Goal: Task Accomplishment & Management: Manage account settings

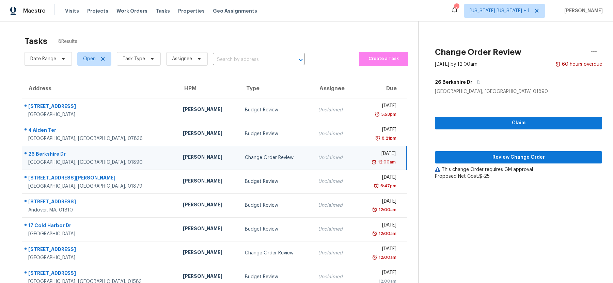
scroll to position [21, 0]
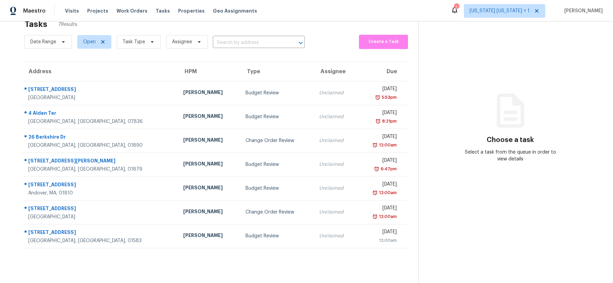
scroll to position [21, 0]
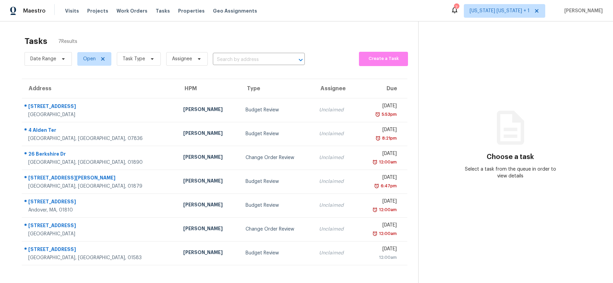
scroll to position [21, 0]
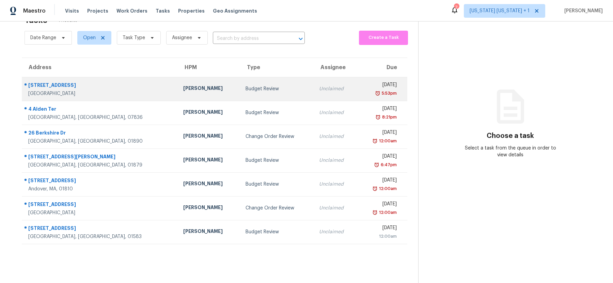
click at [249, 89] on div "Budget Review" at bounding box center [276, 88] width 63 height 7
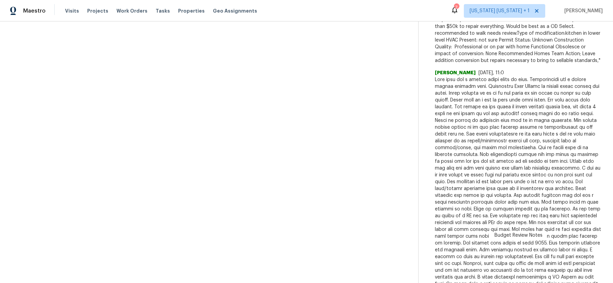
scroll to position [272, 0]
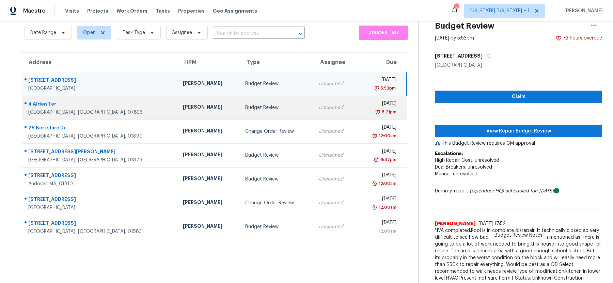
click at [259, 110] on div "Budget Review" at bounding box center [276, 107] width 63 height 7
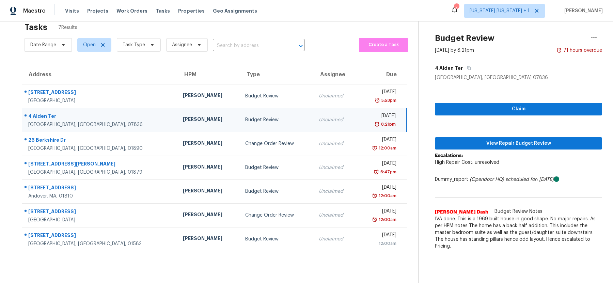
scroll to position [0, 0]
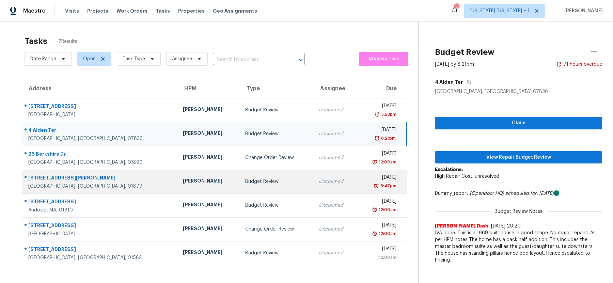
click at [257, 182] on div "Budget Review" at bounding box center [276, 181] width 63 height 7
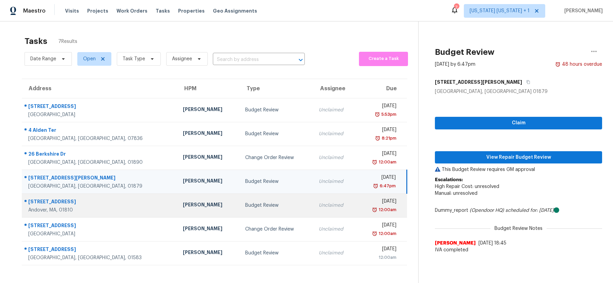
click at [261, 198] on td "Budget Review" at bounding box center [277, 205] width 74 height 24
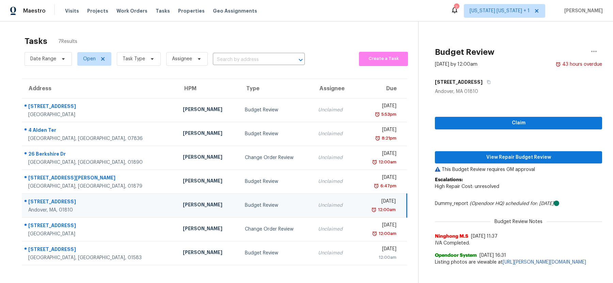
scroll to position [21, 0]
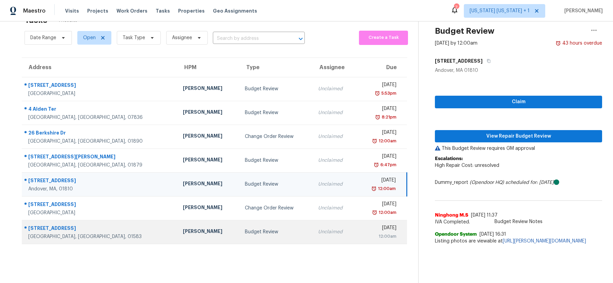
click at [273, 232] on td "Budget Review" at bounding box center [275, 232] width 73 height 24
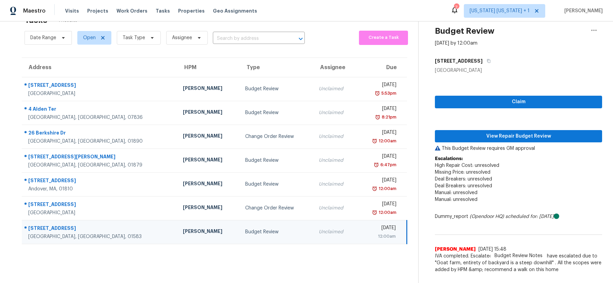
click at [242, 254] on section "Tasks 7 Results Date Range Open Task Type Assignee ​ Create a Task Address HPM …" at bounding box center [214, 147] width 407 height 272
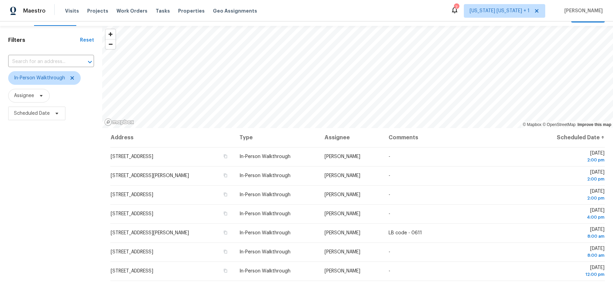
scroll to position [4, 0]
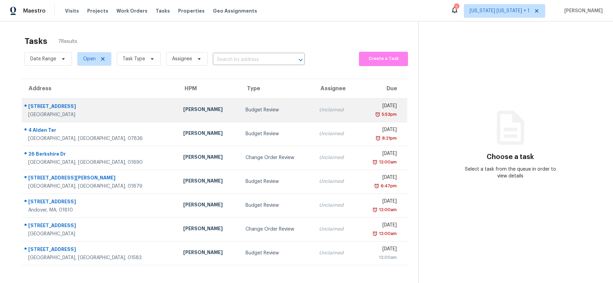
click at [248, 112] on div "Budget Review" at bounding box center [276, 110] width 63 height 7
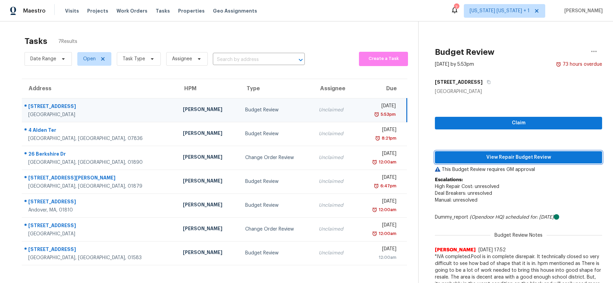
click at [526, 156] on span "View Repair Budget Review" at bounding box center [518, 157] width 156 height 9
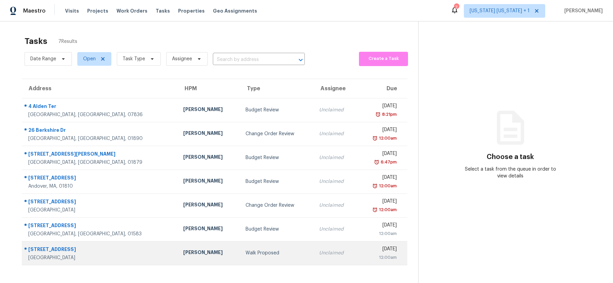
click at [105, 252] on div "[STREET_ADDRESS]" at bounding box center [100, 250] width 144 height 9
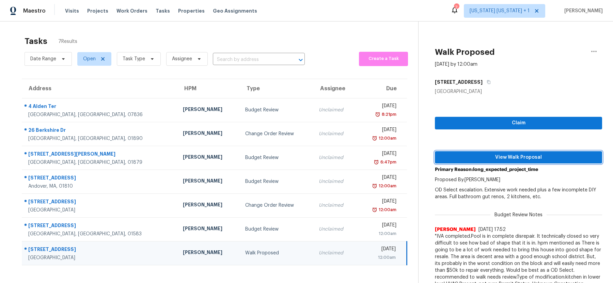
click at [507, 158] on span "View Walk Proposal" at bounding box center [518, 157] width 156 height 9
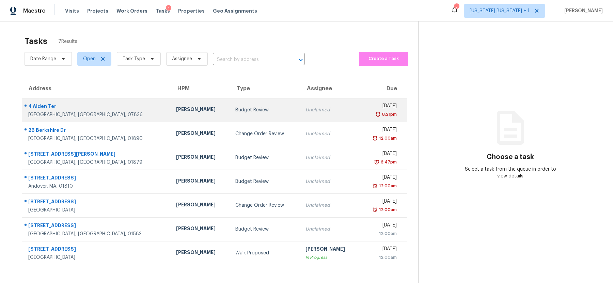
click at [242, 107] on div "Budget Review" at bounding box center [264, 110] width 59 height 7
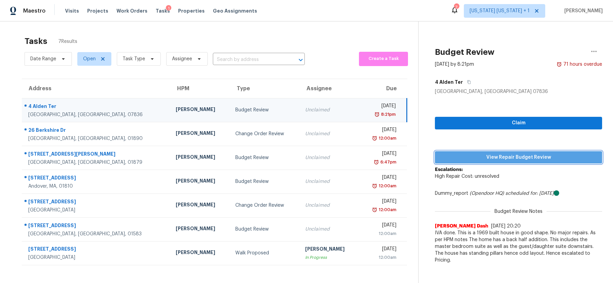
click at [498, 158] on span "View Repair Budget Review" at bounding box center [518, 157] width 156 height 9
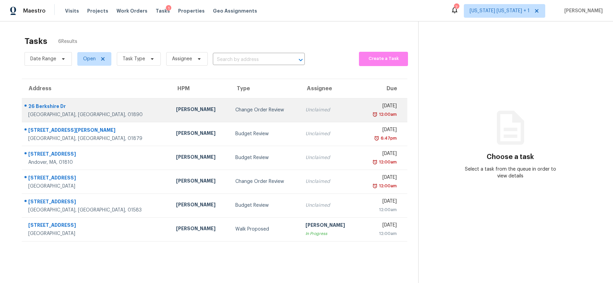
click at [260, 109] on div "Change Order Review" at bounding box center [264, 110] width 59 height 7
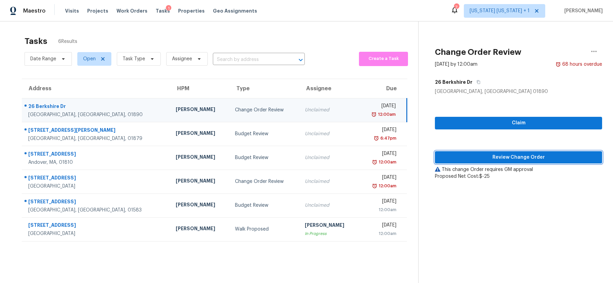
click at [494, 154] on span "Review Change Order" at bounding box center [518, 157] width 156 height 9
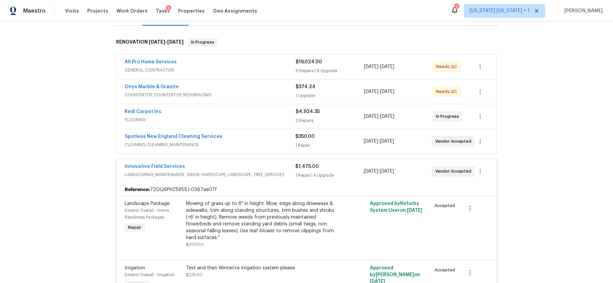
scroll to position [104, 0]
click at [269, 67] on span "GENERAL_CONTRACTOR" at bounding box center [210, 70] width 171 height 7
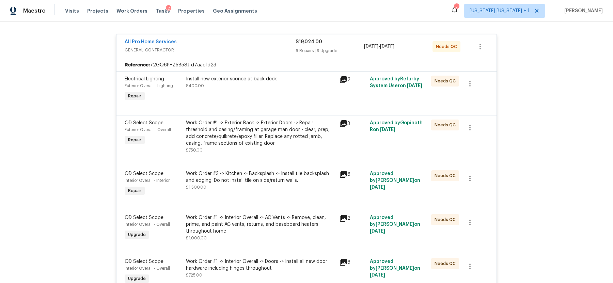
scroll to position [114, 0]
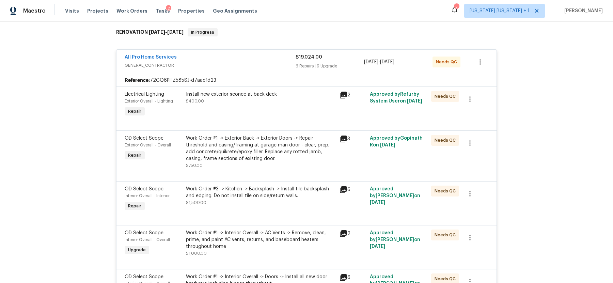
click at [272, 62] on span "GENERAL_CONTRACTOR" at bounding box center [210, 65] width 171 height 7
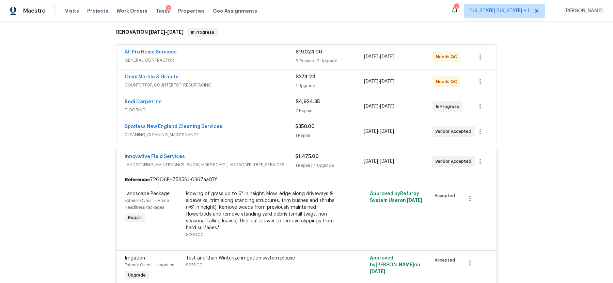
click at [266, 82] on span "COUNTERTOP, COUNTERTOP_RESURFACING" at bounding box center [210, 85] width 171 height 7
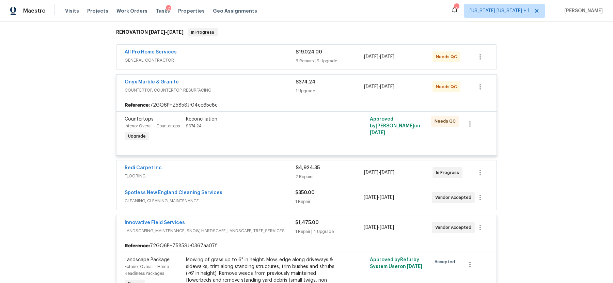
click at [266, 79] on div "Onyx Marble & Granite" at bounding box center [210, 83] width 171 height 8
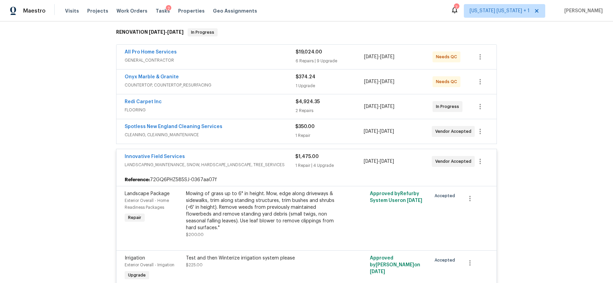
click at [263, 107] on span "FLOORING" at bounding box center [210, 110] width 171 height 7
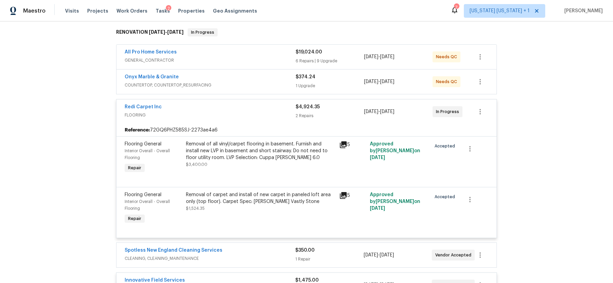
click at [263, 103] on div "Redi Carpet Inc" at bounding box center [210, 107] width 171 height 8
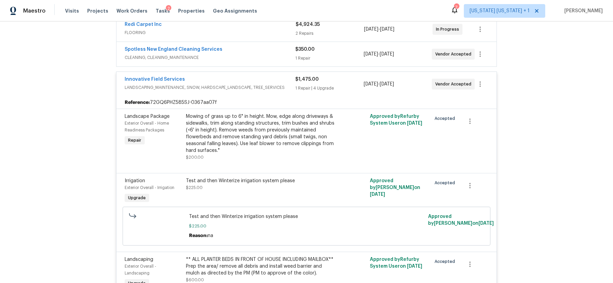
scroll to position [191, 0]
click at [268, 55] on span "CLEANING, CLEANING_MAINTENANCE" at bounding box center [210, 58] width 170 height 7
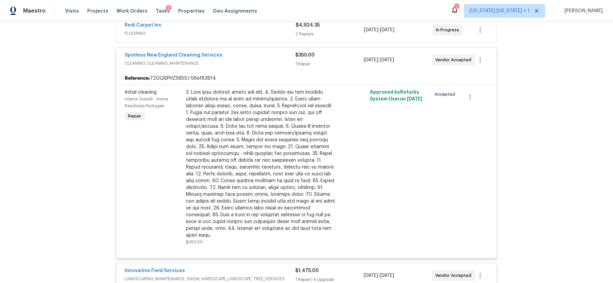
click at [268, 52] on div "Spotless New England Cleaning Services" at bounding box center [210, 56] width 170 height 8
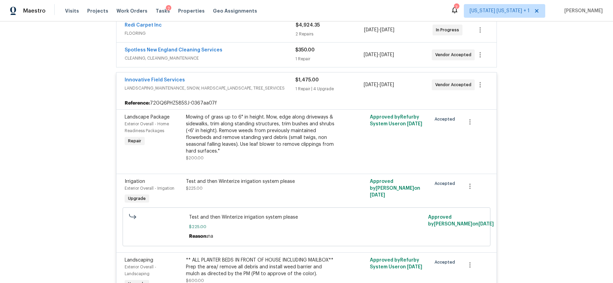
click at [268, 77] on div "Innovative Field Services" at bounding box center [210, 81] width 170 height 8
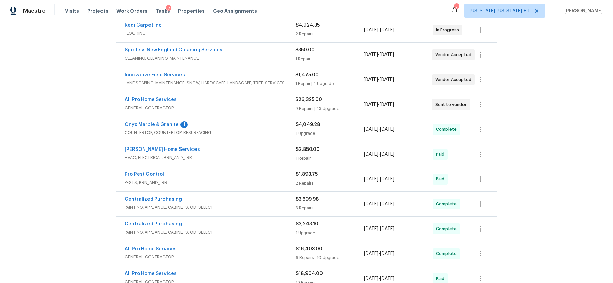
click at [265, 104] on span "GENERAL_CONTRACTOR" at bounding box center [210, 107] width 170 height 7
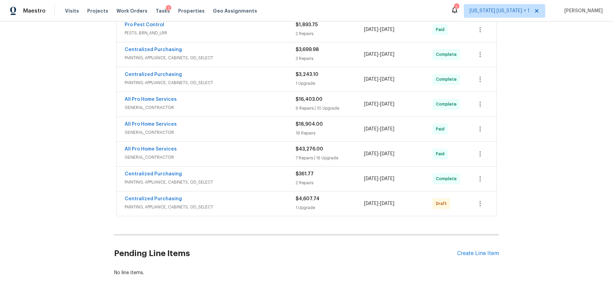
scroll to position [2681, 0]
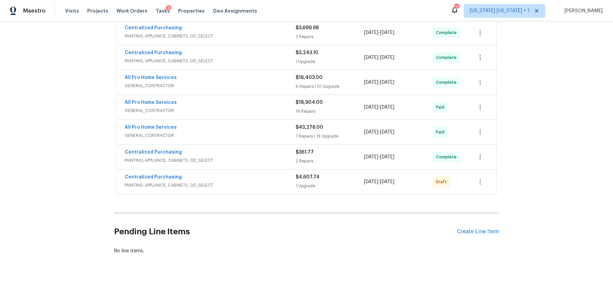
click at [257, 182] on span "PAINTING, APPLIANCE, CABINETS, OD_SELECT" at bounding box center [210, 185] width 171 height 7
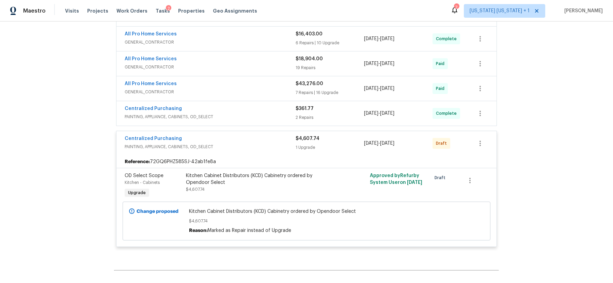
scroll to position [2704, 0]
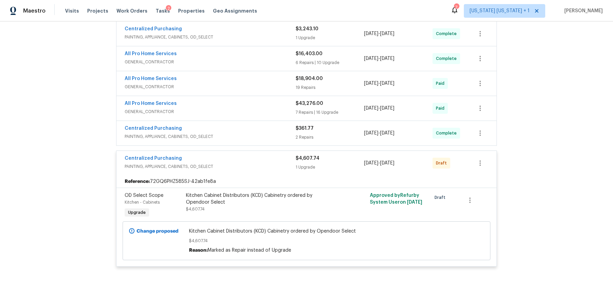
click at [257, 155] on div "Centralized Purchasing" at bounding box center [210, 159] width 171 height 8
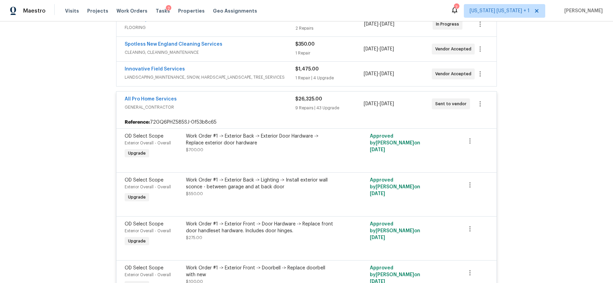
scroll to position [196, 0]
click at [260, 97] on div "All Pro Home Services" at bounding box center [210, 101] width 170 height 8
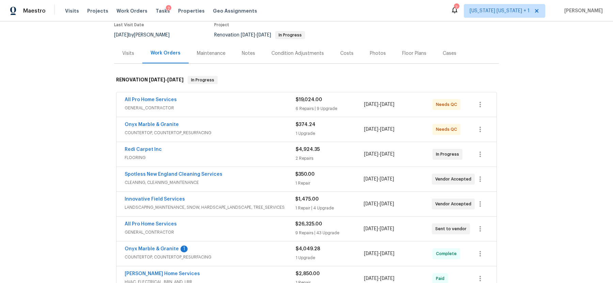
scroll to position [0, 0]
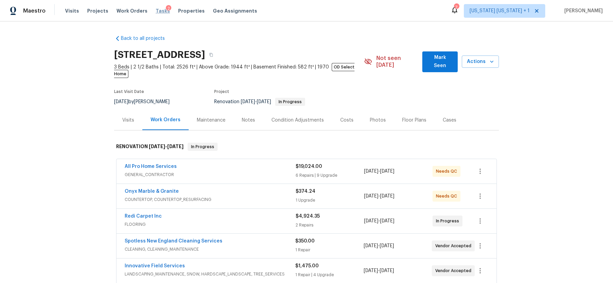
click at [157, 13] on span "Tasks" at bounding box center [163, 11] width 14 height 5
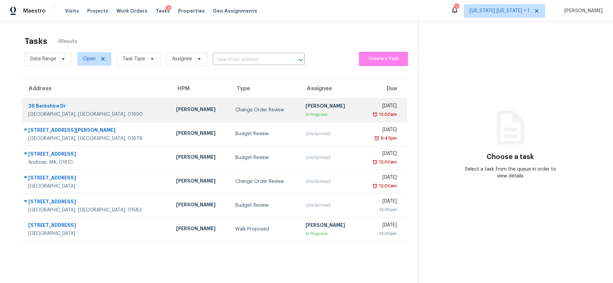
click at [248, 114] on td "Change Order Review" at bounding box center [265, 110] width 70 height 24
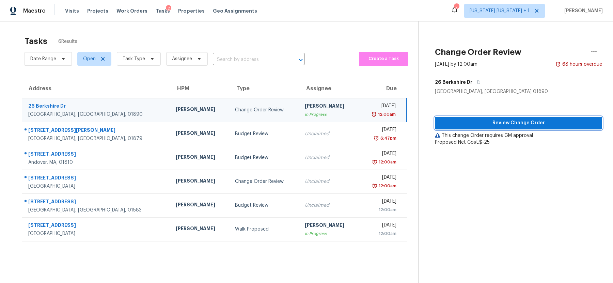
click at [500, 124] on span "Review Change Order" at bounding box center [518, 123] width 156 height 9
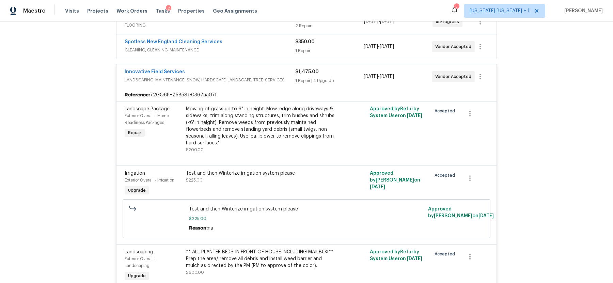
scroll to position [190, 0]
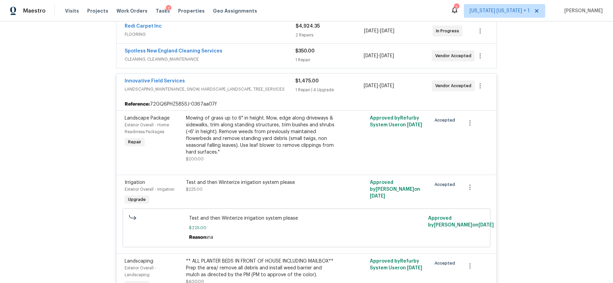
click at [277, 86] on span "LANDSCAPING_MAINTENANCE, SNOW, HARDSCAPE_LANDSCAPE, TREE_SERVICES" at bounding box center [210, 89] width 170 height 7
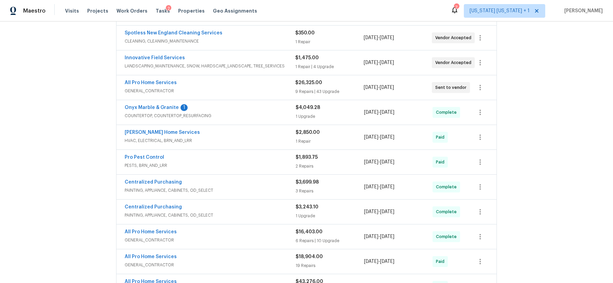
scroll to position [208, 0]
click at [277, 79] on div "All Pro Home Services" at bounding box center [210, 83] width 170 height 8
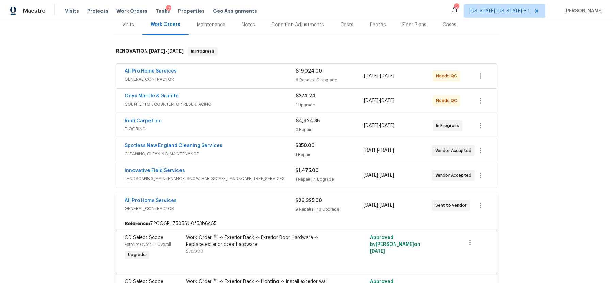
scroll to position [118, 0]
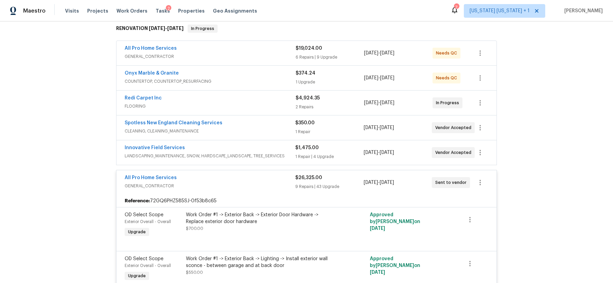
click at [230, 174] on div "All Pro Home Services" at bounding box center [210, 178] width 170 height 8
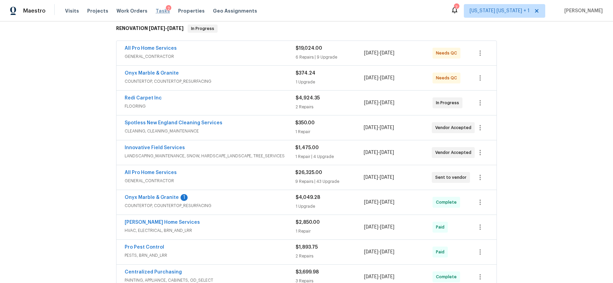
click at [156, 12] on span "Tasks" at bounding box center [163, 11] width 14 height 5
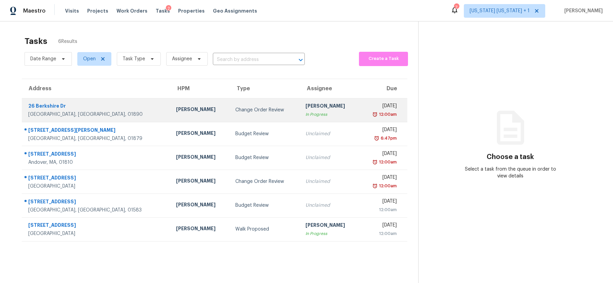
click at [305, 107] on div "[PERSON_NAME]" at bounding box center [329, 106] width 48 height 9
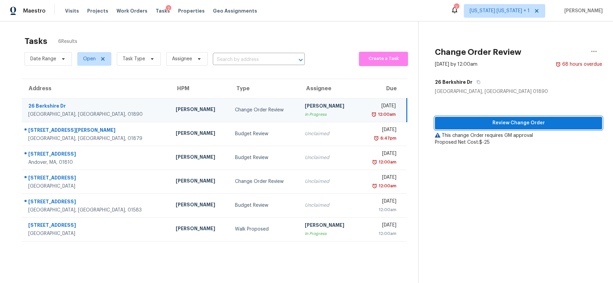
click at [507, 120] on span "Review Change Order" at bounding box center [518, 123] width 156 height 9
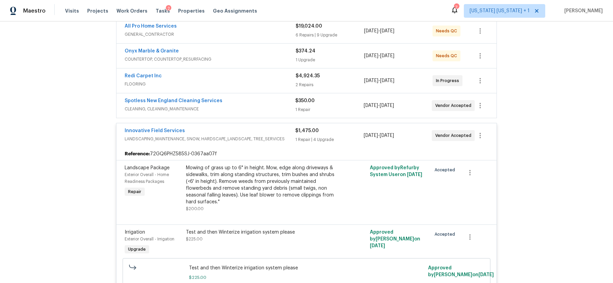
scroll to position [198, 0]
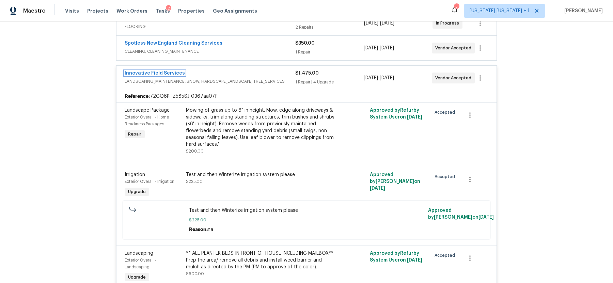
click at [172, 71] on link "Innovative Field Services" at bounding box center [155, 73] width 60 height 5
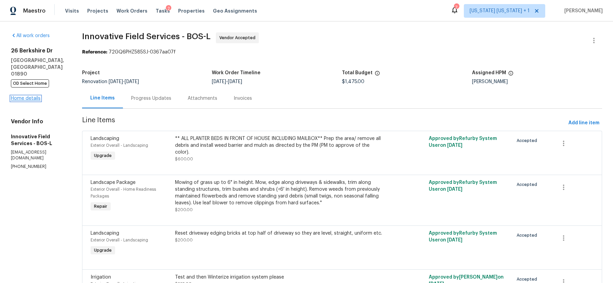
click at [32, 96] on link "Home details" at bounding box center [26, 98] width 30 height 5
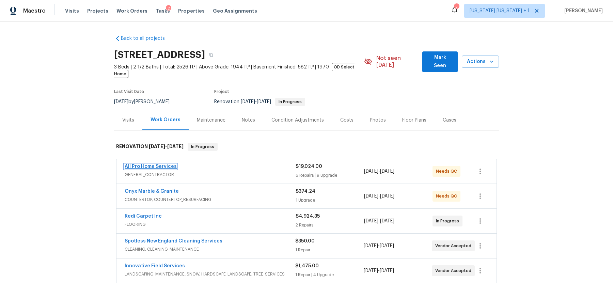
click at [158, 164] on link "All Pro Home Services" at bounding box center [151, 166] width 52 height 5
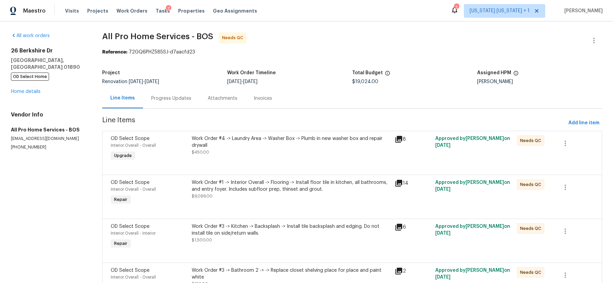
click at [31, 88] on div "26 Berkshire Dr Winchester, MA 01890 OD Select Home Home details" at bounding box center [48, 71] width 75 height 48
click at [36, 89] on link "Home details" at bounding box center [26, 91] width 30 height 5
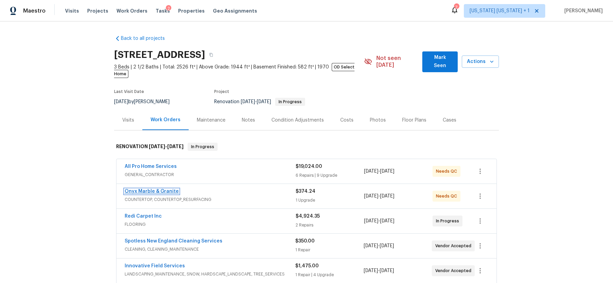
click at [159, 189] on link "Onyx Marble & Granite" at bounding box center [152, 191] width 54 height 5
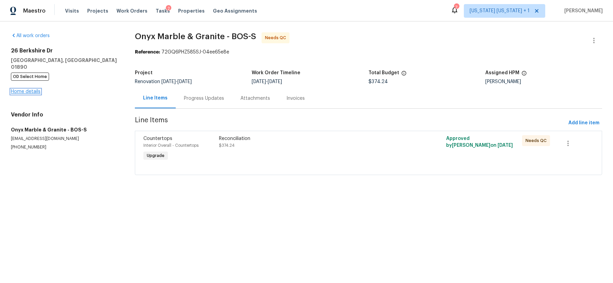
click at [30, 89] on link "Home details" at bounding box center [26, 91] width 30 height 5
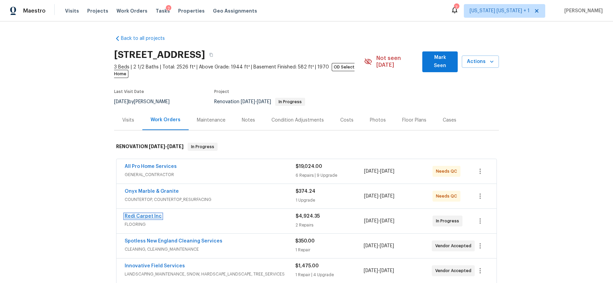
click at [144, 214] on link "Redi Carpet Inc" at bounding box center [143, 216] width 37 height 5
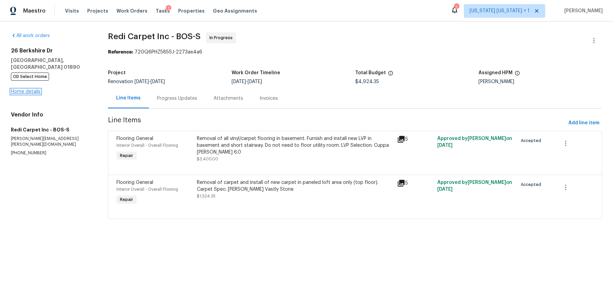
click at [31, 89] on link "Home details" at bounding box center [26, 91] width 30 height 5
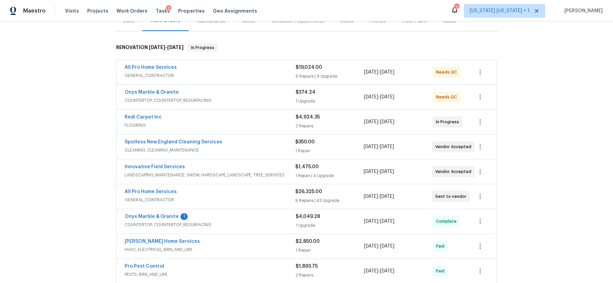
scroll to position [111, 0]
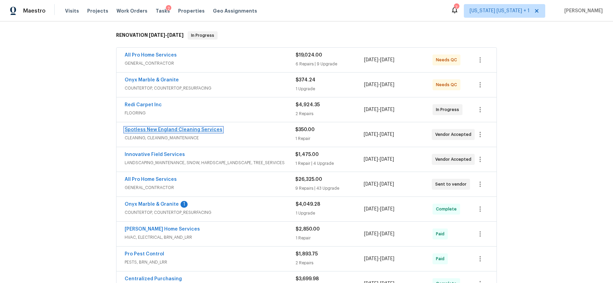
click at [197, 127] on link "Spotless New England Cleaning Services" at bounding box center [174, 129] width 98 height 5
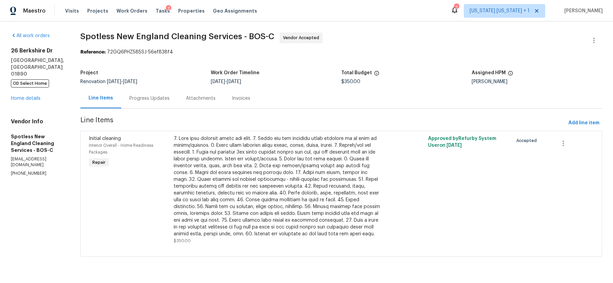
click at [19, 82] on div "26 Berkshire Dr Winchester, MA 01890 OD Select Home Home details" at bounding box center [37, 74] width 53 height 54
click at [22, 88] on div "26 Berkshire Dr Winchester, MA 01890 OD Select Home Home details" at bounding box center [37, 74] width 53 height 54
click at [22, 96] on link "Home details" at bounding box center [26, 98] width 30 height 5
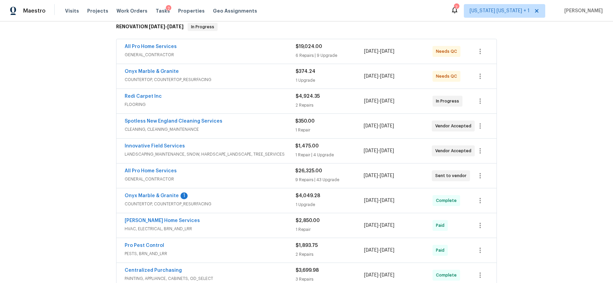
scroll to position [124, 0]
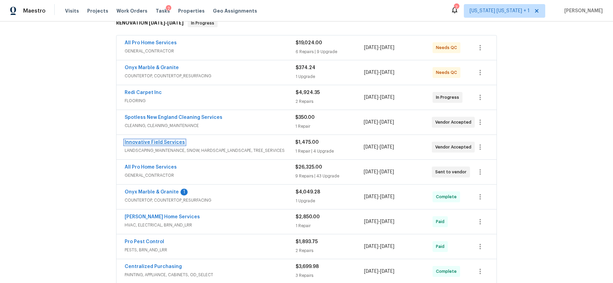
click at [155, 140] on link "Innovative Field Services" at bounding box center [155, 142] width 60 height 5
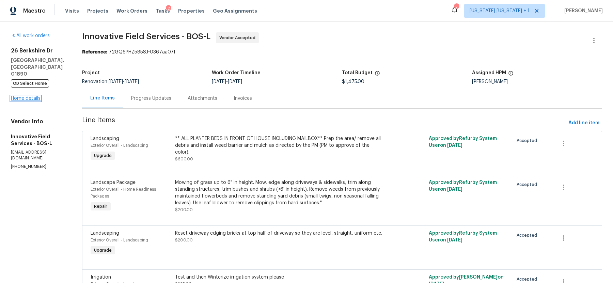
click at [27, 96] on link "Home details" at bounding box center [26, 98] width 30 height 5
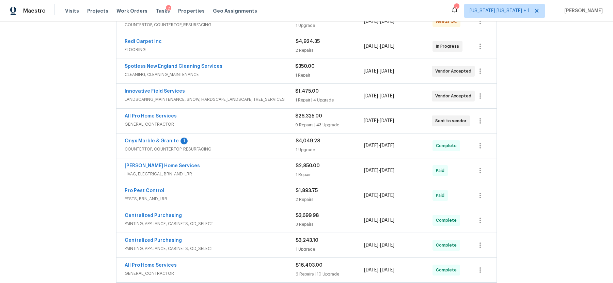
scroll to position [180, 0]
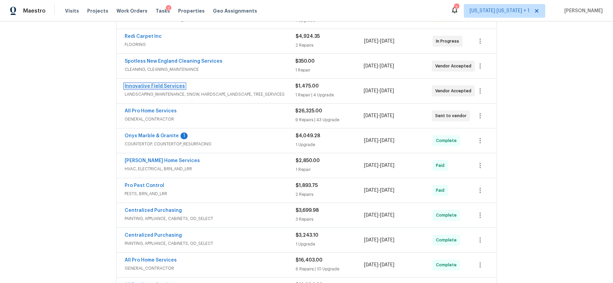
click at [170, 84] on link "Innovative Field Services" at bounding box center [155, 86] width 60 height 5
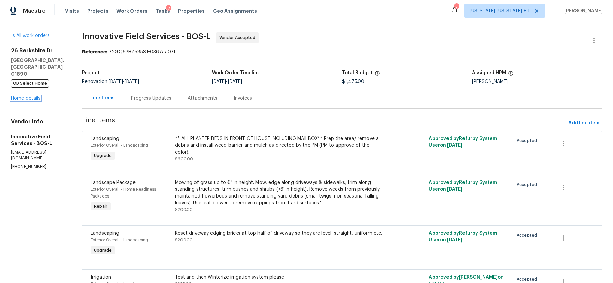
click at [26, 96] on link "Home details" at bounding box center [26, 98] width 30 height 5
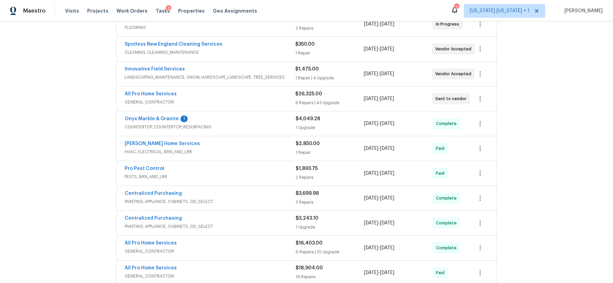
scroll to position [200, 0]
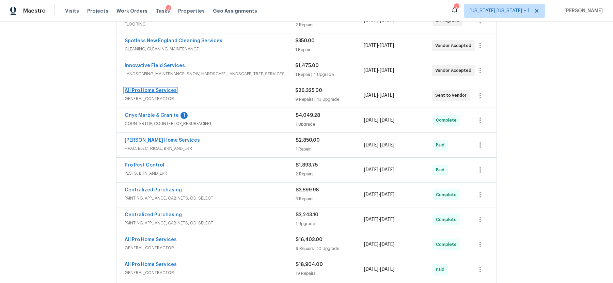
click at [163, 88] on link "All Pro Home Services" at bounding box center [151, 90] width 52 height 5
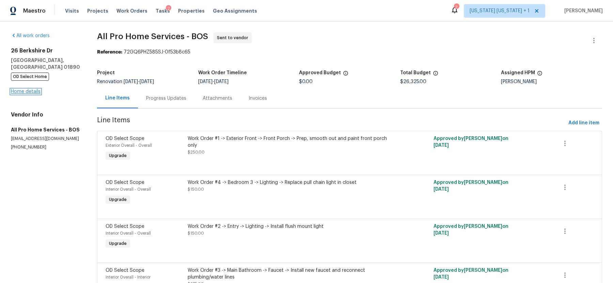
click at [32, 89] on link "Home details" at bounding box center [26, 91] width 30 height 5
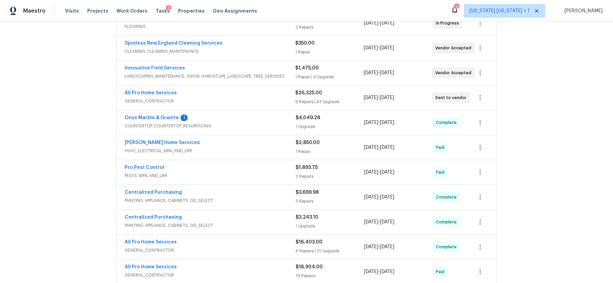
scroll to position [200, 0]
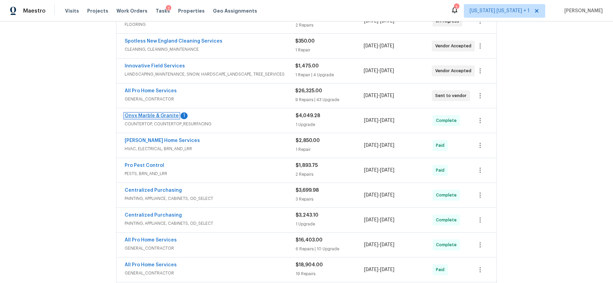
click at [159, 113] on link "Onyx Marble & Granite" at bounding box center [152, 115] width 54 height 5
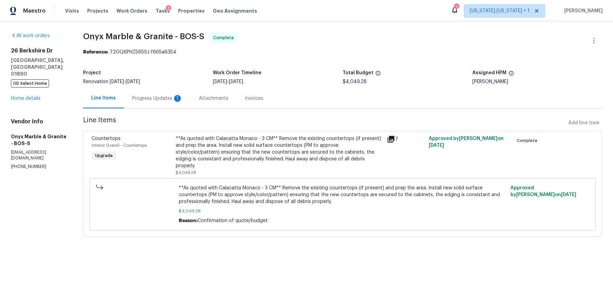
click at [159, 97] on div "Progress Updates 1" at bounding box center [157, 98] width 50 height 7
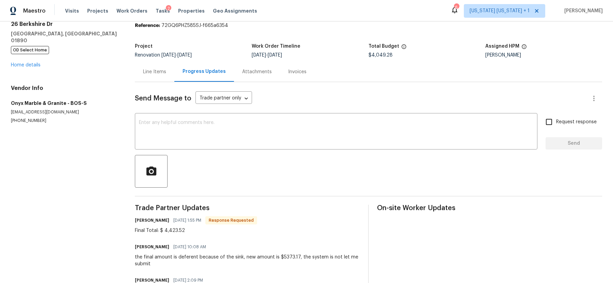
scroll to position [27, 0]
click at [155, 74] on div "Line Items" at bounding box center [154, 71] width 23 height 7
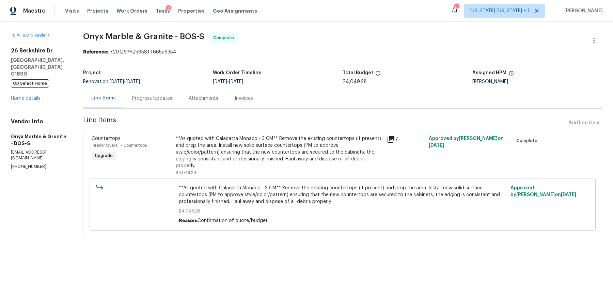
click at [161, 96] on div "Progress Updates" at bounding box center [152, 98] width 40 height 7
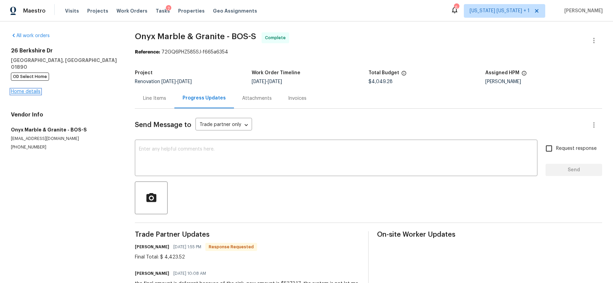
click at [33, 89] on link "Home details" at bounding box center [26, 91] width 30 height 5
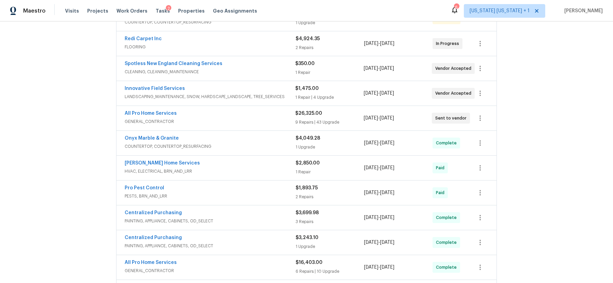
scroll to position [184, 0]
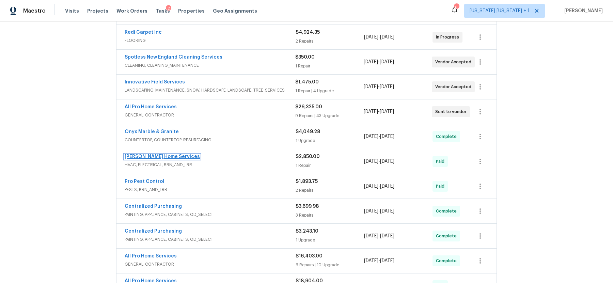
click at [145, 154] on link "Tingley Home Services" at bounding box center [162, 156] width 75 height 5
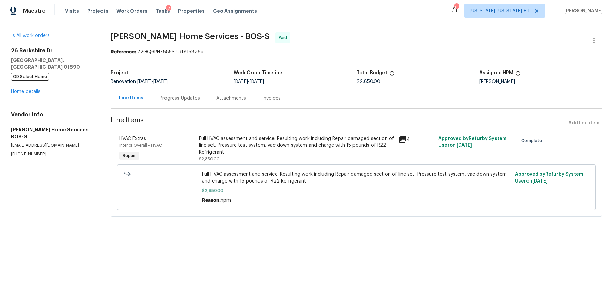
click at [29, 88] on div "26 Berkshire Dr Winchester, MA 01890 OD Select Home Home details" at bounding box center [52, 71] width 83 height 48
click at [29, 89] on link "Home details" at bounding box center [26, 91] width 30 height 5
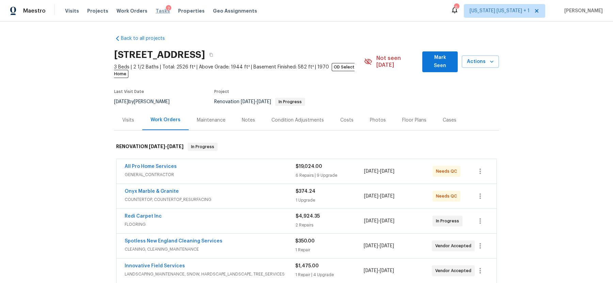
click at [156, 11] on span "Tasks" at bounding box center [163, 11] width 14 height 5
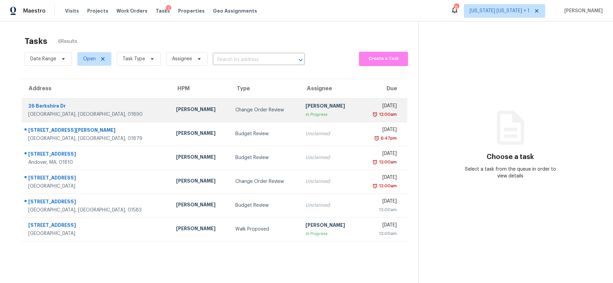
click at [255, 111] on div "Change Order Review" at bounding box center [264, 110] width 59 height 7
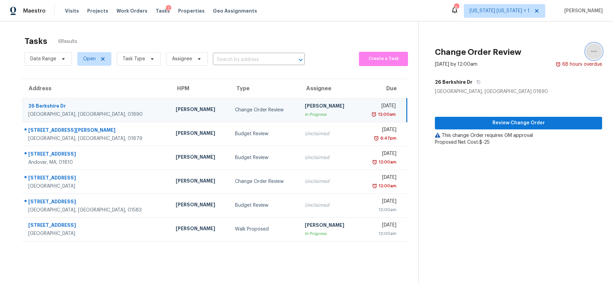
click at [591, 51] on icon "button" at bounding box center [593, 51] width 5 height 1
click at [555, 86] on div "26 Berkshire Dr" at bounding box center [518, 82] width 167 height 12
click at [518, 123] on span "Review Change Order" at bounding box center [518, 123] width 156 height 9
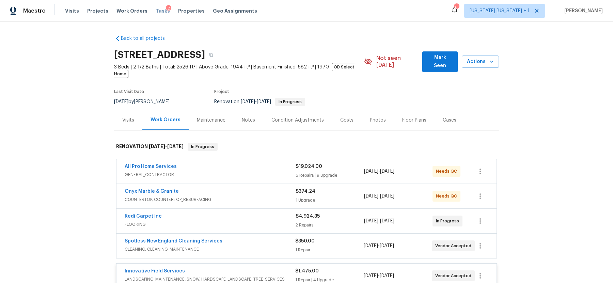
click at [156, 12] on span "Tasks" at bounding box center [163, 11] width 14 height 5
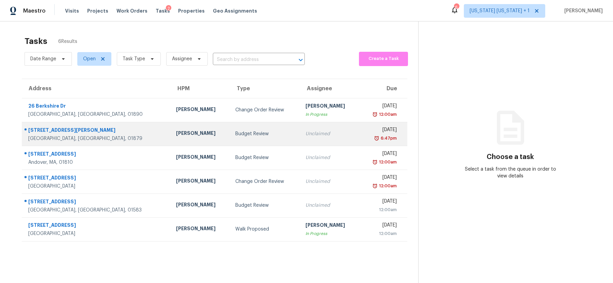
click at [105, 130] on div "24 Bowers Ave" at bounding box center [96, 131] width 137 height 9
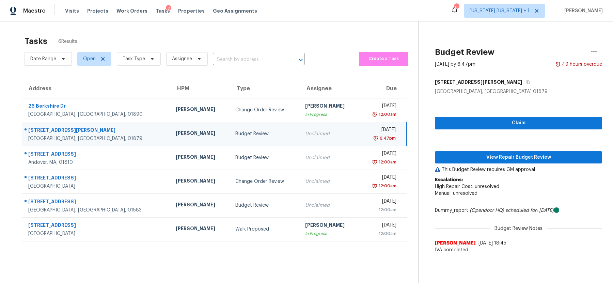
click at [241, 135] on div "Budget Review" at bounding box center [264, 133] width 59 height 7
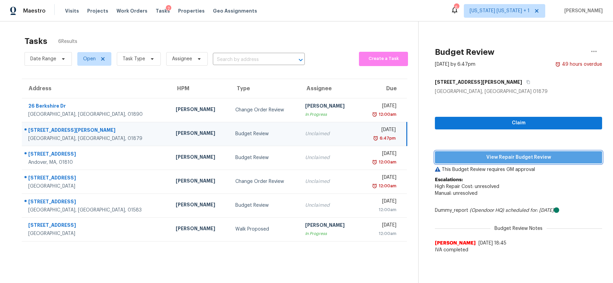
click at [511, 155] on span "View Repair Budget Review" at bounding box center [518, 157] width 156 height 9
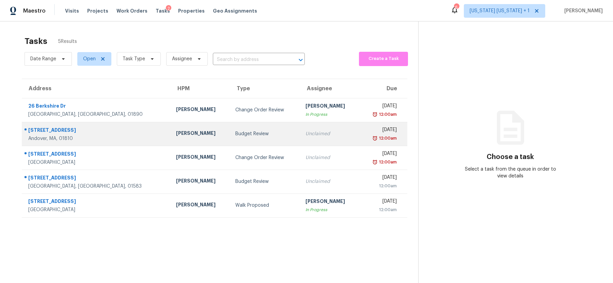
click at [251, 130] on div "Budget Review" at bounding box center [264, 133] width 59 height 7
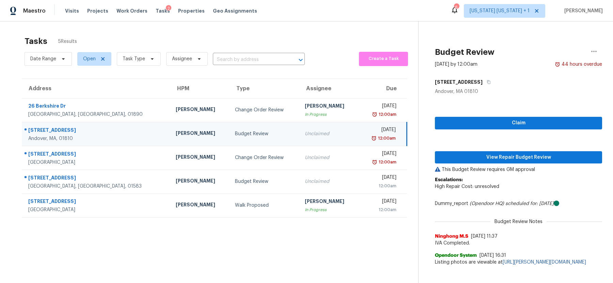
click at [249, 134] on div "Budget Review" at bounding box center [264, 133] width 59 height 7
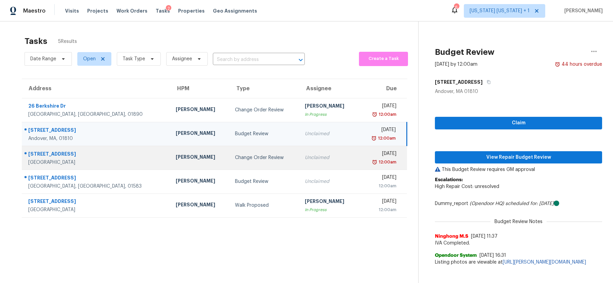
click at [249, 158] on div "Change Order Review" at bounding box center [264, 157] width 59 height 7
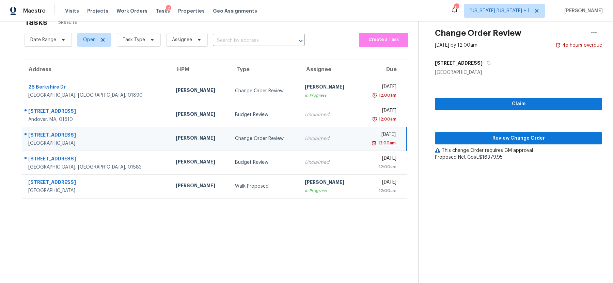
scroll to position [21, 0]
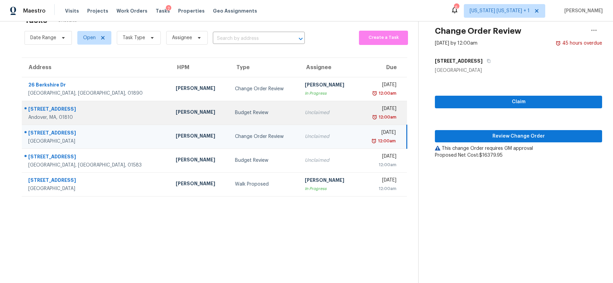
click at [265, 114] on td "Budget Review" at bounding box center [264, 113] width 70 height 24
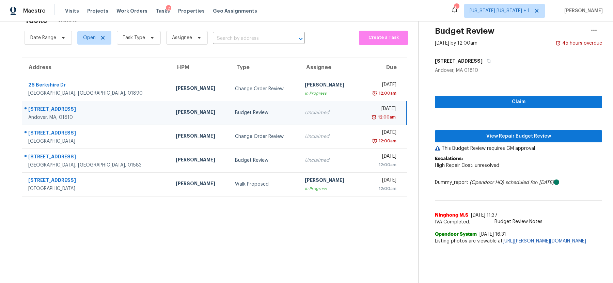
click at [251, 114] on div "Budget Review" at bounding box center [264, 112] width 59 height 7
click at [504, 136] on span "View Repair Budget Review" at bounding box center [518, 136] width 156 height 9
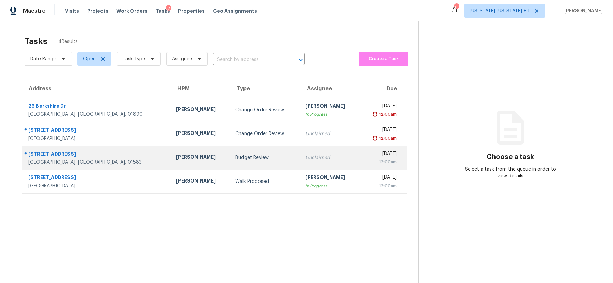
click at [249, 160] on div "Budget Review" at bounding box center [264, 157] width 59 height 7
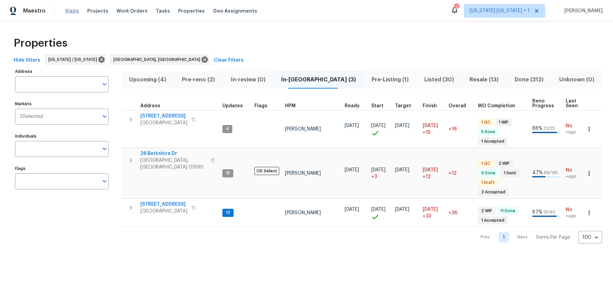
click at [67, 11] on span "Visits" at bounding box center [72, 10] width 14 height 7
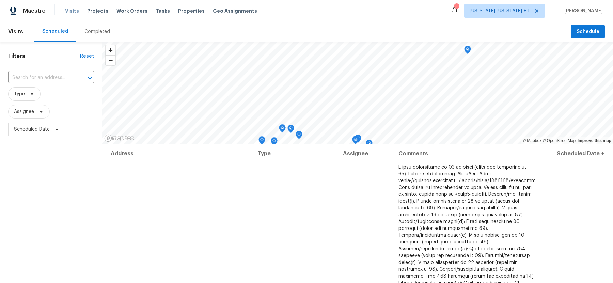
click at [68, 12] on span "Visits" at bounding box center [72, 10] width 14 height 7
click at [180, 12] on span "Properties" at bounding box center [191, 10] width 27 height 7
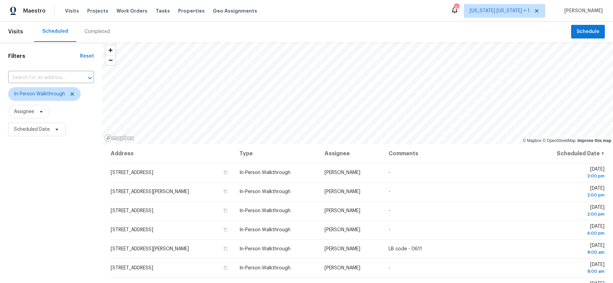
scroll to position [4, 0]
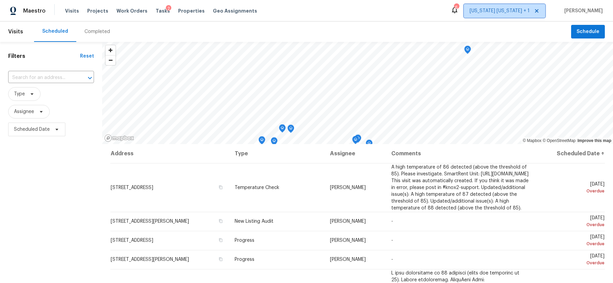
click at [495, 12] on span "[US_STATE] [US_STATE] + 1" at bounding box center [499, 10] width 60 height 7
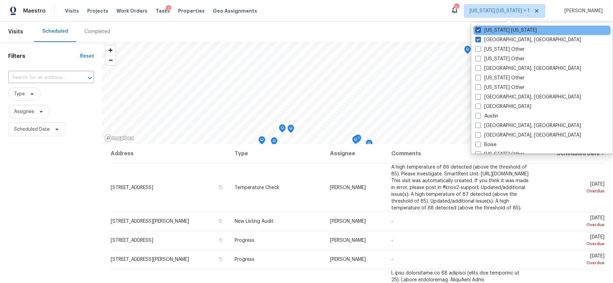
click at [477, 30] on span at bounding box center [477, 29] width 5 height 5
click at [477, 30] on input "New York New Jersey" at bounding box center [477, 29] width 4 height 4
checkbox input "false"
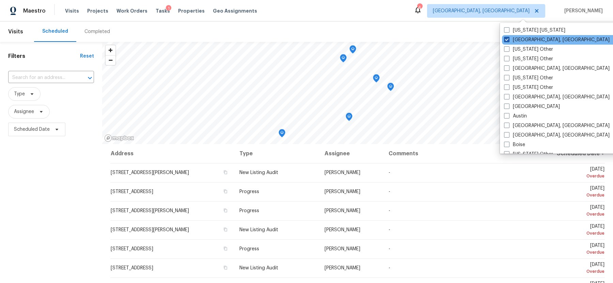
click at [506, 38] on span at bounding box center [506, 39] width 5 height 5
click at [506, 38] on input "Boston, MA" at bounding box center [506, 38] width 4 height 4
checkbox input "false"
checkbox input "true"
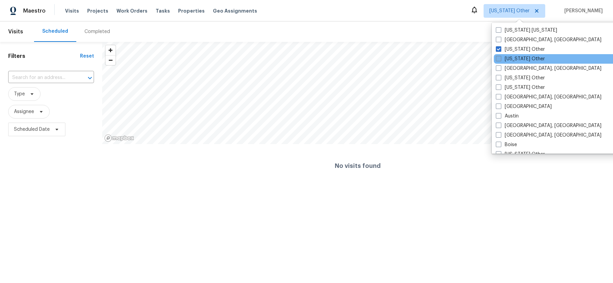
click at [498, 59] on span at bounding box center [497, 58] width 5 height 5
click at [498, 59] on input "Alaska Other" at bounding box center [497, 57] width 4 height 4
checkbox input "true"
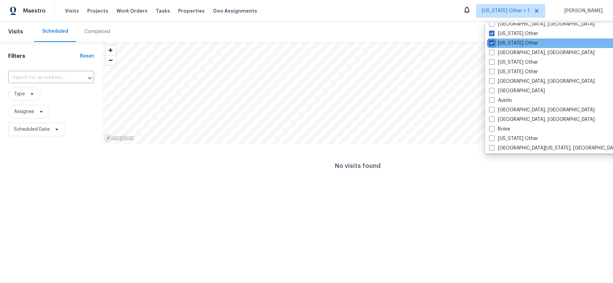
scroll to position [17, 0]
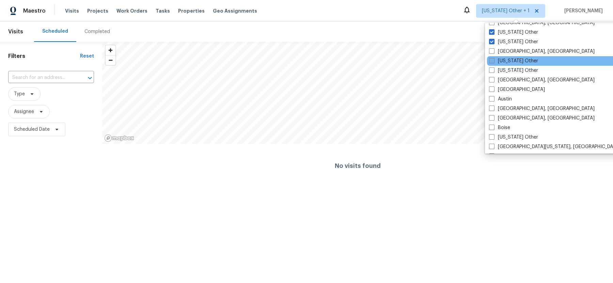
click at [492, 61] on span at bounding box center [491, 60] width 5 height 5
click at [492, 61] on input "Arizona Other" at bounding box center [491, 60] width 4 height 4
checkbox input "true"
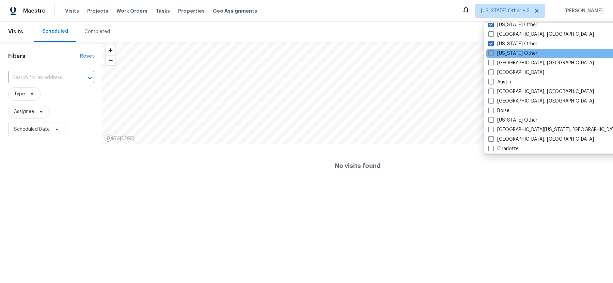
click at [491, 51] on span at bounding box center [490, 52] width 5 height 5
click at [491, 51] on input "Arkansas Other" at bounding box center [490, 52] width 4 height 4
checkbox input "true"
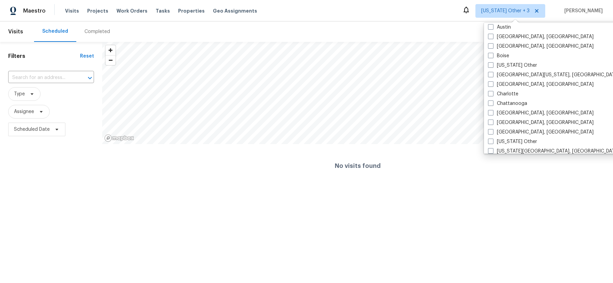
scroll to position [91, 0]
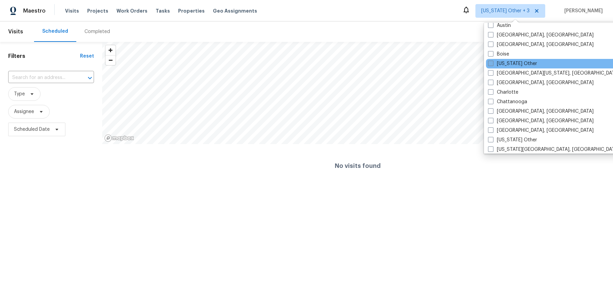
click at [493, 62] on label "California Other" at bounding box center [512, 63] width 49 height 7
click at [492, 62] on input "California Other" at bounding box center [490, 62] width 4 height 4
checkbox input "true"
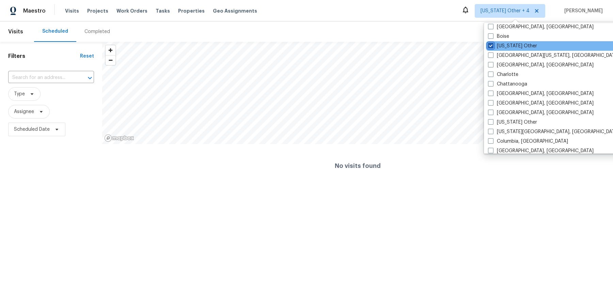
scroll to position [110, 0]
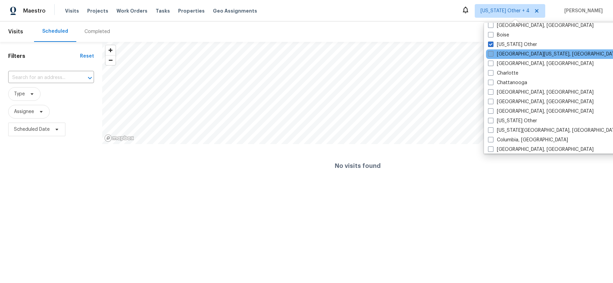
click at [492, 53] on span at bounding box center [490, 53] width 5 height 5
click at [492, 53] on input "Central California, CA" at bounding box center [490, 53] width 4 height 4
checkbox input "true"
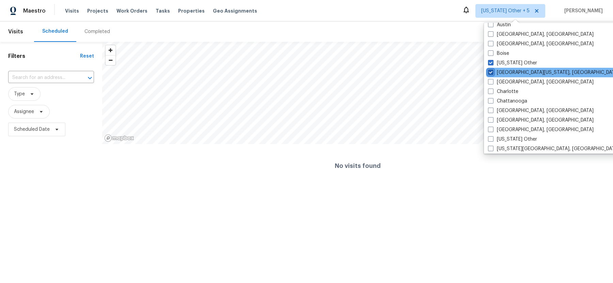
scroll to position [85, 0]
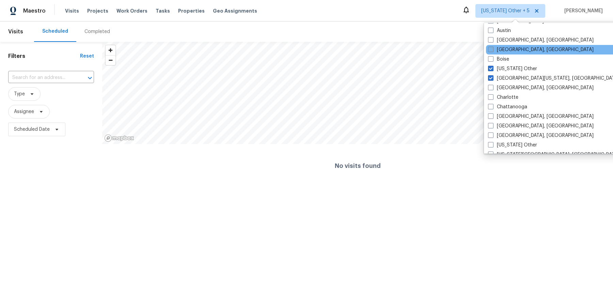
click at [491, 51] on span at bounding box center [490, 49] width 5 height 5
click at [491, 51] on input "Birmingham, AL" at bounding box center [490, 48] width 4 height 4
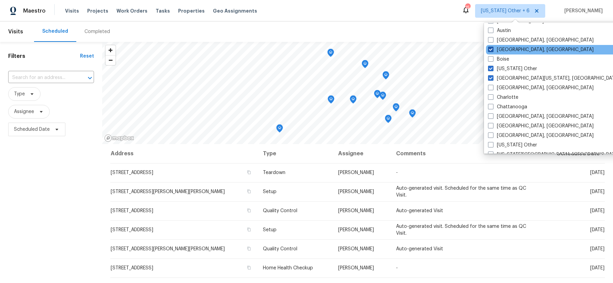
click at [491, 50] on span at bounding box center [490, 49] width 5 height 5
click at [491, 50] on input "Birmingham, AL" at bounding box center [490, 48] width 4 height 4
checkbox input "false"
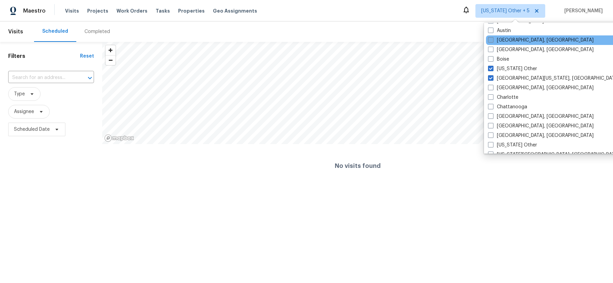
click at [490, 40] on span at bounding box center [490, 39] width 5 height 5
click at [490, 40] on input "Baltimore, MD" at bounding box center [490, 39] width 4 height 4
checkbox input "true"
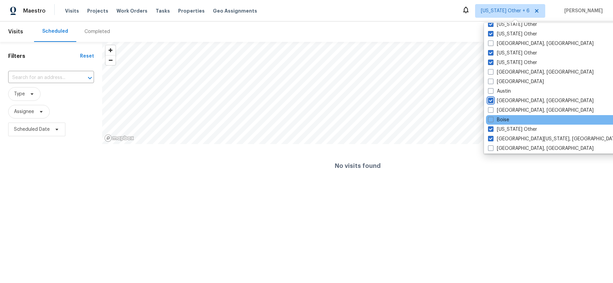
scroll to position [27, 0]
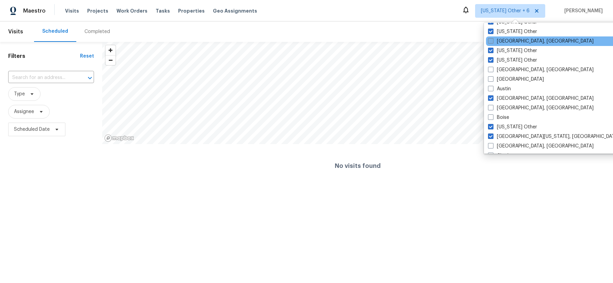
click at [493, 41] on span at bounding box center [490, 40] width 5 height 5
click at [492, 41] on input "Albuquerque, NM" at bounding box center [490, 40] width 4 height 4
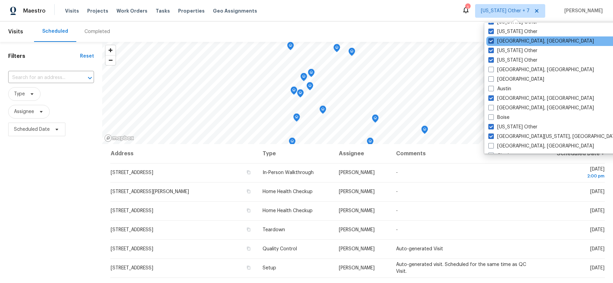
click at [492, 41] on span at bounding box center [490, 40] width 5 height 5
click at [492, 41] on input "Albuquerque, NM" at bounding box center [490, 40] width 4 height 4
checkbox input "false"
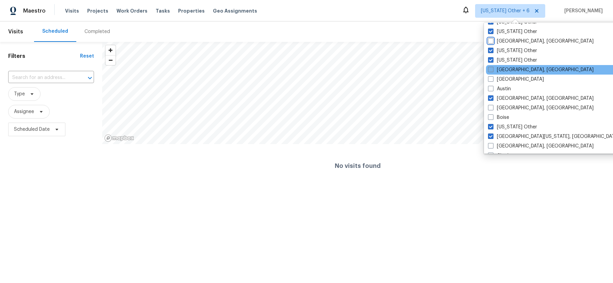
scroll to position [45, 0]
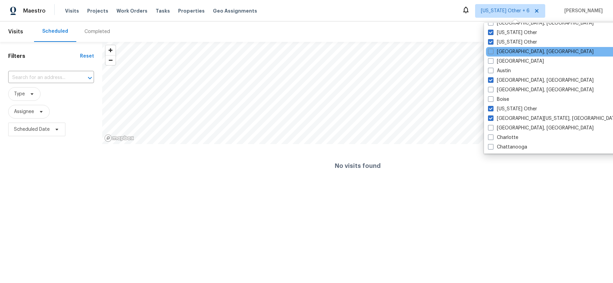
click at [489, 47] on div "Asheville, NC" at bounding box center [554, 52] width 137 height 10
click at [489, 50] on span at bounding box center [490, 51] width 5 height 5
click at [489, 50] on input "Asheville, NC" at bounding box center [490, 50] width 4 height 4
checkbox input "true"
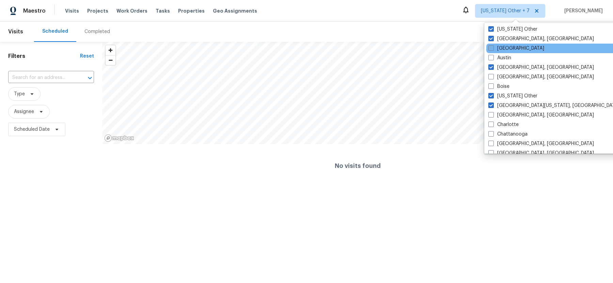
click at [491, 50] on span at bounding box center [490, 47] width 5 height 5
click at [491, 49] on input "Atlanta" at bounding box center [490, 47] width 4 height 4
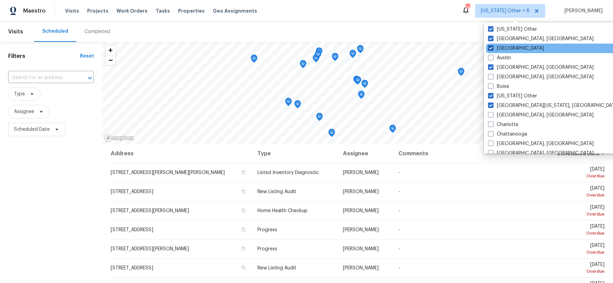
click at [491, 48] on span at bounding box center [490, 47] width 5 height 5
click at [491, 48] on input "Atlanta" at bounding box center [490, 47] width 4 height 4
checkbox input "false"
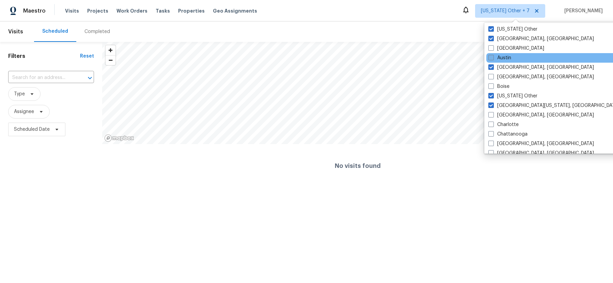
click at [491, 59] on span at bounding box center [490, 57] width 5 height 5
click at [491, 59] on input "Austin" at bounding box center [490, 56] width 4 height 4
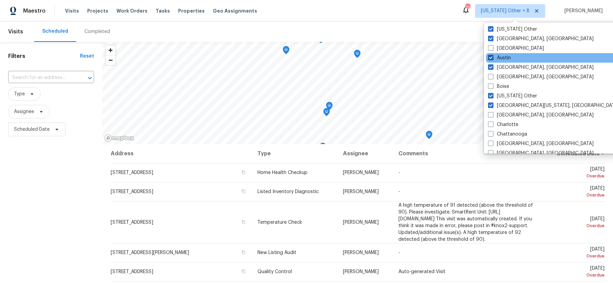
click at [491, 58] on span at bounding box center [490, 57] width 5 height 5
click at [491, 58] on input "Austin" at bounding box center [490, 56] width 4 height 4
checkbox input "false"
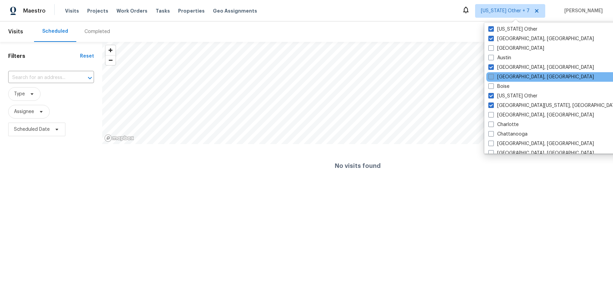
click at [491, 75] on span at bounding box center [490, 76] width 5 height 5
click at [491, 75] on input "Birmingham, AL" at bounding box center [490, 76] width 4 height 4
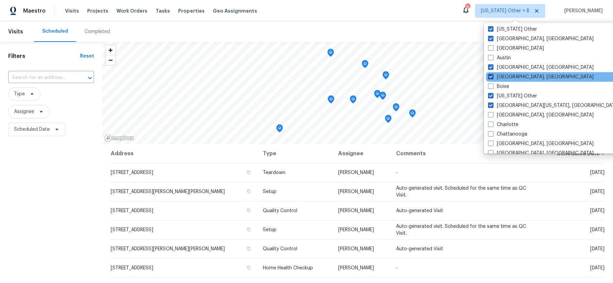
click at [491, 75] on span at bounding box center [490, 76] width 5 height 5
click at [491, 75] on input "Birmingham, AL" at bounding box center [490, 76] width 4 height 4
checkbox input "false"
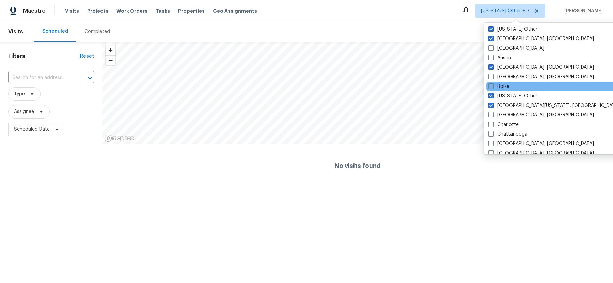
click at [491, 85] on span at bounding box center [490, 85] width 5 height 5
click at [491, 85] on input "Boise" at bounding box center [490, 85] width 4 height 4
checkbox input "true"
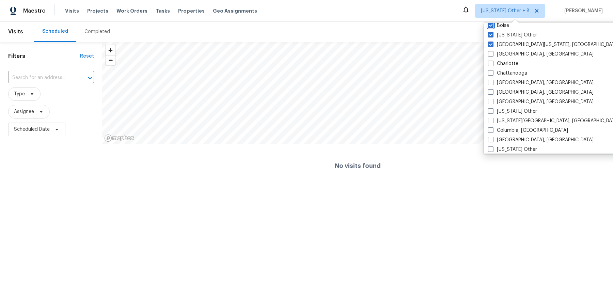
scroll to position [119, 0]
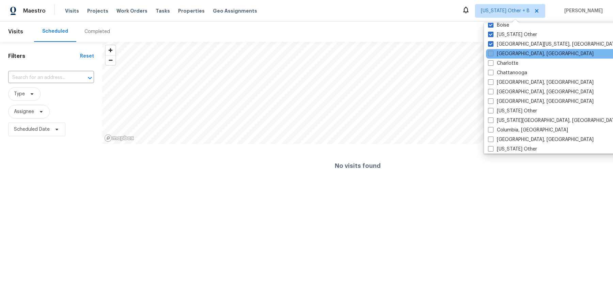
click at [492, 54] on span at bounding box center [490, 53] width 5 height 5
click at [492, 54] on input "Charleston, SC" at bounding box center [490, 52] width 4 height 4
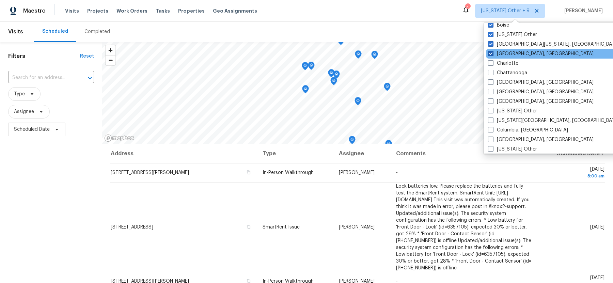
click at [491, 54] on span at bounding box center [490, 53] width 5 height 5
click at [491, 54] on input "Charleston, SC" at bounding box center [490, 52] width 4 height 4
checkbox input "false"
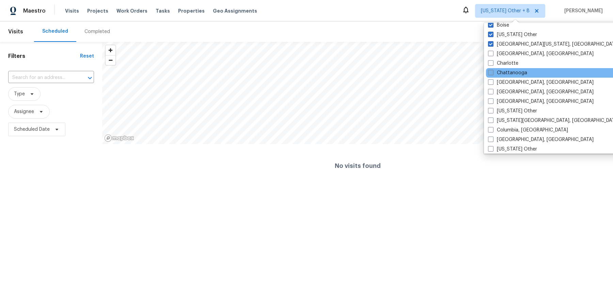
click at [491, 74] on span at bounding box center [490, 72] width 5 height 5
click at [491, 74] on input "Chattanooga" at bounding box center [490, 71] width 4 height 4
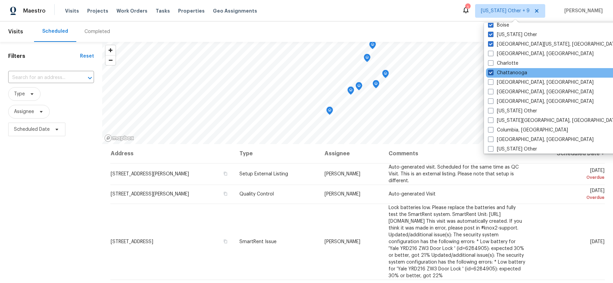
click at [491, 74] on span at bounding box center [490, 72] width 5 height 5
click at [491, 74] on input "Chattanooga" at bounding box center [490, 71] width 4 height 4
checkbox input "false"
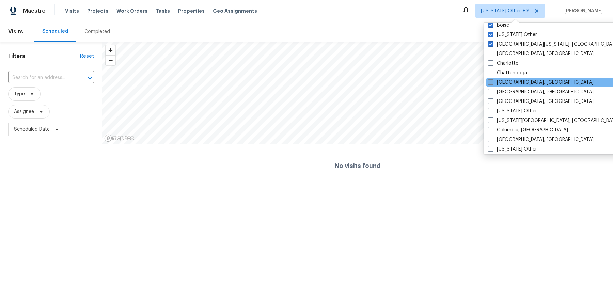
click at [491, 80] on span at bounding box center [490, 81] width 5 height 5
click at [491, 80] on input "Chicago, IL" at bounding box center [490, 81] width 4 height 4
checkbox input "true"
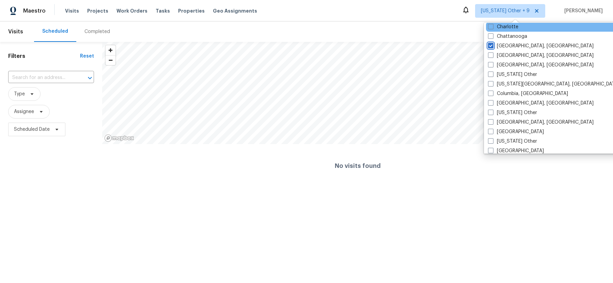
scroll to position [167, 0]
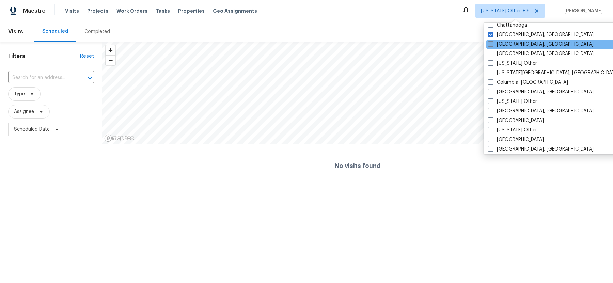
click at [491, 43] on span at bounding box center [490, 43] width 5 height 5
click at [491, 43] on input "Cincinnati, OH" at bounding box center [490, 43] width 4 height 4
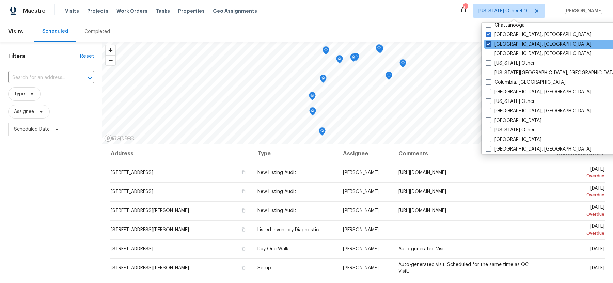
click at [488, 44] on span at bounding box center [487, 43] width 5 height 5
click at [488, 44] on input "Cincinnati, OH" at bounding box center [487, 43] width 4 height 4
checkbox input "false"
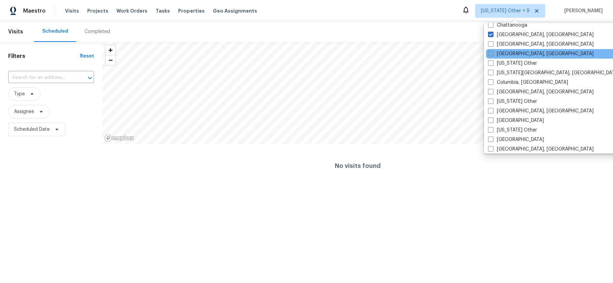
click at [490, 53] on span at bounding box center [490, 53] width 5 height 5
click at [490, 53] on input "Cleveland, OH" at bounding box center [490, 52] width 4 height 4
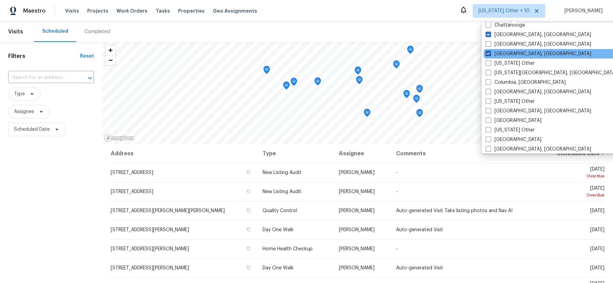
click at [490, 53] on span at bounding box center [487, 53] width 5 height 5
click at [490, 53] on input "Cleveland, OH" at bounding box center [487, 52] width 4 height 4
checkbox input "false"
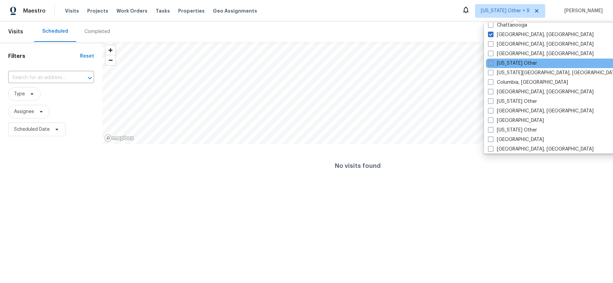
click at [489, 63] on span at bounding box center [490, 62] width 5 height 5
click at [489, 63] on input "Colorado Other" at bounding box center [490, 62] width 4 height 4
checkbox input "true"
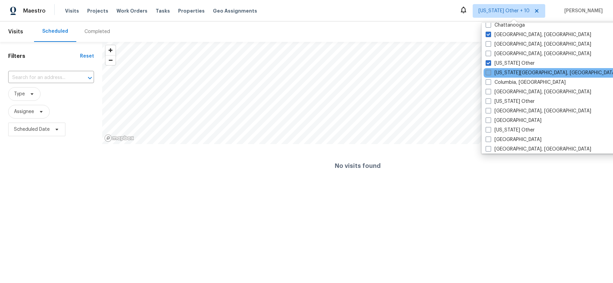
click at [489, 74] on span at bounding box center [487, 72] width 5 height 5
click at [489, 74] on input "Colorado Springs, CO" at bounding box center [487, 71] width 4 height 4
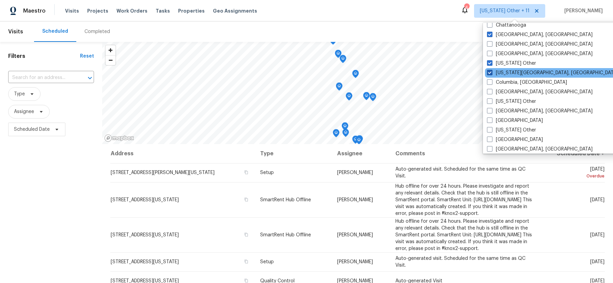
click at [489, 74] on span at bounding box center [489, 72] width 5 height 5
click at [489, 74] on input "Colorado Springs, CO" at bounding box center [489, 71] width 4 height 4
checkbox input "false"
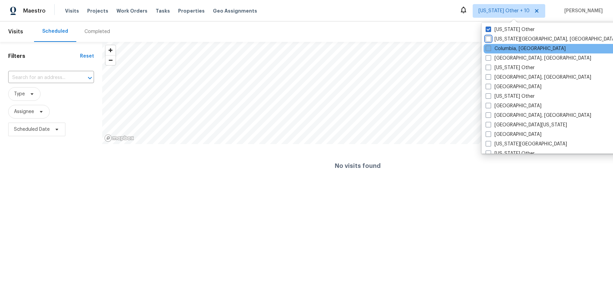
scroll to position [202, 0]
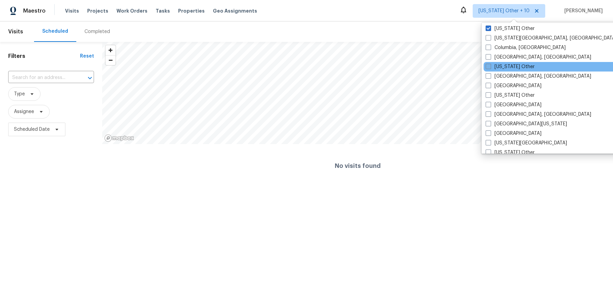
click at [490, 66] on span at bounding box center [487, 66] width 5 height 5
click at [490, 66] on input "Connecticut Other" at bounding box center [487, 65] width 4 height 4
checkbox input "true"
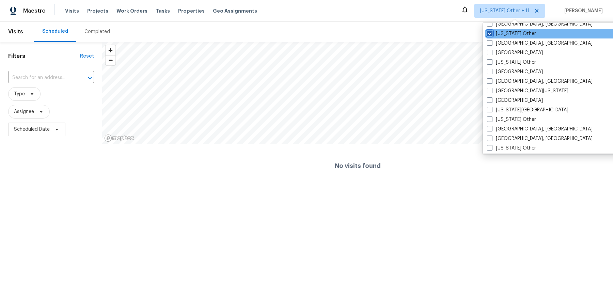
scroll to position [237, 0]
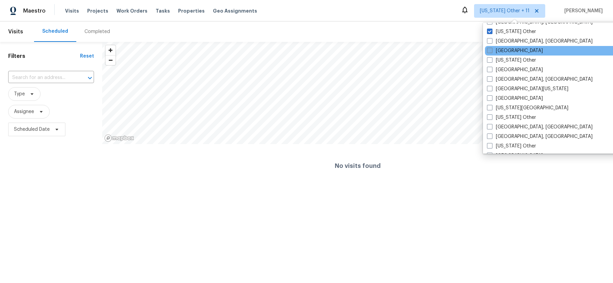
click at [489, 49] on span at bounding box center [489, 50] width 5 height 5
click at [489, 49] on input "Dallas" at bounding box center [489, 49] width 4 height 4
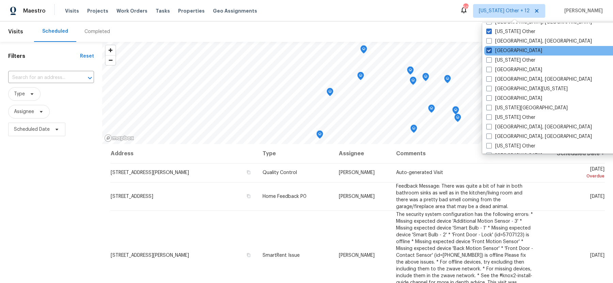
click at [488, 49] on span at bounding box center [488, 50] width 5 height 5
click at [488, 49] on input "Dallas" at bounding box center [488, 49] width 4 height 4
checkbox input "false"
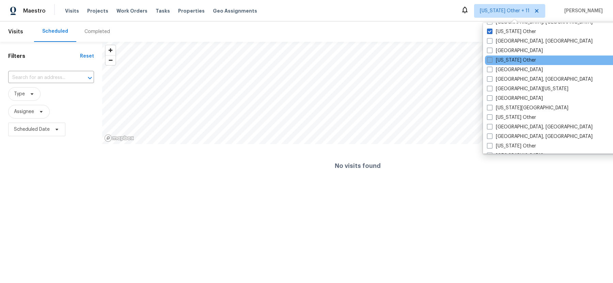
click at [488, 59] on span at bounding box center [489, 59] width 5 height 5
click at [488, 59] on input "Delaware Other" at bounding box center [489, 59] width 4 height 4
checkbox input "true"
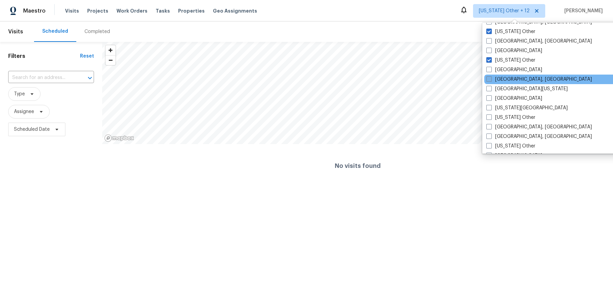
click at [490, 78] on span at bounding box center [488, 78] width 5 height 5
click at [490, 78] on input "Detroit, MI" at bounding box center [488, 78] width 4 height 4
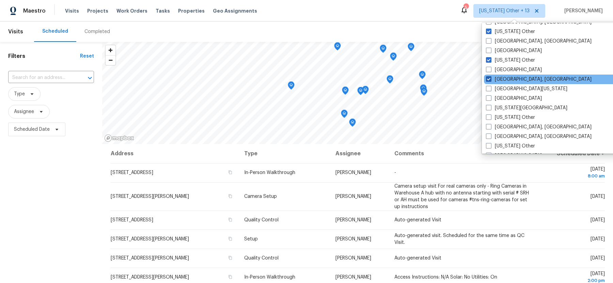
click at [489, 79] on span at bounding box center [488, 78] width 5 height 5
click at [489, 79] on input "Detroit, MI" at bounding box center [488, 78] width 4 height 4
checkbox input "false"
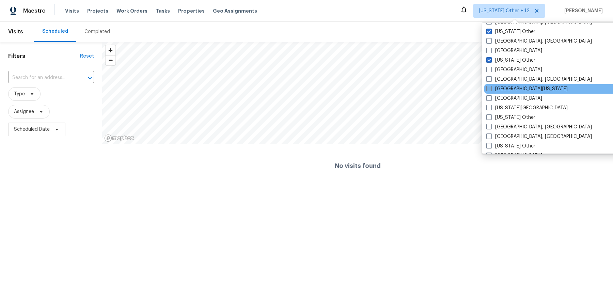
click at [489, 88] on span at bounding box center [488, 88] width 5 height 5
click at [489, 88] on input "East Texas" at bounding box center [488, 87] width 4 height 4
checkbox input "true"
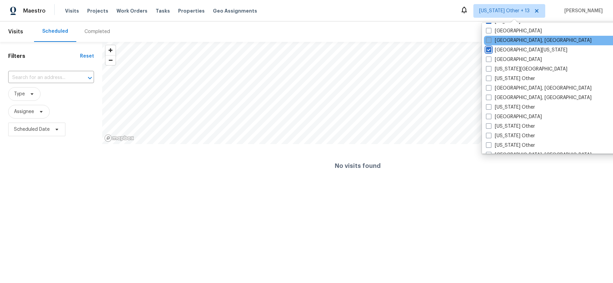
scroll to position [277, 0]
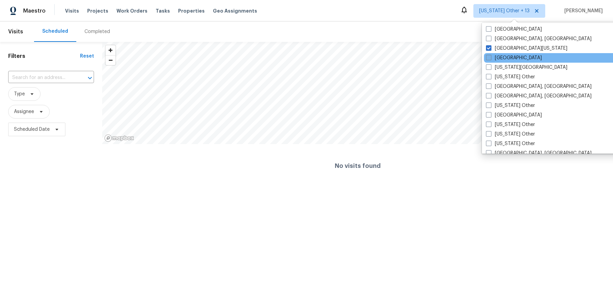
click at [490, 58] on span at bounding box center [488, 57] width 5 height 5
click at [490, 58] on input "El Paso" at bounding box center [488, 56] width 4 height 4
checkbox input "true"
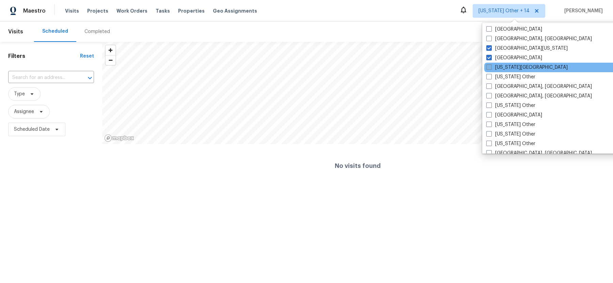
click at [489, 66] on span at bounding box center [488, 66] width 5 height 5
click at [489, 66] on input "Florida Panhandle" at bounding box center [488, 66] width 4 height 4
checkbox input "true"
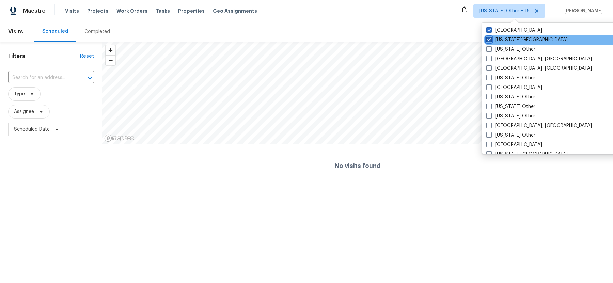
scroll to position [306, 0]
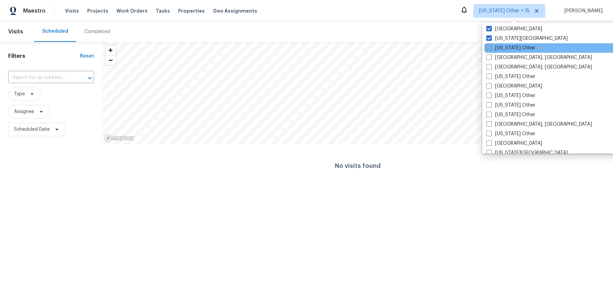
click at [488, 49] on span at bounding box center [488, 47] width 5 height 5
click at [488, 49] on input "Georgia Other" at bounding box center [488, 47] width 4 height 4
checkbox input "true"
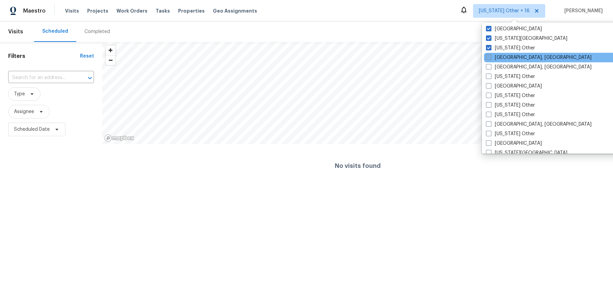
click at [489, 56] on span at bounding box center [488, 56] width 5 height 5
click at [489, 56] on input "Greensboro, NC" at bounding box center [488, 56] width 4 height 4
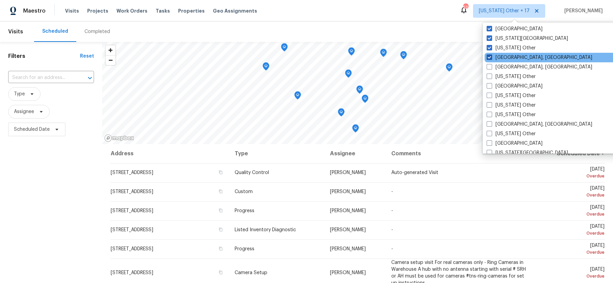
click at [488, 58] on span at bounding box center [488, 56] width 5 height 5
click at [488, 58] on input "Greensboro, NC" at bounding box center [488, 56] width 4 height 4
checkbox input "false"
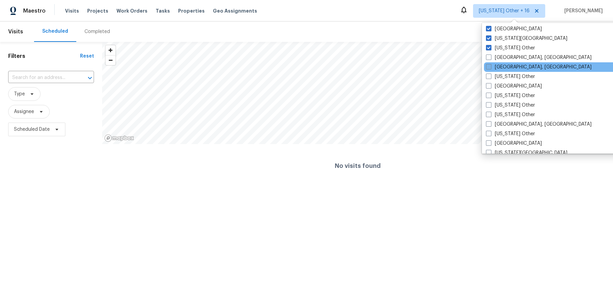
click at [488, 67] on span at bounding box center [488, 66] width 5 height 5
click at [488, 67] on input "Greenville, SC" at bounding box center [488, 66] width 4 height 4
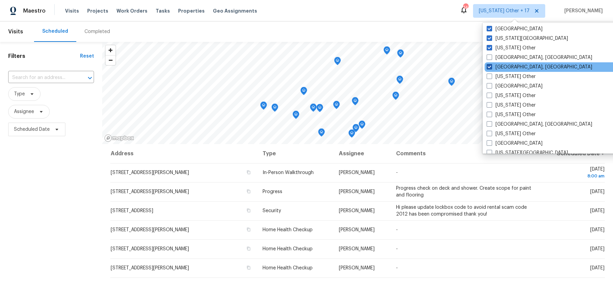
click at [488, 67] on span at bounding box center [488, 66] width 5 height 5
click at [488, 67] on input "Greenville, SC" at bounding box center [488, 66] width 4 height 4
checkbox input "false"
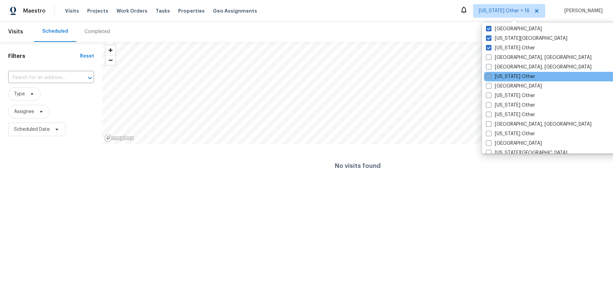
click at [489, 76] on span at bounding box center [488, 76] width 5 height 5
click at [489, 76] on input "Hawaii Other" at bounding box center [488, 75] width 4 height 4
checkbox input "true"
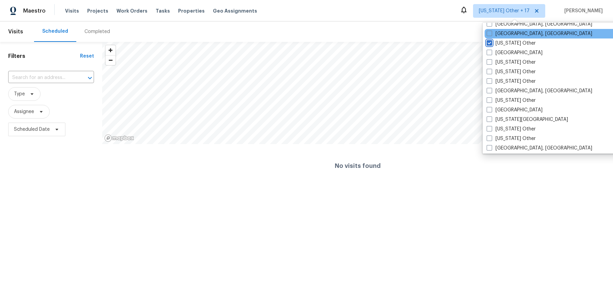
scroll to position [342, 0]
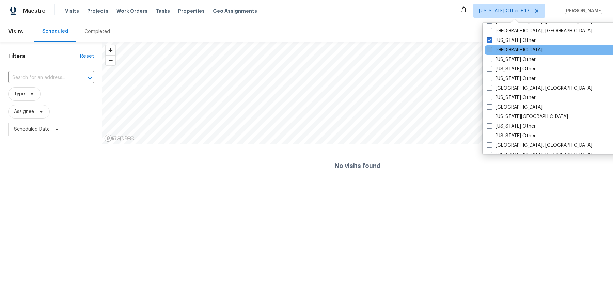
click at [490, 48] on span at bounding box center [488, 49] width 5 height 5
click at [490, 48] on input "Houston" at bounding box center [488, 49] width 4 height 4
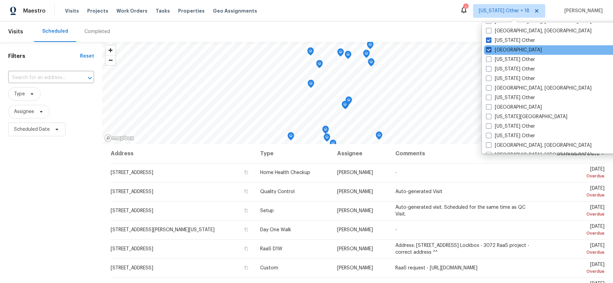
click at [490, 49] on span at bounding box center [488, 49] width 5 height 5
click at [490, 49] on input "Houston" at bounding box center [488, 49] width 4 height 4
checkbox input "false"
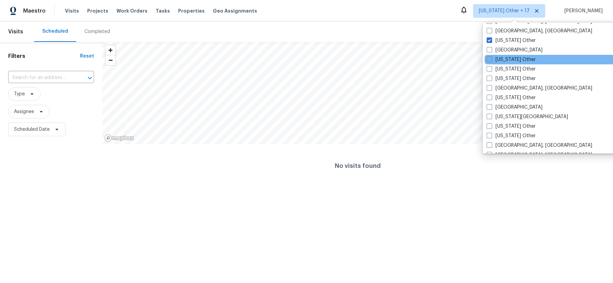
click at [489, 59] on span at bounding box center [488, 58] width 5 height 5
click at [489, 59] on input "Idaho Other" at bounding box center [488, 58] width 4 height 4
checkbox input "true"
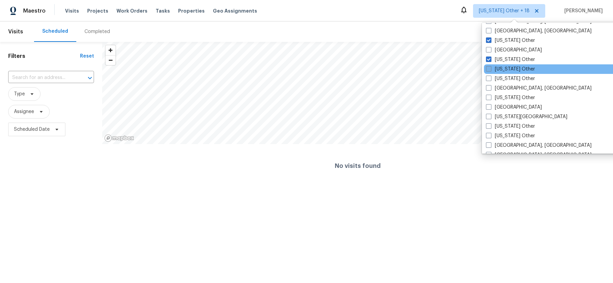
click at [487, 68] on span at bounding box center [488, 68] width 5 height 5
click at [487, 68] on input "Illinois Other" at bounding box center [488, 68] width 4 height 4
checkbox input "true"
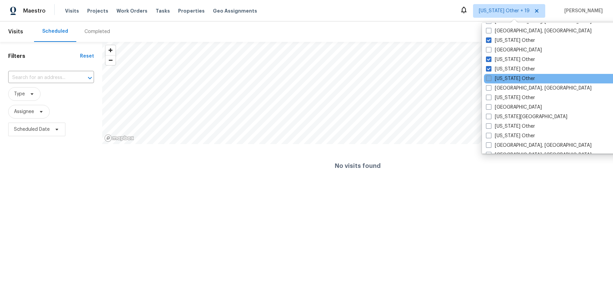
click at [487, 79] on span at bounding box center [488, 78] width 5 height 5
click at [487, 79] on input "Indiana Other" at bounding box center [488, 77] width 4 height 4
checkbox input "true"
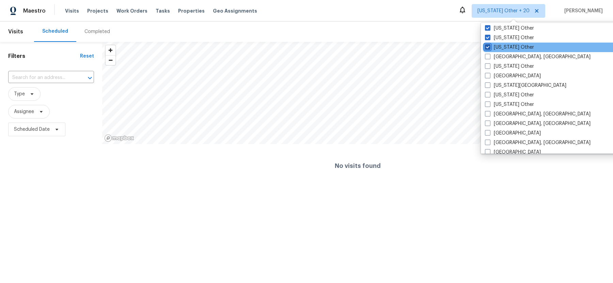
scroll to position [374, 0]
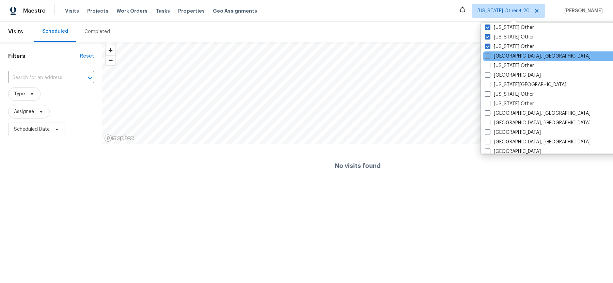
click at [488, 58] on span at bounding box center [487, 55] width 5 height 5
click at [488, 57] on input "Indianapolis, IN" at bounding box center [487, 55] width 4 height 4
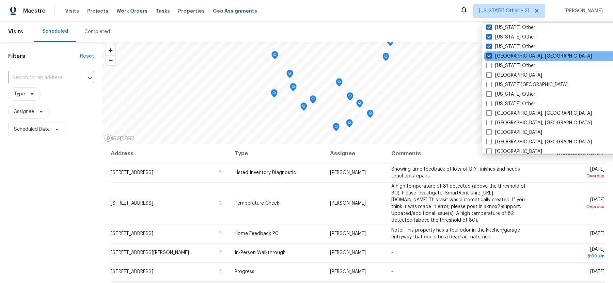
click at [488, 57] on span at bounding box center [488, 55] width 5 height 5
click at [488, 57] on input "Indianapolis, IN" at bounding box center [488, 55] width 4 height 4
checkbox input "false"
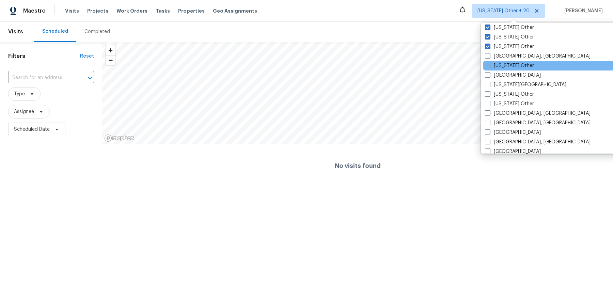
click at [488, 66] on span at bounding box center [487, 65] width 5 height 5
click at [488, 66] on input "Iowa Other" at bounding box center [487, 64] width 4 height 4
checkbox input "true"
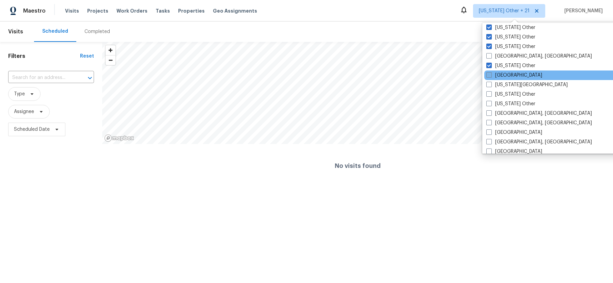
click at [488, 76] on span at bounding box center [488, 74] width 5 height 5
click at [488, 76] on input "Jacksonville" at bounding box center [488, 74] width 4 height 4
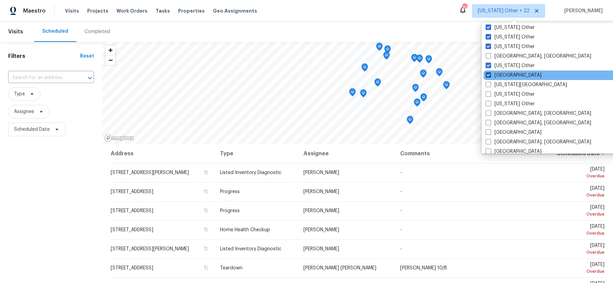
click at [488, 75] on span at bounding box center [487, 74] width 5 height 5
click at [488, 75] on input "Jacksonville" at bounding box center [487, 74] width 4 height 4
checkbox input "false"
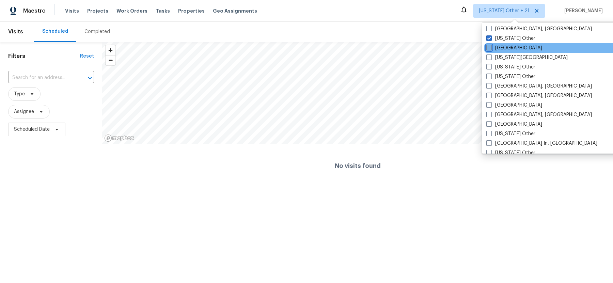
scroll to position [406, 0]
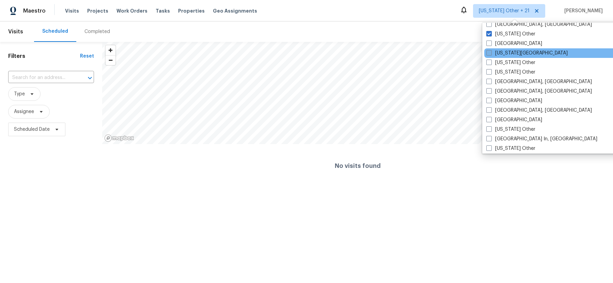
click at [489, 52] on span at bounding box center [488, 52] width 5 height 5
click at [489, 52] on input "Kansas City" at bounding box center [488, 52] width 4 height 4
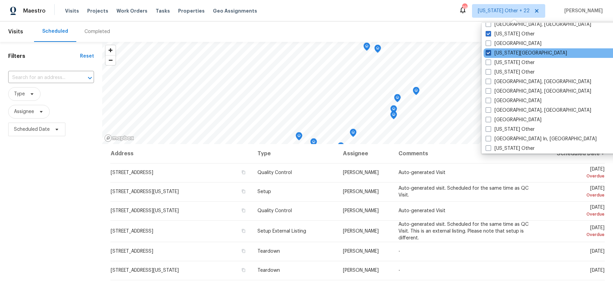
click at [488, 52] on span at bounding box center [487, 52] width 5 height 5
click at [488, 52] on input "Kansas City" at bounding box center [487, 52] width 4 height 4
checkbox input "false"
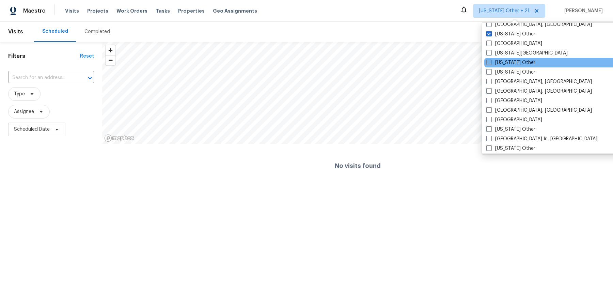
click at [488, 60] on span at bounding box center [488, 62] width 5 height 5
click at [488, 60] on input "Kansas Other" at bounding box center [488, 61] width 4 height 4
checkbox input "true"
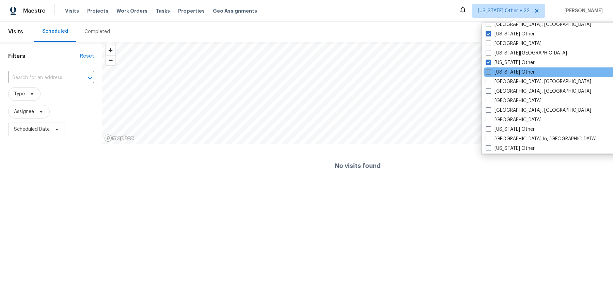
click at [488, 70] on span at bounding box center [487, 71] width 5 height 5
click at [488, 70] on input "Kentucky Other" at bounding box center [487, 71] width 4 height 4
checkbox input "true"
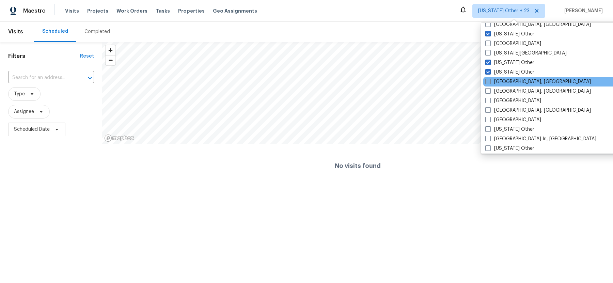
click at [487, 79] on span at bounding box center [487, 81] width 5 height 5
click at [487, 79] on input "Killeen, TX" at bounding box center [487, 80] width 4 height 4
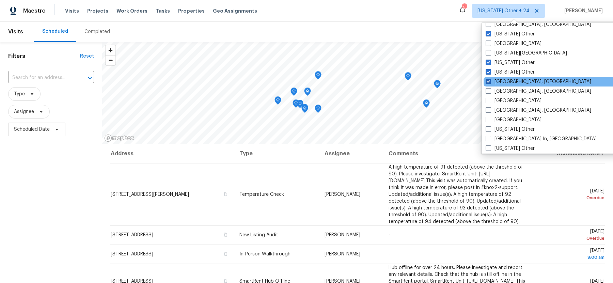
click at [488, 81] on span at bounding box center [487, 81] width 5 height 5
click at [488, 81] on input "Killeen, TX" at bounding box center [487, 80] width 4 height 4
checkbox input "false"
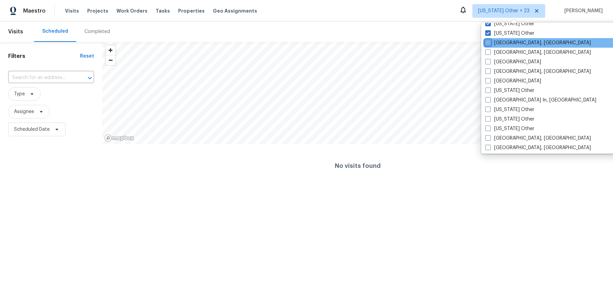
scroll to position [446, 0]
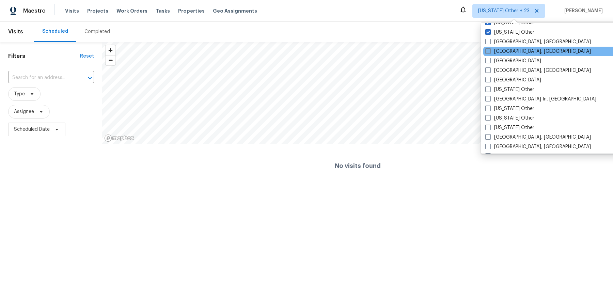
click at [490, 51] on label "Knoxville, TN" at bounding box center [537, 51] width 105 height 7
click at [489, 51] on input "Knoxville, TN" at bounding box center [487, 50] width 4 height 4
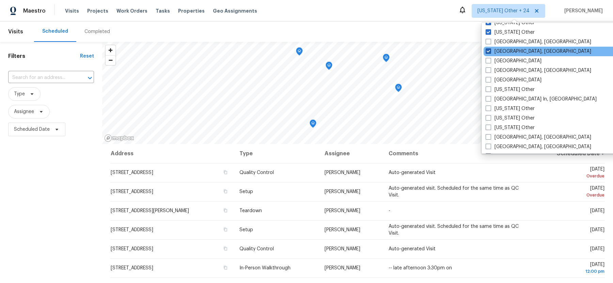
click at [489, 51] on span at bounding box center [487, 50] width 5 height 5
click at [489, 51] on input "Knoxville, TN" at bounding box center [487, 50] width 4 height 4
checkbox input "false"
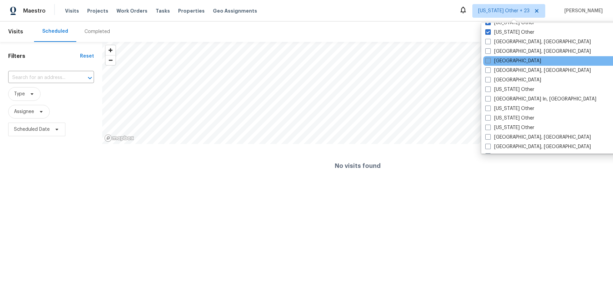
click at [486, 62] on span at bounding box center [487, 60] width 5 height 5
click at [486, 62] on input "Las Vegas" at bounding box center [487, 60] width 4 height 4
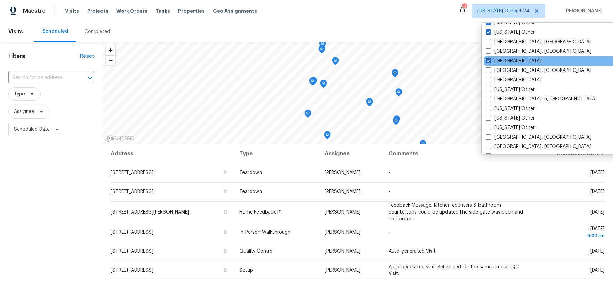
click at [487, 61] on span at bounding box center [487, 60] width 5 height 5
click at [487, 61] on input "Las Vegas" at bounding box center [487, 60] width 4 height 4
checkbox input "false"
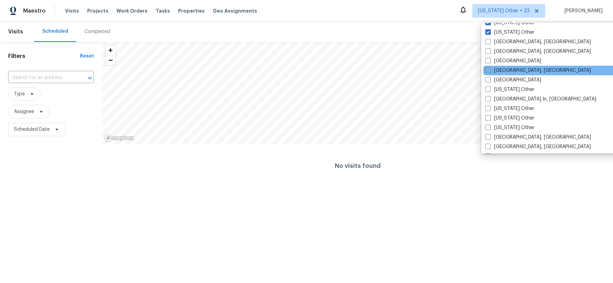
click at [487, 69] on span at bounding box center [487, 69] width 5 height 5
click at [487, 69] on input "Little Rock, AR" at bounding box center [487, 69] width 4 height 4
checkbox input "true"
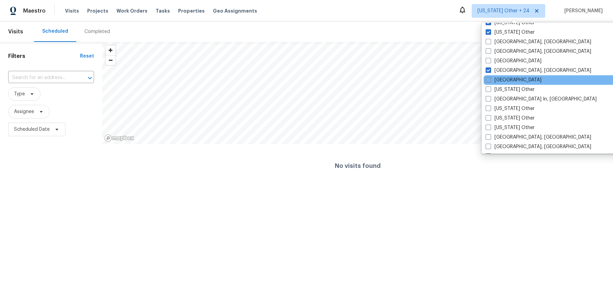
click at [488, 79] on span at bounding box center [487, 79] width 5 height 5
click at [488, 79] on input "Los Angeles" at bounding box center [487, 79] width 4 height 4
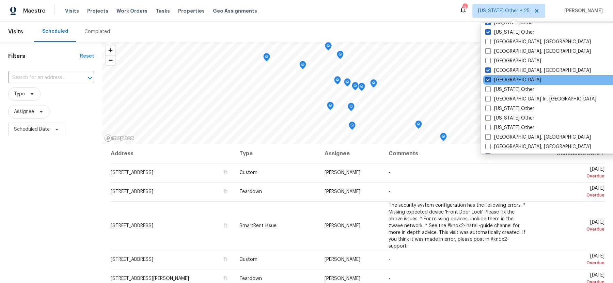
click at [488, 79] on span at bounding box center [487, 79] width 5 height 5
click at [488, 79] on input "Los Angeles" at bounding box center [487, 79] width 4 height 4
checkbox input "false"
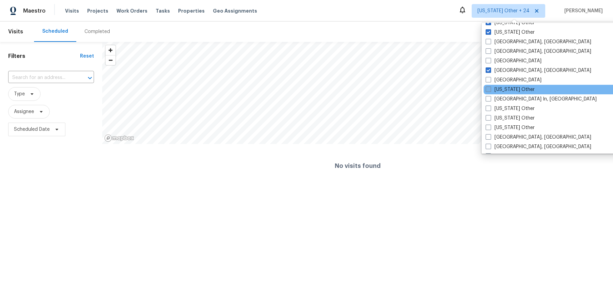
click at [487, 89] on span at bounding box center [487, 88] width 5 height 5
click at [487, 89] on input "Louisiana Other" at bounding box center [487, 88] width 4 height 4
checkbox input "true"
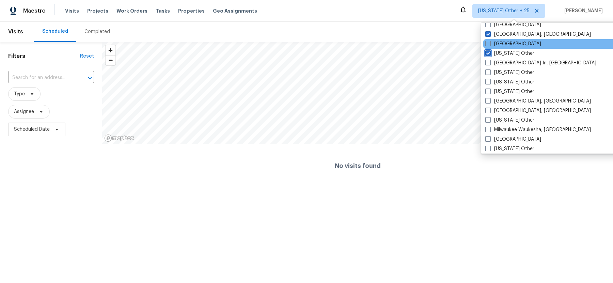
scroll to position [484, 0]
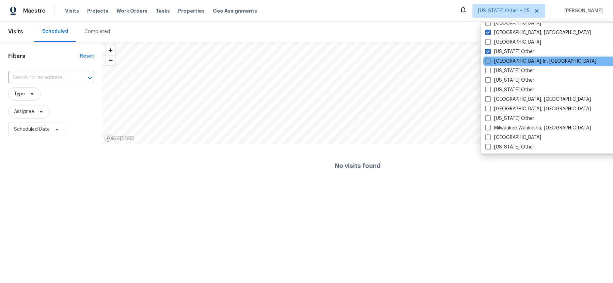
click at [488, 62] on span at bounding box center [487, 60] width 5 height 5
click at [488, 62] on input "Louisville In, KY" at bounding box center [487, 60] width 4 height 4
checkbox input "true"
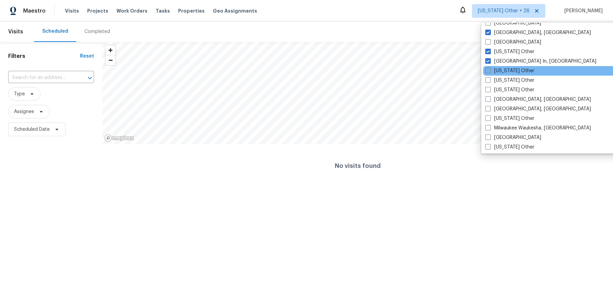
click at [488, 71] on span at bounding box center [487, 70] width 5 height 5
click at [488, 71] on input "Maine Other" at bounding box center [487, 69] width 4 height 4
checkbox input "true"
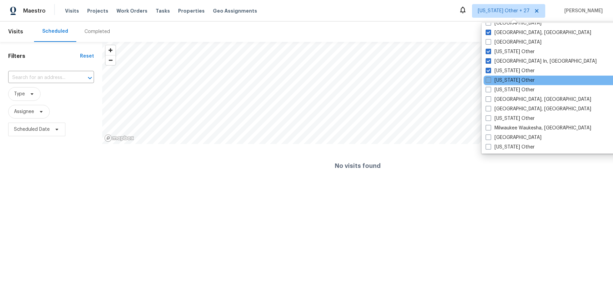
click at [488, 82] on span at bounding box center [487, 79] width 5 height 5
click at [488, 81] on input "Maryland Other" at bounding box center [487, 79] width 4 height 4
checkbox input "true"
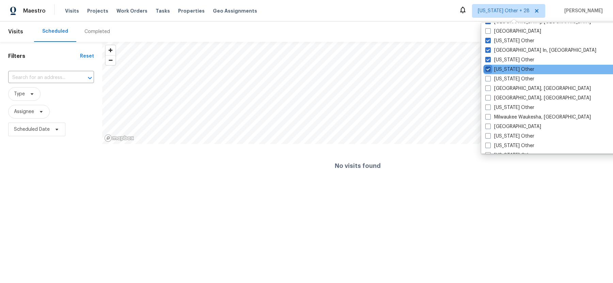
scroll to position [501, 0]
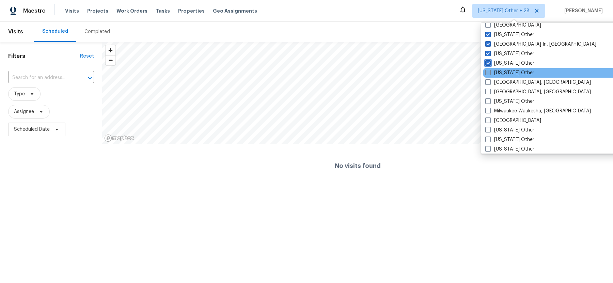
click at [488, 75] on span at bounding box center [487, 72] width 5 height 5
click at [488, 74] on input "Massachusetts Other" at bounding box center [487, 71] width 4 height 4
checkbox input "true"
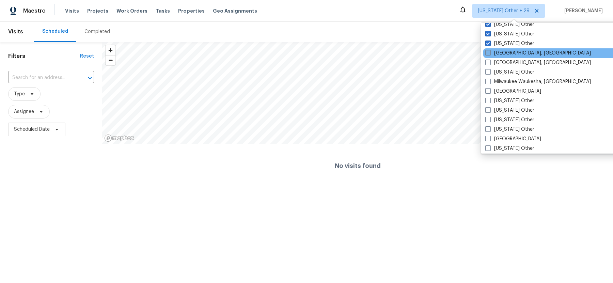
click at [488, 52] on span at bounding box center [487, 52] width 5 height 5
click at [488, 52] on input "Memphis, TN" at bounding box center [487, 52] width 4 height 4
checkbox input "true"
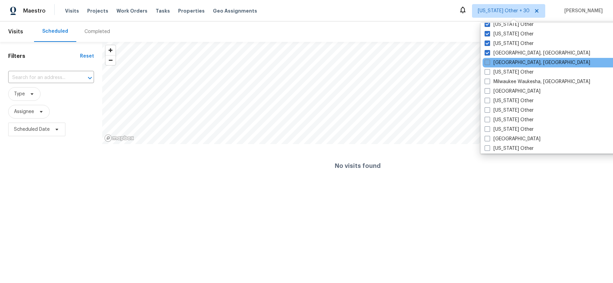
click at [487, 63] on span at bounding box center [486, 62] width 5 height 5
click at [487, 63] on input "Miami, FL" at bounding box center [486, 61] width 4 height 4
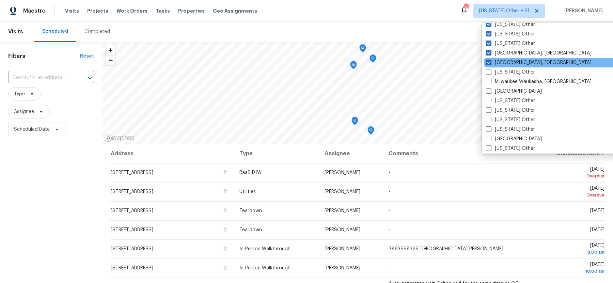
click at [488, 62] on span at bounding box center [488, 62] width 5 height 5
click at [488, 62] on input "Miami, FL" at bounding box center [488, 61] width 4 height 4
checkbox input "false"
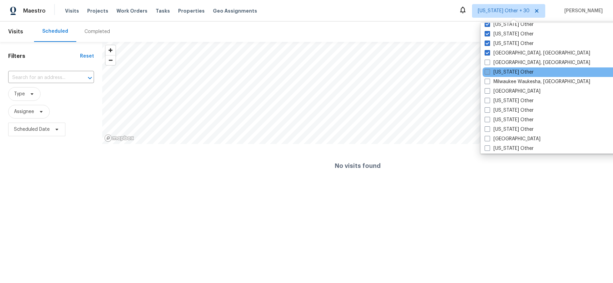
click at [488, 71] on span at bounding box center [486, 71] width 5 height 5
click at [488, 71] on input "Michigan Other" at bounding box center [486, 71] width 4 height 4
checkbox input "true"
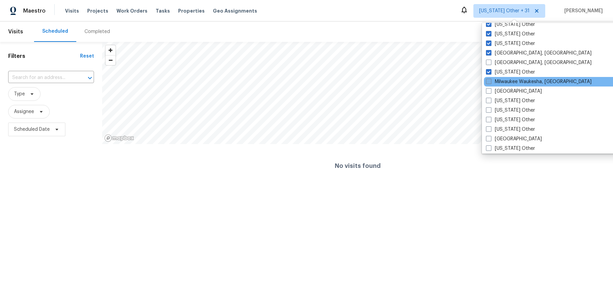
click at [487, 81] on span at bounding box center [488, 81] width 5 height 5
click at [487, 81] on input "Milwaukee Waukesha, WI" at bounding box center [488, 80] width 4 height 4
checkbox input "true"
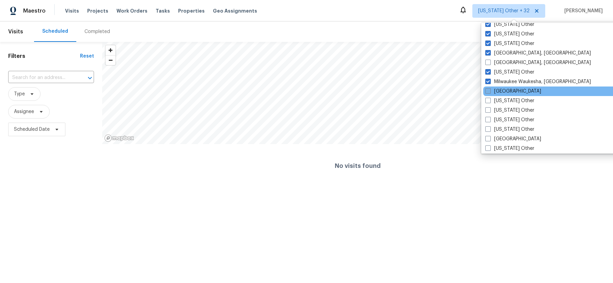
click at [488, 91] on span at bounding box center [487, 90] width 5 height 5
click at [488, 91] on input "Minneapolis" at bounding box center [487, 90] width 4 height 4
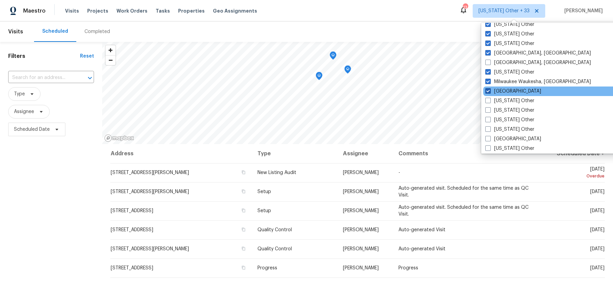
click at [488, 91] on span at bounding box center [487, 90] width 5 height 5
click at [488, 91] on input "Minneapolis" at bounding box center [487, 90] width 4 height 4
checkbox input "false"
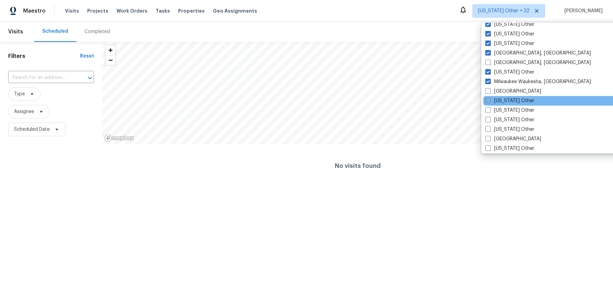
click at [488, 99] on span at bounding box center [487, 100] width 5 height 5
click at [488, 99] on input "Minnesota Other" at bounding box center [487, 99] width 4 height 4
checkbox input "true"
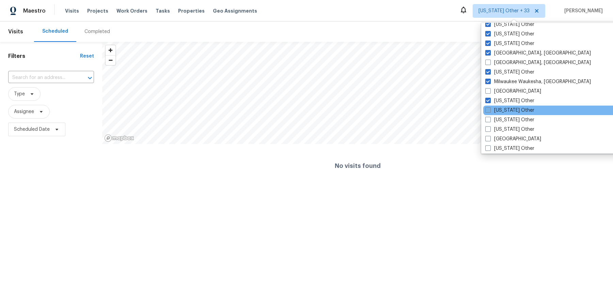
click at [487, 107] on span at bounding box center [487, 109] width 5 height 5
click at [487, 107] on input "Mississippi Other" at bounding box center [487, 109] width 4 height 4
checkbox input "true"
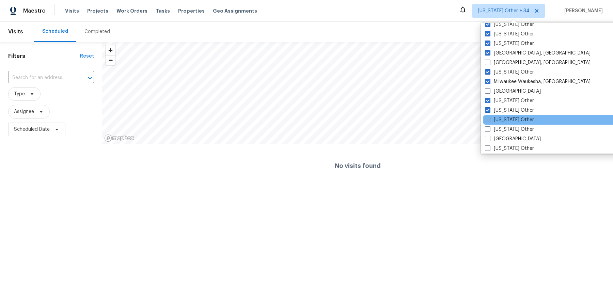
click at [488, 118] on span at bounding box center [487, 119] width 5 height 5
click at [488, 118] on input "Missouri Other" at bounding box center [487, 118] width 4 height 4
checkbox input "true"
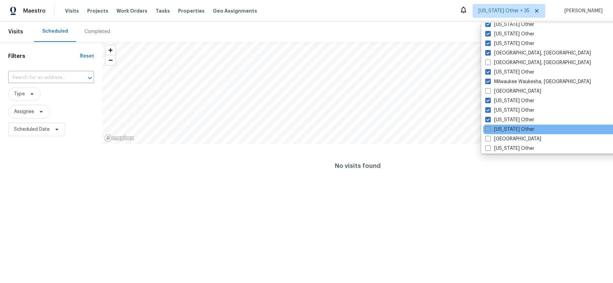
click at [488, 127] on span at bounding box center [487, 128] width 5 height 5
click at [488, 127] on input "Montana Other" at bounding box center [487, 128] width 4 height 4
checkbox input "true"
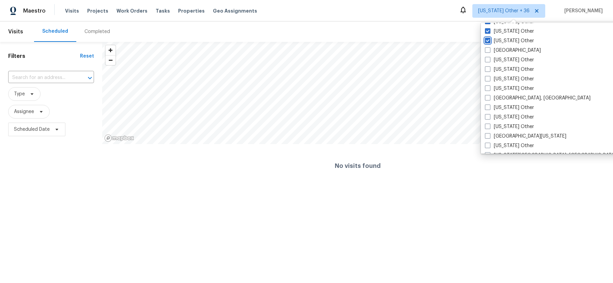
scroll to position [623, 0]
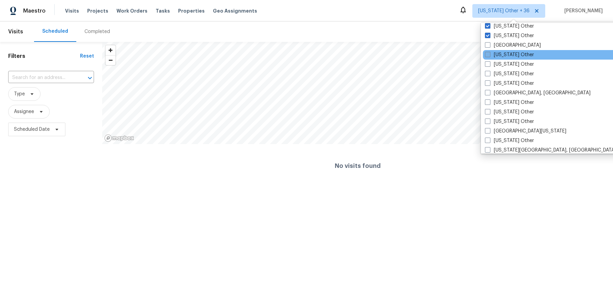
click at [489, 53] on span at bounding box center [487, 54] width 5 height 5
click at [489, 53] on input "Nebraska Other" at bounding box center [487, 53] width 4 height 4
checkbox input "true"
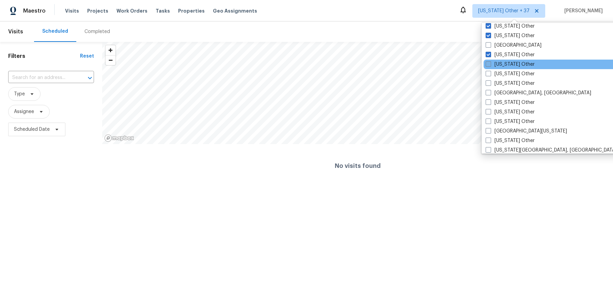
click at [488, 62] on span at bounding box center [487, 63] width 5 height 5
click at [488, 62] on input "Nevada Other" at bounding box center [487, 63] width 4 height 4
checkbox input "true"
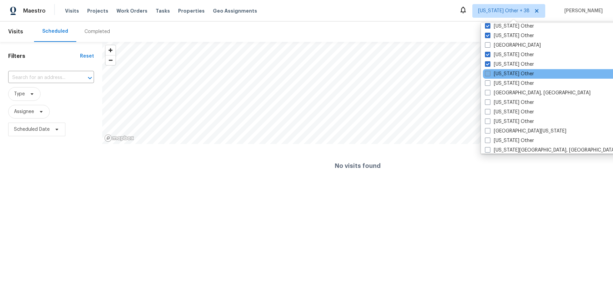
click at [488, 70] on label "New Hampshire Other" at bounding box center [509, 73] width 49 height 7
click at [488, 70] on input "New Hampshire Other" at bounding box center [487, 72] width 4 height 4
checkbox input "true"
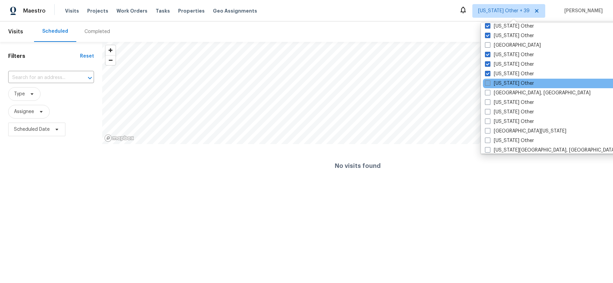
click at [487, 82] on span at bounding box center [487, 82] width 5 height 5
click at [487, 82] on input "New Mexico Other" at bounding box center [487, 82] width 4 height 4
checkbox input "true"
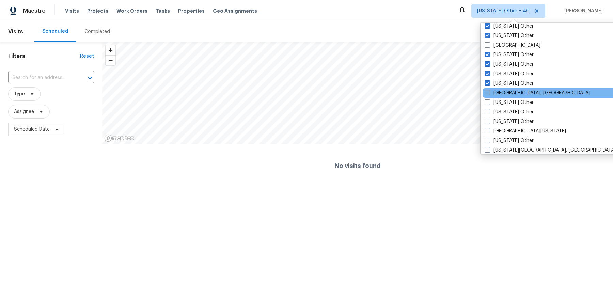
click at [488, 93] on span at bounding box center [486, 92] width 5 height 5
click at [488, 93] on input "New Orleans, LA" at bounding box center [486, 91] width 4 height 4
checkbox input "true"
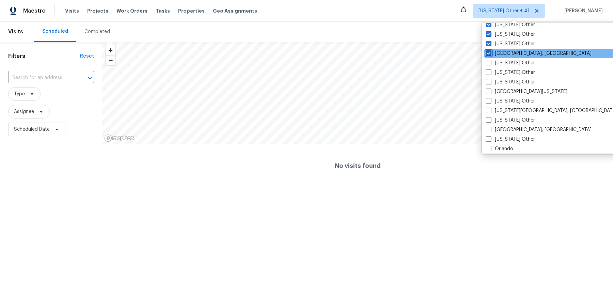
scroll to position [666, 0]
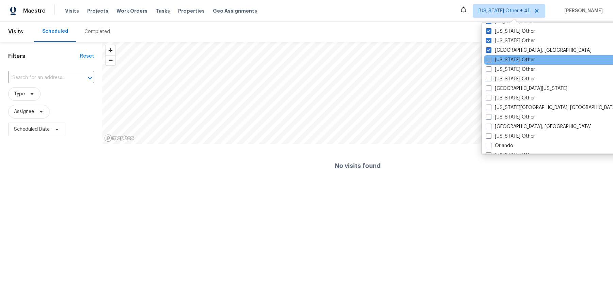
click at [488, 59] on span at bounding box center [488, 59] width 5 height 5
click at [488, 59] on input "New York Other" at bounding box center [488, 58] width 4 height 4
checkbox input "true"
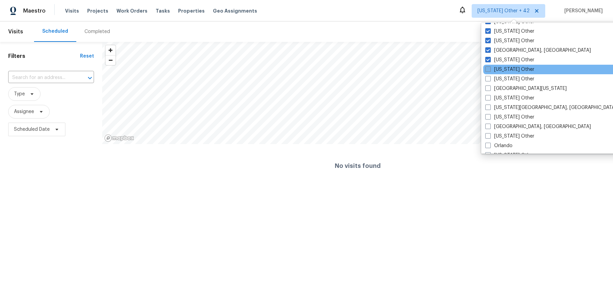
click at [488, 68] on span at bounding box center [487, 68] width 5 height 5
click at [488, 68] on input "North Carolina Other" at bounding box center [487, 68] width 4 height 4
checkbox input "true"
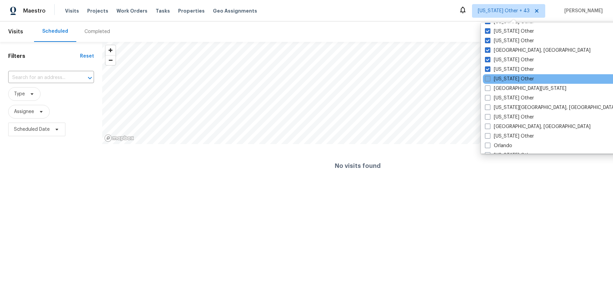
click at [488, 77] on span at bounding box center [487, 78] width 5 height 5
click at [488, 77] on input "North Dakota Other" at bounding box center [487, 78] width 4 height 4
checkbox input "true"
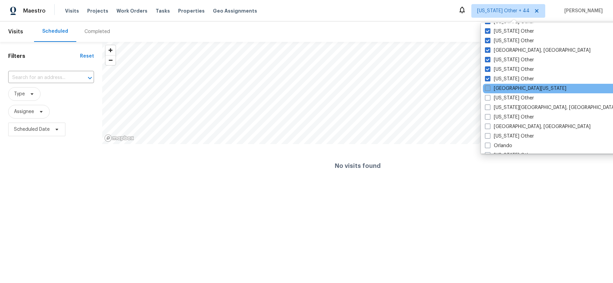
click at [487, 87] on span at bounding box center [487, 87] width 5 height 5
click at [487, 87] on input "Northern Colorado" at bounding box center [487, 87] width 4 height 4
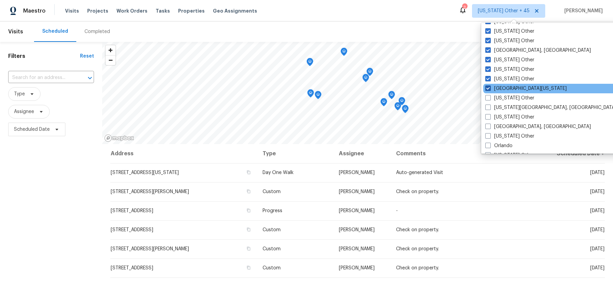
click at [488, 88] on span at bounding box center [487, 87] width 5 height 5
click at [488, 88] on input "Northern Colorado" at bounding box center [487, 87] width 4 height 4
checkbox input "false"
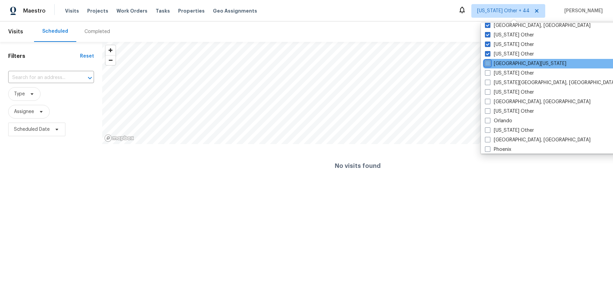
scroll to position [691, 0]
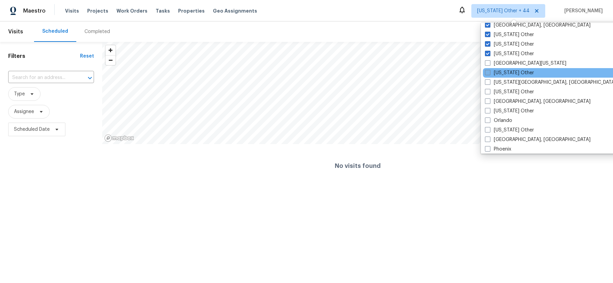
click at [488, 73] on span at bounding box center [487, 72] width 5 height 5
click at [488, 73] on input "Ohio Other" at bounding box center [487, 71] width 4 height 4
checkbox input "true"
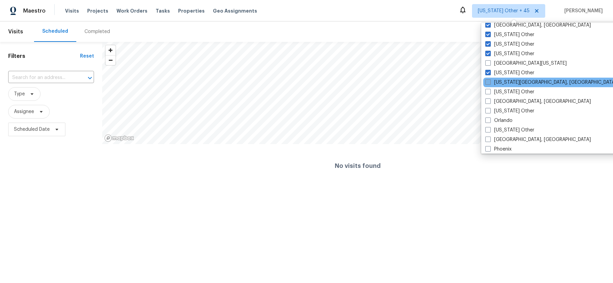
click at [488, 82] on span at bounding box center [487, 81] width 5 height 5
click at [488, 82] on input "Oklahoma City, OK" at bounding box center [487, 81] width 4 height 4
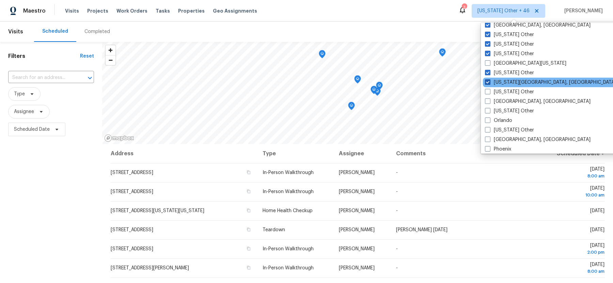
click at [488, 82] on span at bounding box center [487, 81] width 5 height 5
click at [488, 82] on input "Oklahoma City, OK" at bounding box center [487, 81] width 4 height 4
checkbox input "false"
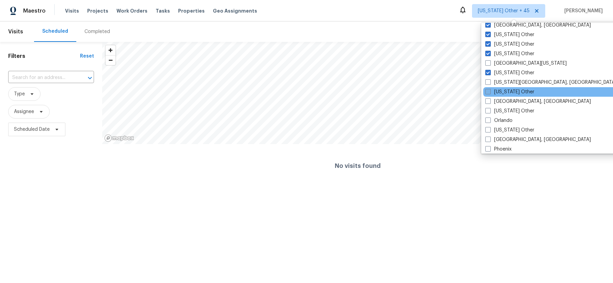
click at [487, 90] on span at bounding box center [487, 91] width 5 height 5
click at [487, 90] on input "Oklahoma Other" at bounding box center [487, 90] width 4 height 4
checkbox input "true"
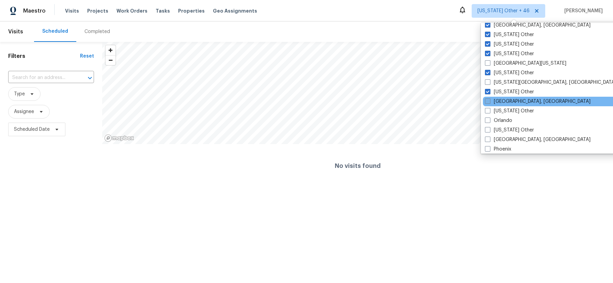
click at [487, 100] on span at bounding box center [487, 100] width 5 height 5
click at [487, 100] on input "Omaha, NE" at bounding box center [487, 100] width 4 height 4
checkbox input "true"
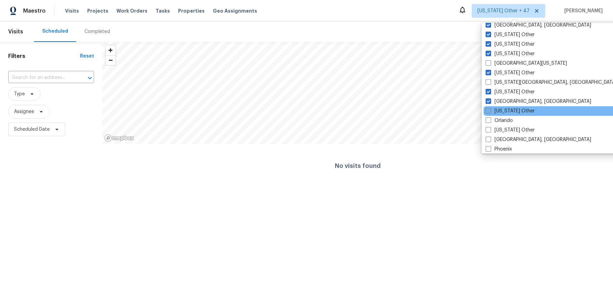
click at [487, 112] on span at bounding box center [487, 110] width 5 height 5
click at [487, 112] on input "Oregon Other" at bounding box center [487, 110] width 4 height 4
checkbox input "true"
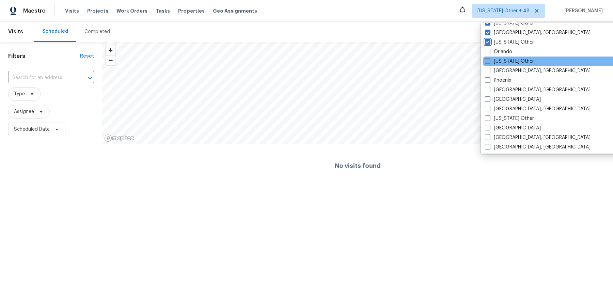
scroll to position [764, 0]
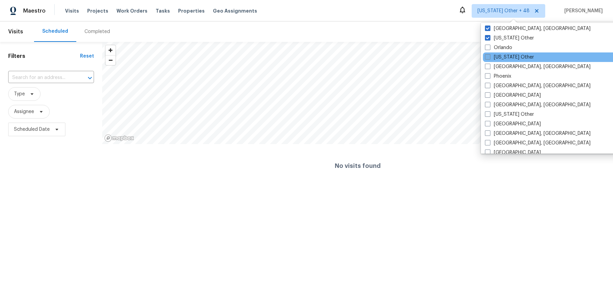
click at [487, 56] on span at bounding box center [487, 56] width 5 height 5
click at [487, 56] on input "Pennsylvania Other" at bounding box center [487, 56] width 4 height 4
checkbox input "true"
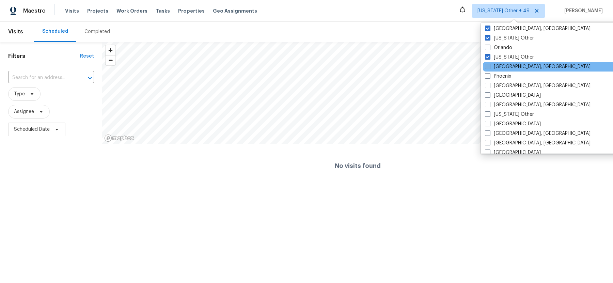
click at [487, 65] on span at bounding box center [487, 66] width 5 height 5
click at [487, 65] on input "Philadelphia, PA" at bounding box center [487, 65] width 4 height 4
checkbox input "true"
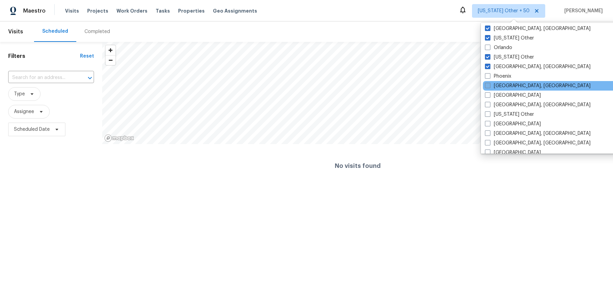
click at [487, 85] on span at bounding box center [487, 85] width 5 height 5
click at [487, 85] on input "Pittsburgh, PA" at bounding box center [487, 84] width 4 height 4
checkbox input "true"
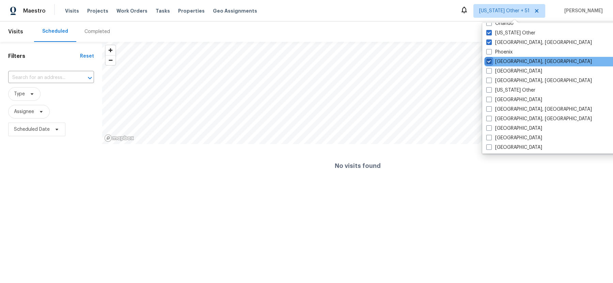
scroll to position [791, 0]
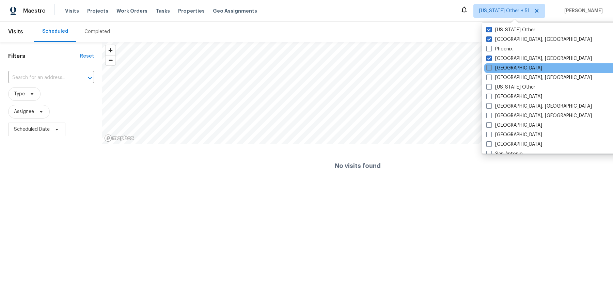
click at [488, 69] on span at bounding box center [488, 67] width 5 height 5
click at [488, 69] on input "Portland" at bounding box center [488, 67] width 4 height 4
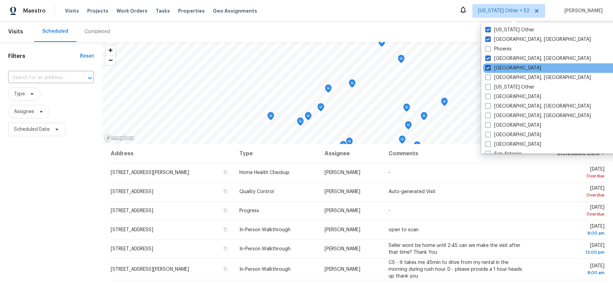
click at [489, 68] on span at bounding box center [487, 67] width 5 height 5
click at [489, 68] on input "Portland" at bounding box center [487, 67] width 4 height 4
checkbox input "false"
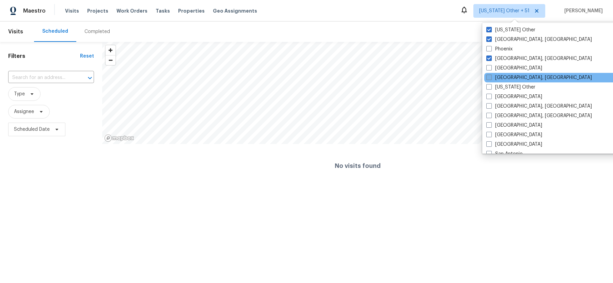
click at [488, 77] on span at bounding box center [488, 77] width 5 height 5
click at [488, 77] on input "Prescott, AZ" at bounding box center [488, 76] width 4 height 4
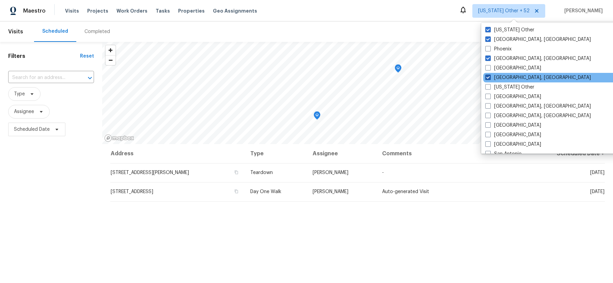
click at [488, 77] on span at bounding box center [487, 77] width 5 height 5
click at [488, 77] on input "Prescott, AZ" at bounding box center [487, 76] width 4 height 4
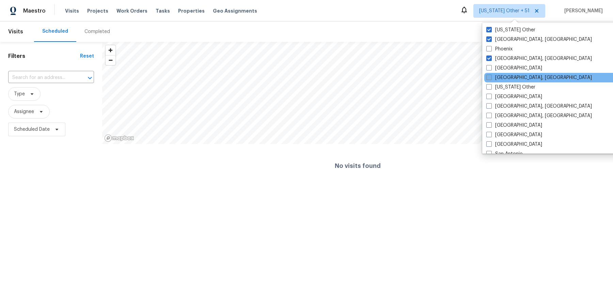
click at [488, 77] on span at bounding box center [488, 77] width 5 height 5
click at [488, 77] on input "Prescott, AZ" at bounding box center [488, 76] width 4 height 4
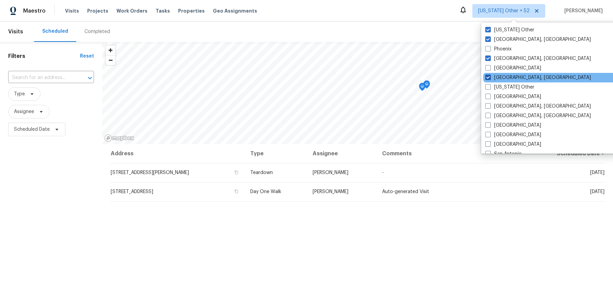
click at [488, 77] on span at bounding box center [487, 77] width 5 height 5
click at [488, 77] on input "Prescott, AZ" at bounding box center [487, 76] width 4 height 4
checkbox input "false"
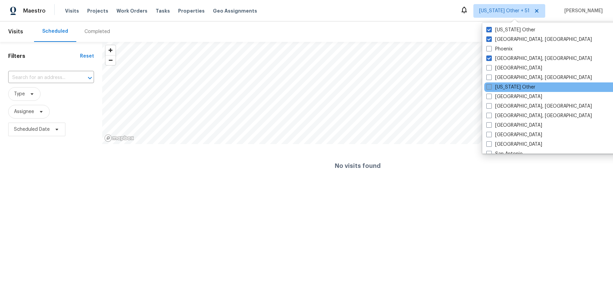
click at [487, 86] on span at bounding box center [488, 86] width 5 height 5
click at [487, 86] on input "Puerto Rico Other" at bounding box center [488, 86] width 4 height 4
checkbox input "true"
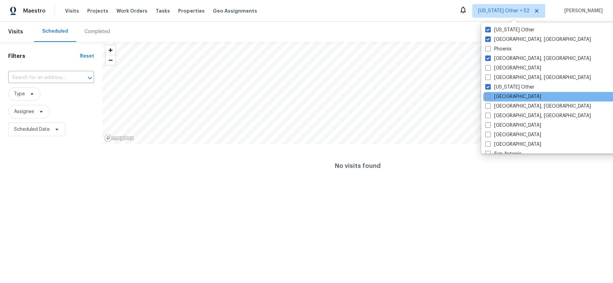
click at [487, 97] on span at bounding box center [487, 96] width 5 height 5
click at [487, 97] on input "Raleigh" at bounding box center [487, 95] width 4 height 4
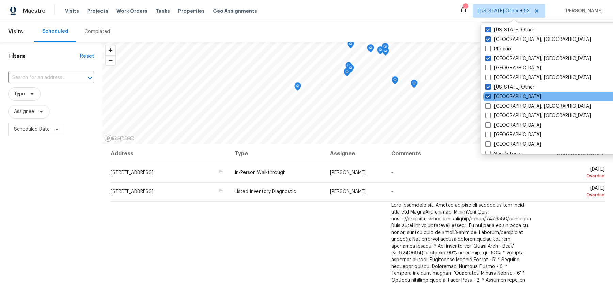
click at [489, 97] on span at bounding box center [487, 96] width 5 height 5
click at [489, 97] on input "Raleigh" at bounding box center [487, 95] width 4 height 4
checkbox input "false"
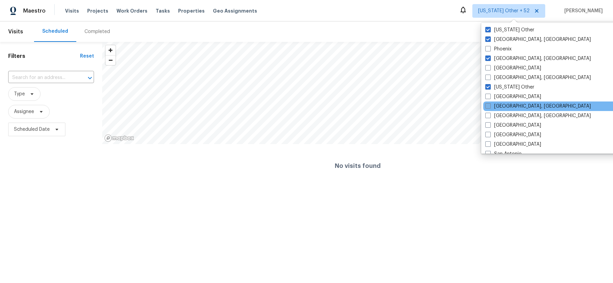
click at [488, 104] on span at bounding box center [487, 105] width 5 height 5
click at [488, 104] on input "Reno, NV" at bounding box center [487, 105] width 4 height 4
checkbox input "true"
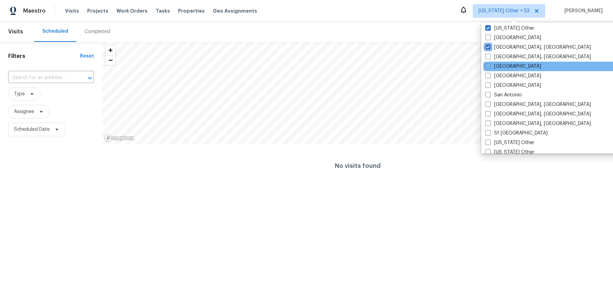
scroll to position [855, 0]
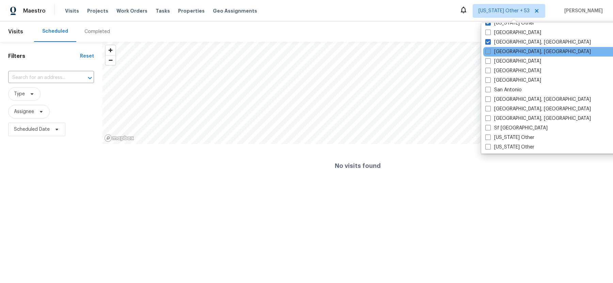
click at [489, 52] on span at bounding box center [487, 51] width 5 height 5
click at [489, 52] on input "Richmond, VA" at bounding box center [487, 50] width 4 height 4
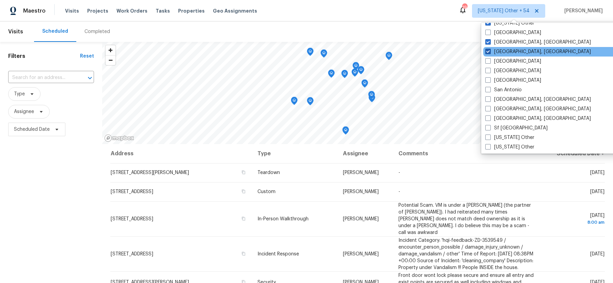
click at [489, 51] on span at bounding box center [487, 51] width 5 height 5
click at [489, 51] on input "Richmond, VA" at bounding box center [487, 50] width 4 height 4
checkbox input "false"
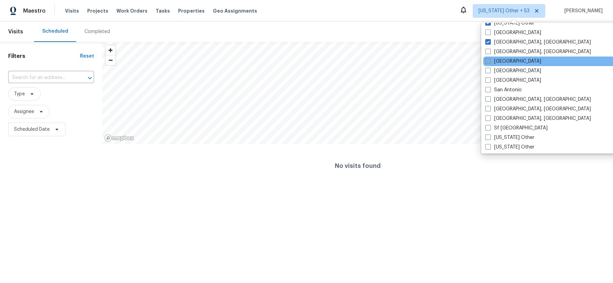
click at [488, 60] on span at bounding box center [487, 60] width 5 height 5
click at [488, 60] on input "Riverside" at bounding box center [487, 60] width 4 height 4
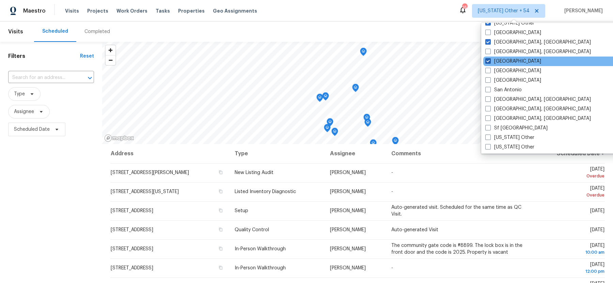
click at [488, 60] on span at bounding box center [487, 60] width 5 height 5
click at [488, 60] on input "Riverside" at bounding box center [487, 60] width 4 height 4
checkbox input "false"
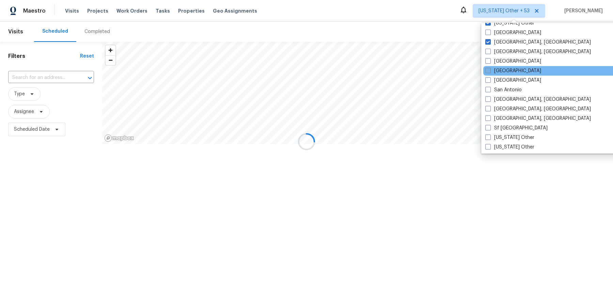
click at [487, 71] on span at bounding box center [487, 70] width 5 height 5
click at [487, 71] on input "Sacramento" at bounding box center [487, 69] width 4 height 4
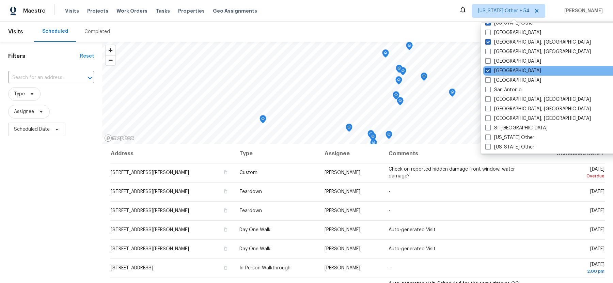
click at [487, 71] on span at bounding box center [487, 70] width 5 height 5
click at [487, 71] on input "Sacramento" at bounding box center [487, 69] width 4 height 4
checkbox input "false"
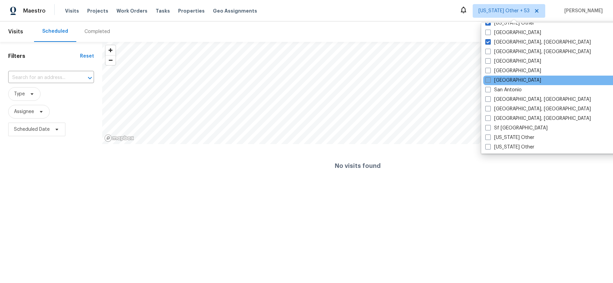
click at [487, 80] on span at bounding box center [487, 79] width 5 height 5
click at [487, 80] on input "Salt Lake City" at bounding box center [487, 79] width 4 height 4
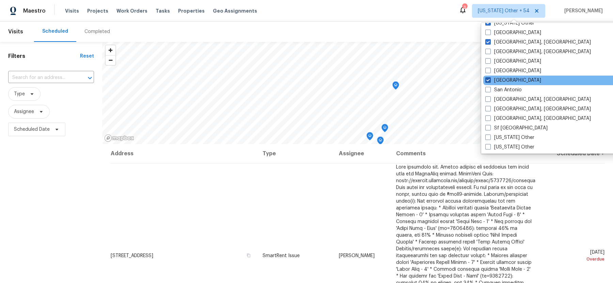
click at [488, 80] on span at bounding box center [487, 79] width 5 height 5
click at [488, 80] on input "Salt Lake City" at bounding box center [487, 79] width 4 height 4
checkbox input "false"
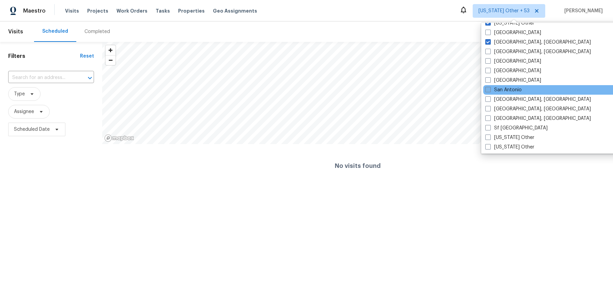
click at [488, 88] on span at bounding box center [487, 89] width 5 height 5
click at [488, 88] on input "San Antonio" at bounding box center [487, 88] width 4 height 4
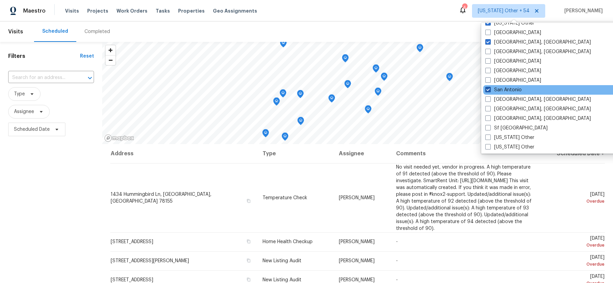
click at [488, 88] on span at bounding box center [487, 89] width 5 height 5
click at [488, 88] on input "San Antonio" at bounding box center [487, 88] width 4 height 4
checkbox input "false"
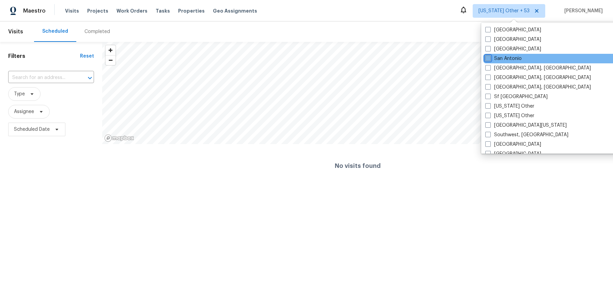
scroll to position [889, 0]
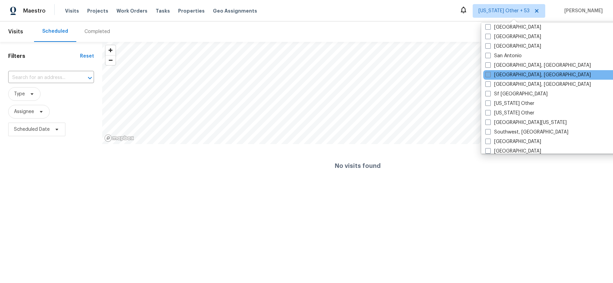
click at [488, 76] on span at bounding box center [487, 74] width 5 height 5
click at [488, 76] on input "Savannah, GA" at bounding box center [487, 73] width 4 height 4
click at [488, 74] on span at bounding box center [487, 74] width 5 height 5
click at [488, 74] on input "Savannah, GA" at bounding box center [487, 73] width 4 height 4
click at [488, 74] on span at bounding box center [487, 74] width 5 height 5
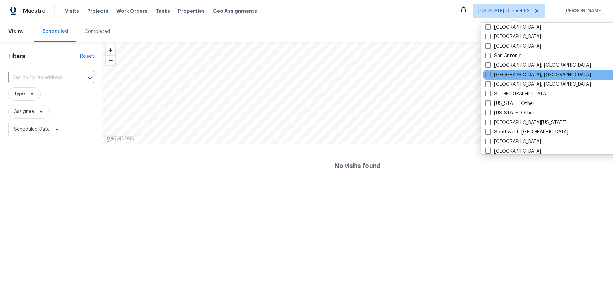
click at [488, 74] on input "Savannah, GA" at bounding box center [487, 73] width 4 height 4
checkbox input "true"
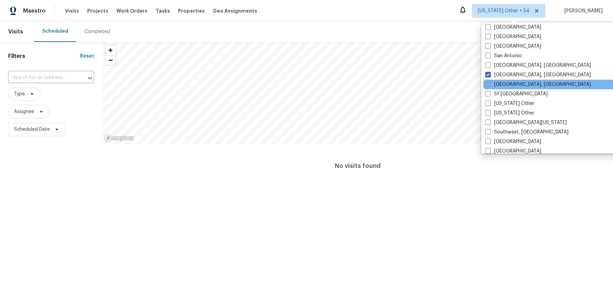
click at [488, 85] on span at bounding box center [487, 83] width 5 height 5
click at [488, 85] on input "Seattle, WA" at bounding box center [487, 83] width 4 height 4
checkbox input "true"
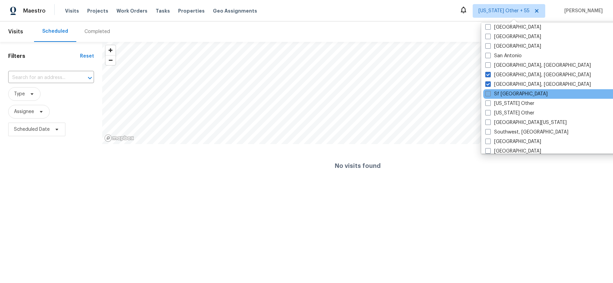
click at [488, 94] on span at bounding box center [487, 93] width 5 height 5
click at [488, 94] on input "Sf Bay Area" at bounding box center [487, 93] width 4 height 4
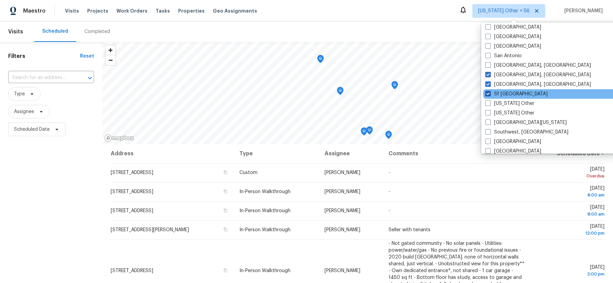
click at [488, 94] on span at bounding box center [487, 93] width 5 height 5
click at [488, 94] on input "Sf Bay Area" at bounding box center [487, 93] width 4 height 4
checkbox input "false"
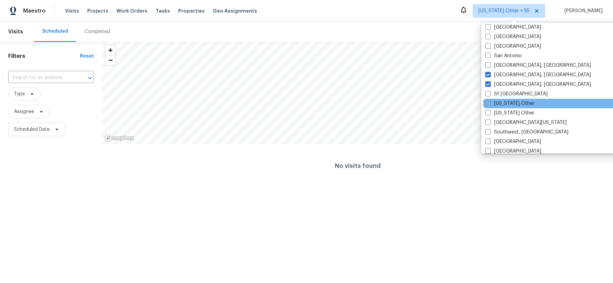
click at [488, 105] on span at bounding box center [487, 102] width 5 height 5
click at [488, 104] on input "South Carolina Other" at bounding box center [487, 102] width 4 height 4
checkbox input "true"
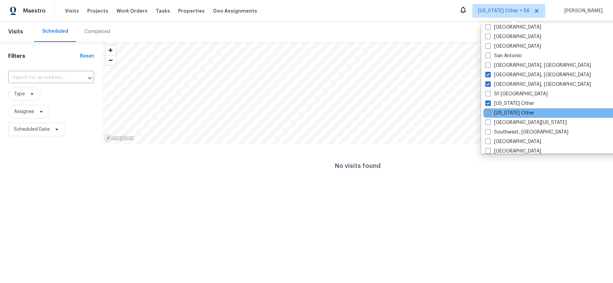
click at [488, 114] on span at bounding box center [487, 112] width 5 height 5
click at [488, 114] on input "South Dakota Other" at bounding box center [487, 112] width 4 height 4
checkbox input "true"
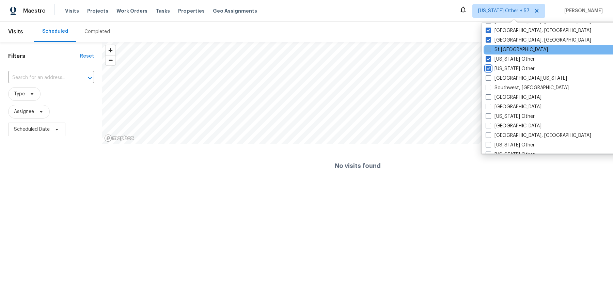
scroll to position [938, 0]
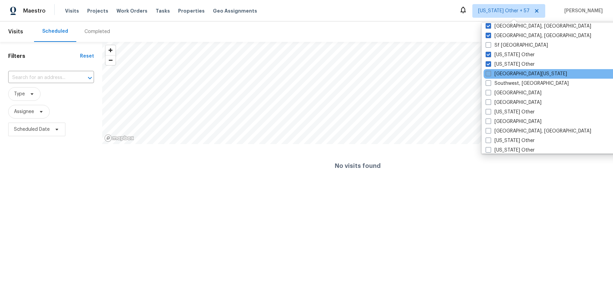
click at [488, 73] on span at bounding box center [487, 73] width 5 height 5
click at [488, 73] on input "South Texas" at bounding box center [487, 72] width 4 height 4
checkbox input "true"
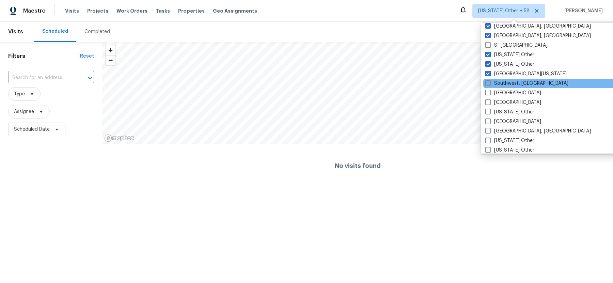
click at [488, 84] on span at bounding box center [487, 82] width 5 height 5
click at [488, 84] on input "Southwest, FL" at bounding box center [487, 82] width 4 height 4
checkbox input "true"
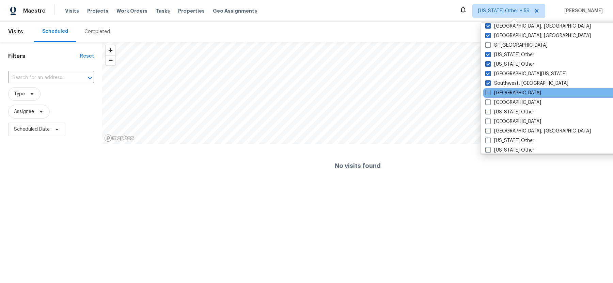
click at [488, 93] on span at bounding box center [487, 92] width 5 height 5
click at [488, 93] on input "St Louis" at bounding box center [487, 91] width 4 height 4
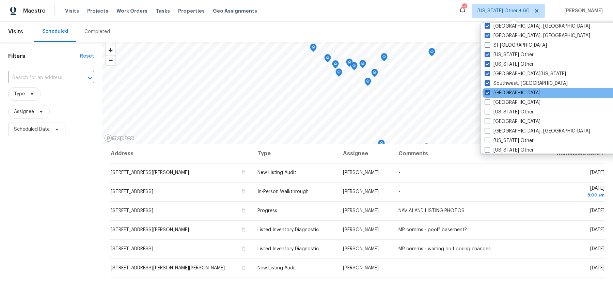
click at [487, 92] on span at bounding box center [486, 92] width 5 height 5
click at [487, 92] on input "St Louis" at bounding box center [486, 91] width 4 height 4
checkbox input "false"
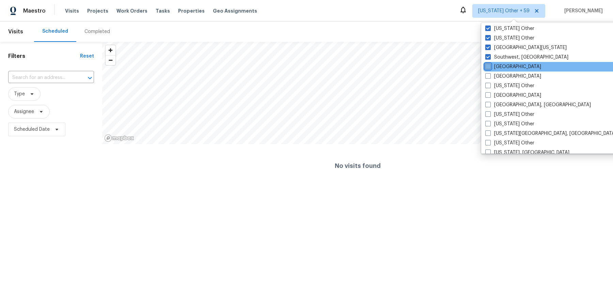
scroll to position [971, 0]
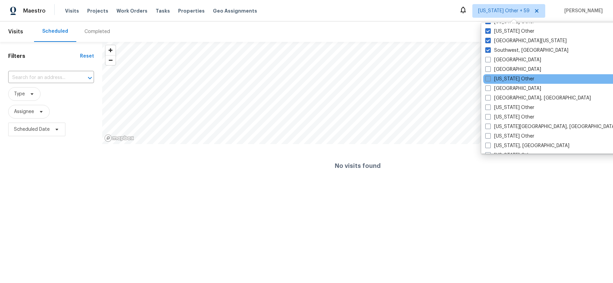
click at [488, 79] on span at bounding box center [487, 78] width 5 height 5
click at [488, 79] on input "Tennessee Other" at bounding box center [487, 78] width 4 height 4
checkbox input "true"
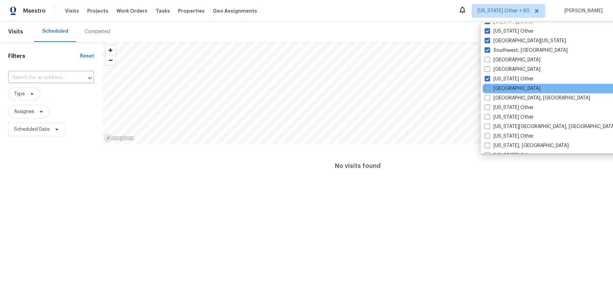
click at [487, 87] on span at bounding box center [486, 87] width 5 height 5
click at [487, 87] on input "Tucson" at bounding box center [486, 87] width 4 height 4
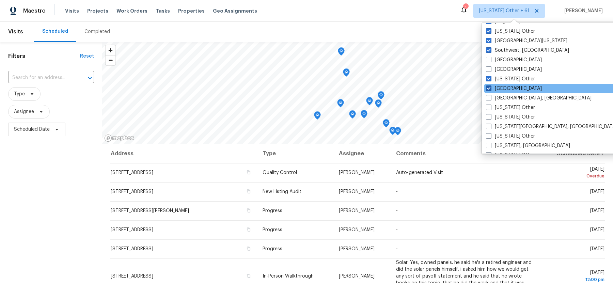
click at [487, 87] on span at bounding box center [488, 87] width 5 height 5
click at [487, 87] on input "Tucson" at bounding box center [488, 87] width 4 height 4
checkbox input "false"
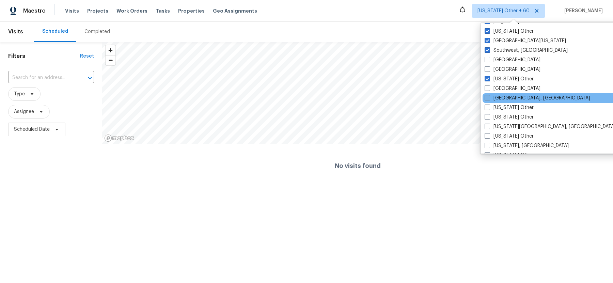
click at [487, 98] on span at bounding box center [486, 97] width 5 height 5
click at [487, 98] on input "Tulsa, OK" at bounding box center [486, 97] width 4 height 4
checkbox input "true"
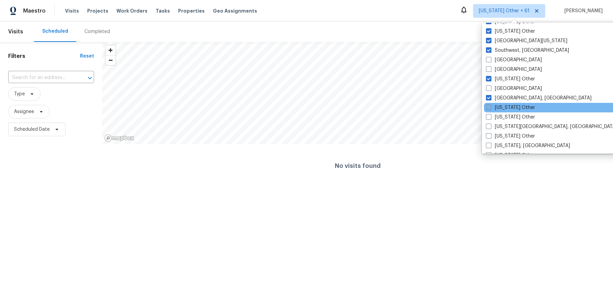
click at [488, 106] on span at bounding box center [488, 106] width 5 height 5
click at [488, 106] on input "Utah Other" at bounding box center [488, 106] width 4 height 4
checkbox input "true"
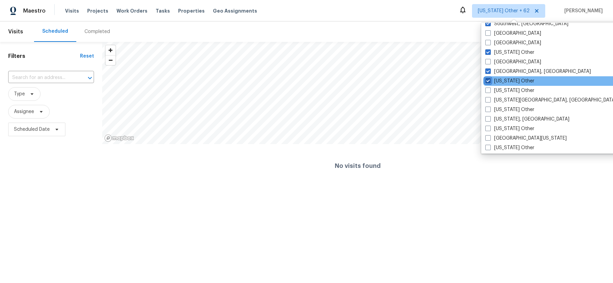
scroll to position [999, 0]
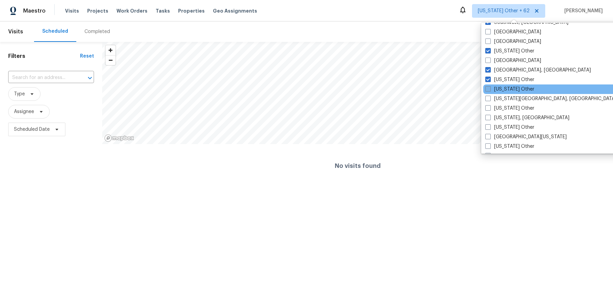
click at [489, 88] on span at bounding box center [487, 88] width 5 height 5
click at [489, 88] on input "Vermont Other" at bounding box center [487, 88] width 4 height 4
checkbox input "true"
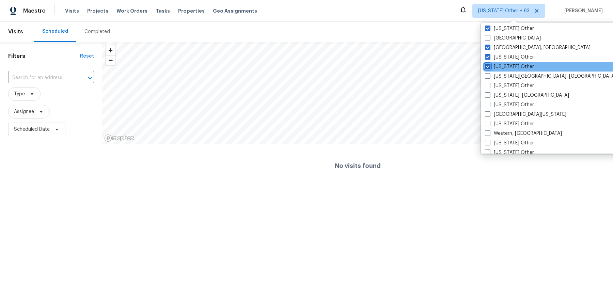
scroll to position [1024, 0]
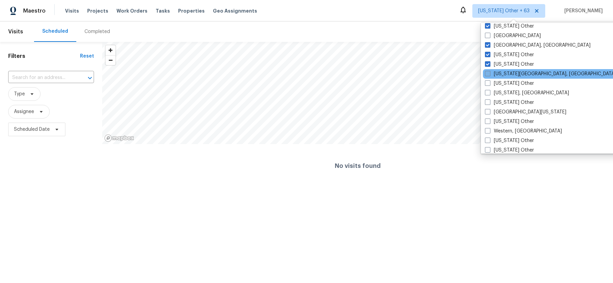
click at [487, 74] on span at bounding box center [487, 73] width 5 height 5
click at [487, 74] on input "Virginia Beach, VA" at bounding box center [487, 72] width 4 height 4
checkbox input "true"
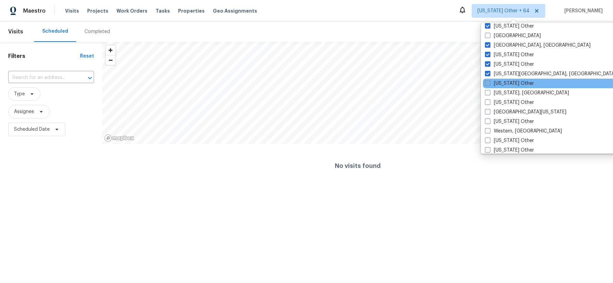
click at [487, 82] on span at bounding box center [487, 82] width 5 height 5
click at [487, 82] on input "Virginia Other" at bounding box center [487, 82] width 4 height 4
checkbox input "true"
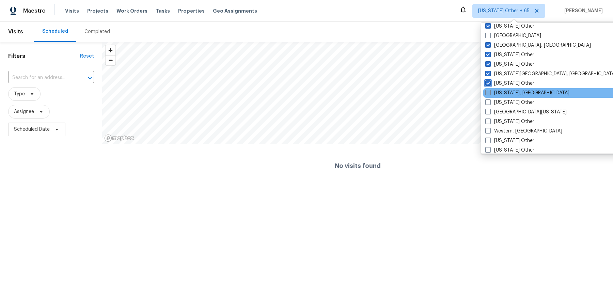
scroll to position [1027, 0]
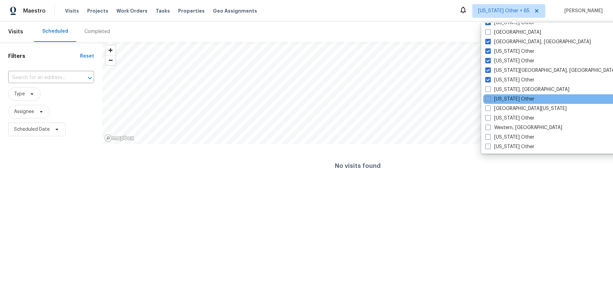
click at [488, 99] on span at bounding box center [487, 98] width 5 height 5
click at [488, 99] on input "Washington Other" at bounding box center [487, 98] width 4 height 4
checkbox input "true"
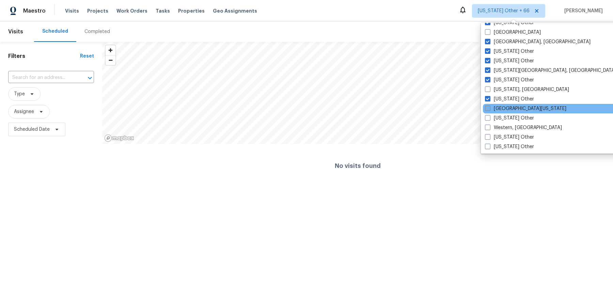
click at [487, 108] on span at bounding box center [487, 107] width 5 height 5
click at [487, 108] on input "West Texas" at bounding box center [487, 107] width 4 height 4
checkbox input "true"
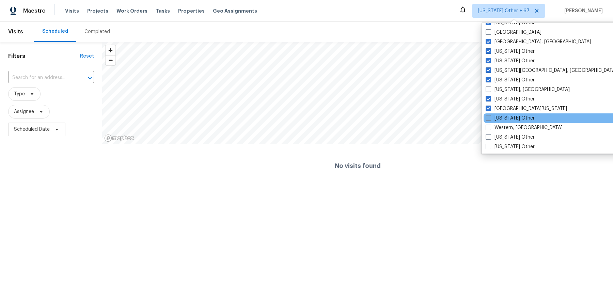
click at [487, 117] on span at bounding box center [487, 117] width 5 height 5
click at [487, 117] on input "West Virginia Other" at bounding box center [487, 117] width 4 height 4
checkbox input "true"
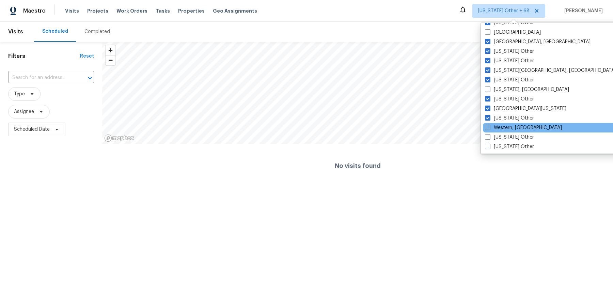
click at [487, 126] on span at bounding box center [487, 127] width 5 height 5
click at [487, 126] on input "Western, NY" at bounding box center [487, 126] width 4 height 4
checkbox input "true"
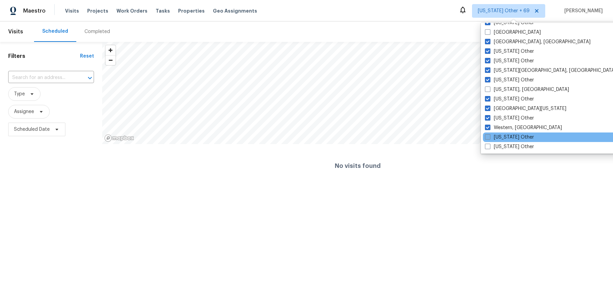
click at [486, 136] on span at bounding box center [487, 136] width 5 height 5
click at [486, 136] on input "Wisconsin Other" at bounding box center [487, 136] width 4 height 4
checkbox input "true"
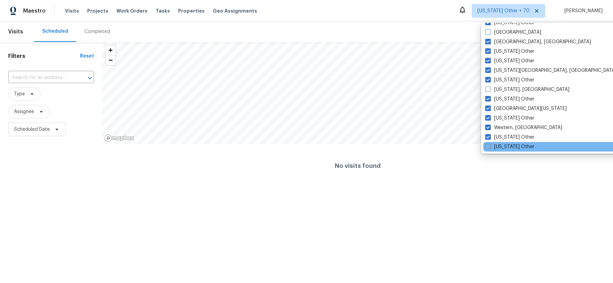
click at [488, 145] on span at bounding box center [487, 146] width 5 height 5
click at [488, 145] on input "Wyoming Other" at bounding box center [487, 145] width 4 height 4
checkbox input "true"
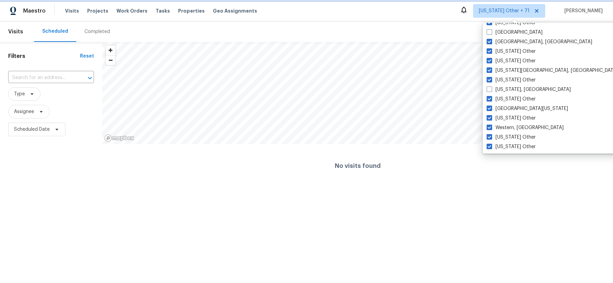
click at [495, 10] on span "Alabama Other + 71" at bounding box center [503, 10] width 51 height 7
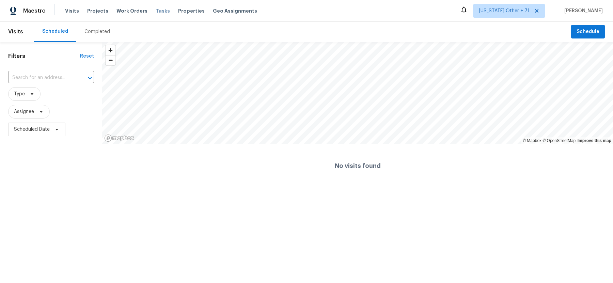
click at [156, 13] on span "Tasks" at bounding box center [163, 11] width 14 height 5
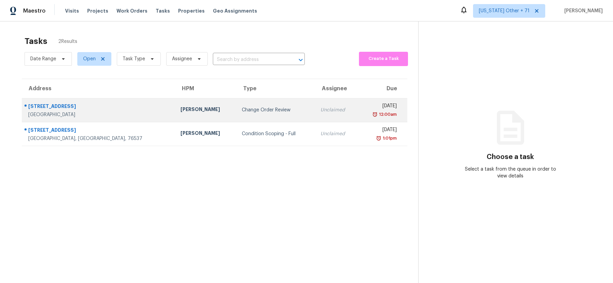
click at [248, 113] on div "Change Order Review" at bounding box center [276, 110] width 68 height 7
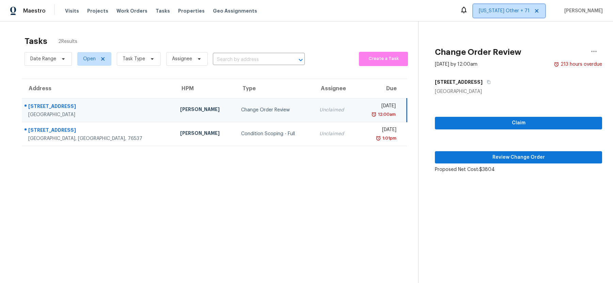
click at [499, 11] on span "Alabama Other + 71" at bounding box center [503, 10] width 51 height 7
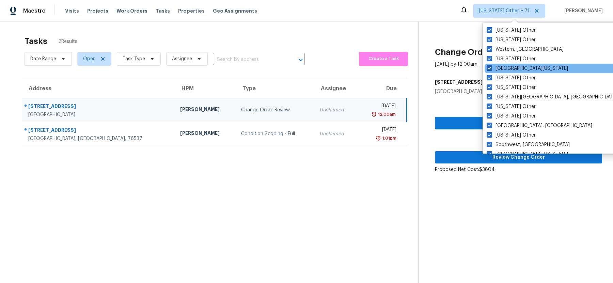
click at [489, 68] on span at bounding box center [488, 67] width 5 height 5
click at [489, 68] on input "West Texas" at bounding box center [488, 67] width 4 height 4
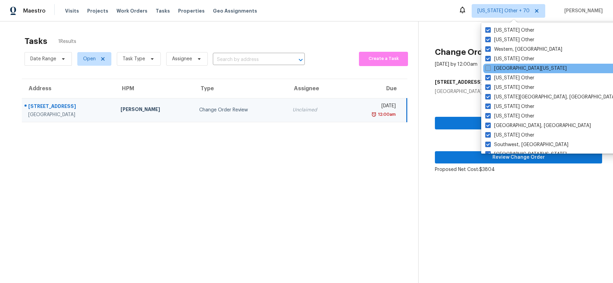
click at [489, 68] on span at bounding box center [487, 67] width 5 height 5
click at [489, 68] on input "West Texas" at bounding box center [487, 67] width 4 height 4
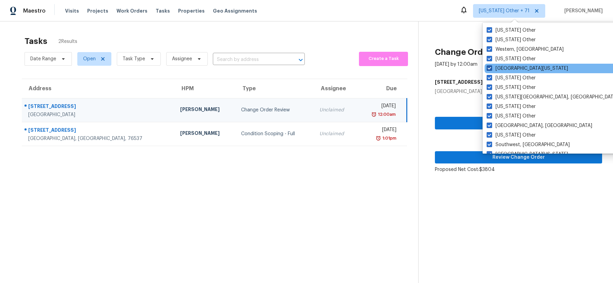
click at [488, 69] on span at bounding box center [488, 67] width 5 height 5
click at [488, 69] on input "West Texas" at bounding box center [488, 67] width 4 height 4
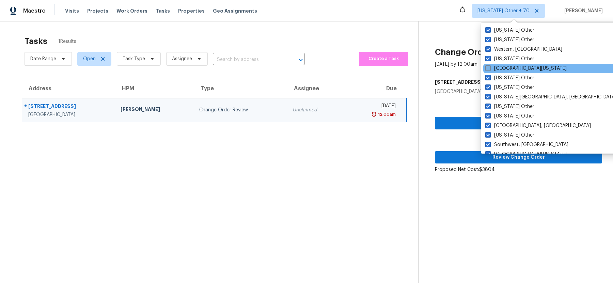
click at [490, 68] on span at bounding box center [487, 67] width 5 height 5
click at [489, 68] on input "West Texas" at bounding box center [487, 67] width 4 height 4
checkbox input "true"
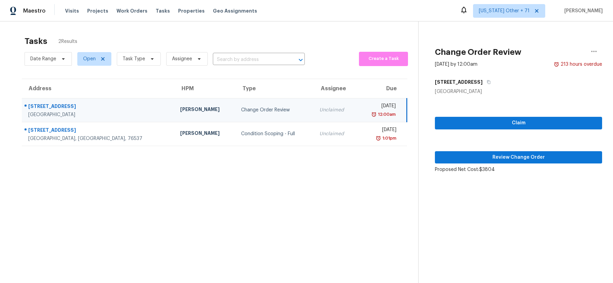
click at [333, 36] on div "Tasks 2 Results" at bounding box center [221, 41] width 393 height 18
click at [488, 80] on icon "button" at bounding box center [488, 82] width 4 height 4
click at [507, 13] on span "Alabama Other + 71" at bounding box center [503, 10] width 51 height 7
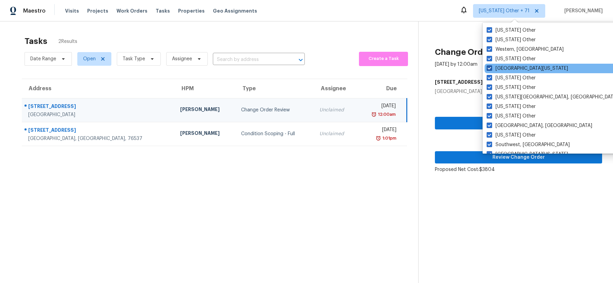
click at [489, 67] on span at bounding box center [488, 67] width 5 height 5
click at [489, 67] on input "West Texas" at bounding box center [488, 67] width 4 height 4
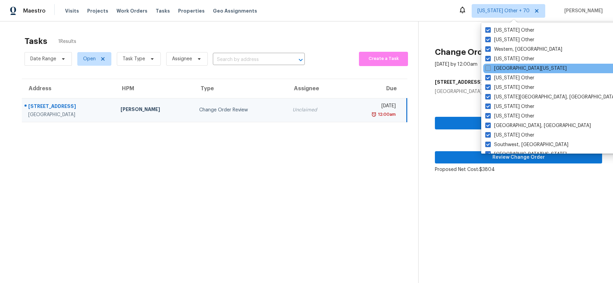
click at [488, 69] on span at bounding box center [487, 67] width 5 height 5
click at [488, 69] on input "West Texas" at bounding box center [487, 67] width 4 height 4
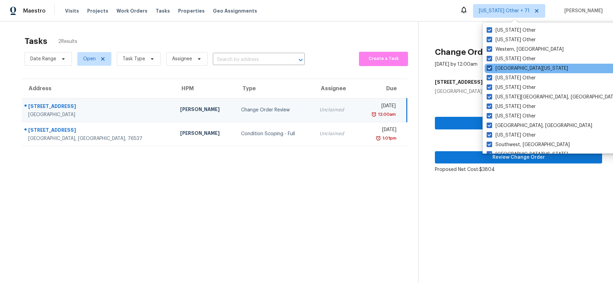
click at [488, 69] on span at bounding box center [488, 67] width 5 height 5
click at [488, 69] on input "West Texas" at bounding box center [488, 67] width 4 height 4
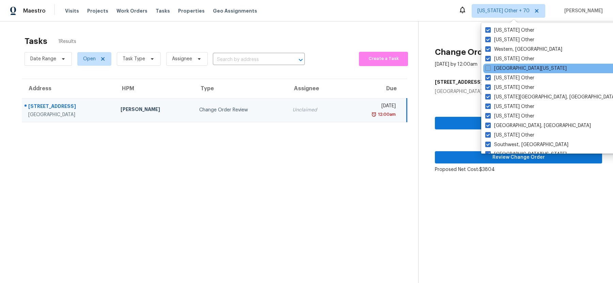
click at [488, 69] on span at bounding box center [487, 67] width 5 height 5
click at [488, 69] on input "West Texas" at bounding box center [487, 67] width 4 height 4
checkbox input "true"
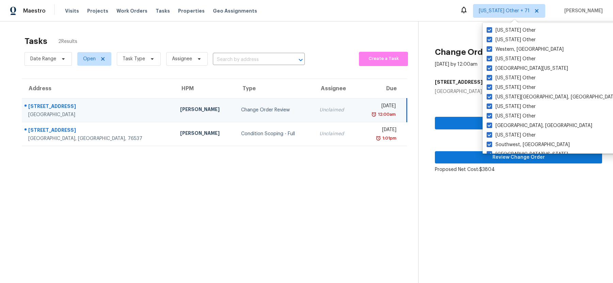
click at [348, 166] on section "Tasks 2 Results Date Range Open Task Type Assignee ​ Create a Task Address HPM …" at bounding box center [214, 168] width 407 height 272
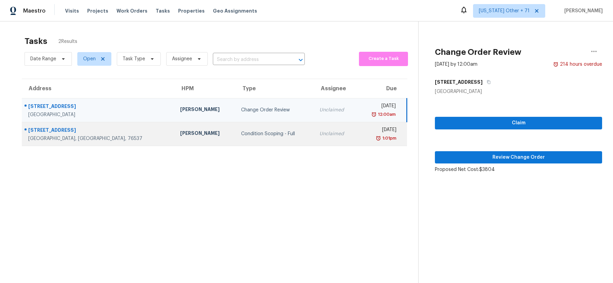
click at [320, 138] on td "Unclaimed" at bounding box center [335, 134] width 43 height 24
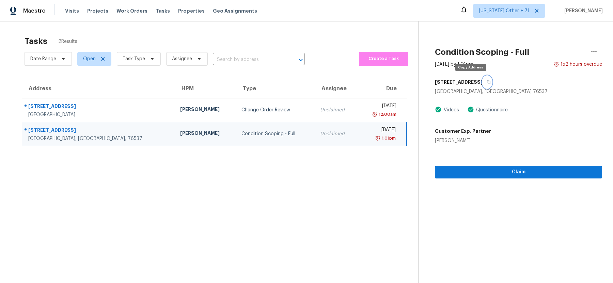
click at [486, 81] on icon "button" at bounding box center [488, 82] width 4 height 4
click at [503, 14] on span "Alabama Other + 71" at bounding box center [509, 11] width 72 height 14
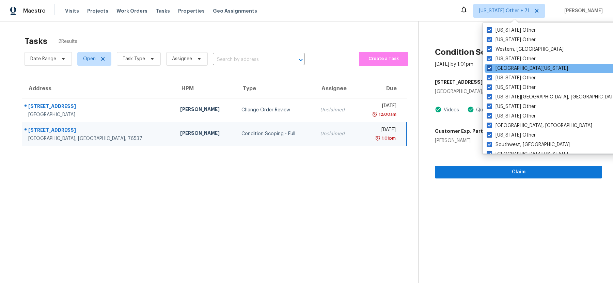
click at [490, 69] on span at bounding box center [488, 67] width 5 height 5
click at [490, 69] on input "West Texas" at bounding box center [488, 67] width 4 height 4
checkbox input "false"
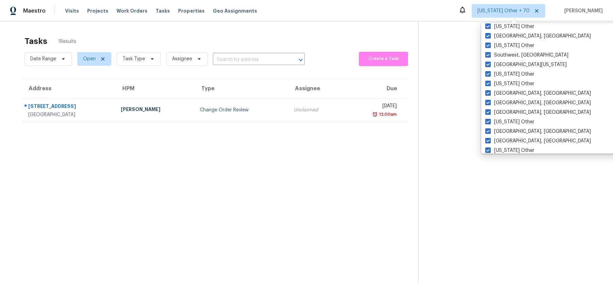
scroll to position [93, 0]
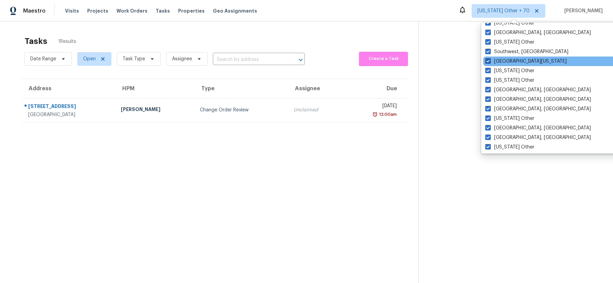
click at [488, 59] on span at bounding box center [487, 60] width 5 height 5
click at [488, 59] on input "South Texas" at bounding box center [487, 60] width 4 height 4
checkbox input "false"
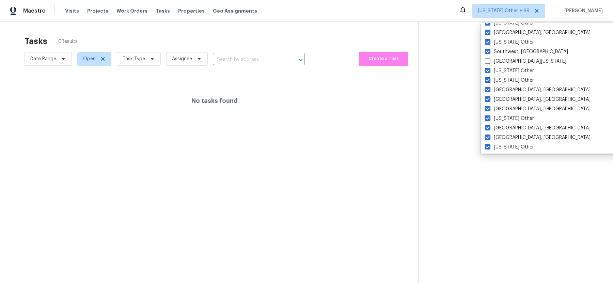
click at [359, 36] on div "Tasks 0 Results" at bounding box center [221, 41] width 393 height 18
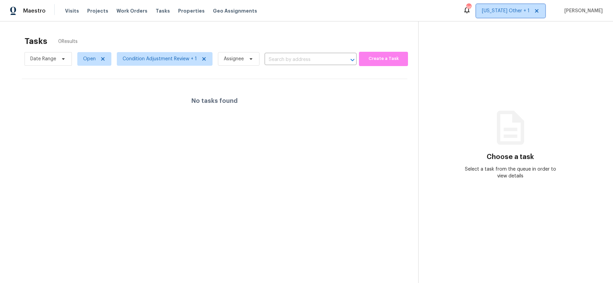
click at [501, 11] on span "[US_STATE] Other + 1" at bounding box center [506, 10] width 48 height 7
click at [370, 25] on div "Tasks 0 Results Date Range Open Condition Adjustment Review + 1 Assignee ​ Crea…" at bounding box center [306, 162] width 613 height 283
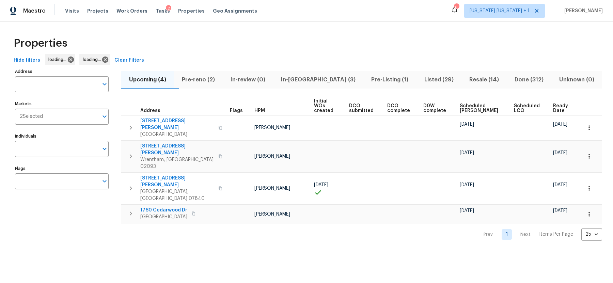
click at [207, 81] on span "Pre-reno (2)" at bounding box center [198, 80] width 40 height 10
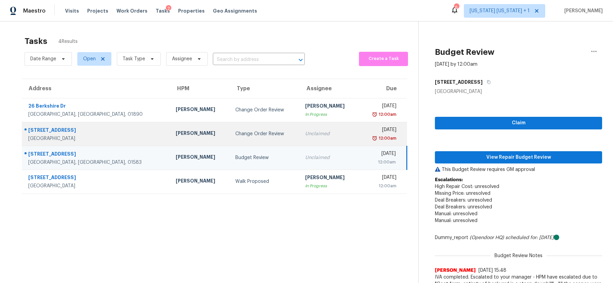
click at [260, 130] on td "Change Order Review" at bounding box center [265, 134] width 70 height 24
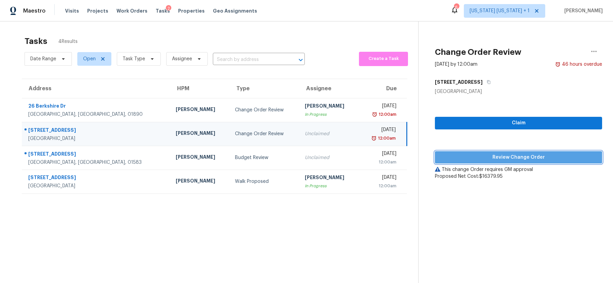
click at [479, 157] on span "Review Change Order" at bounding box center [518, 157] width 156 height 9
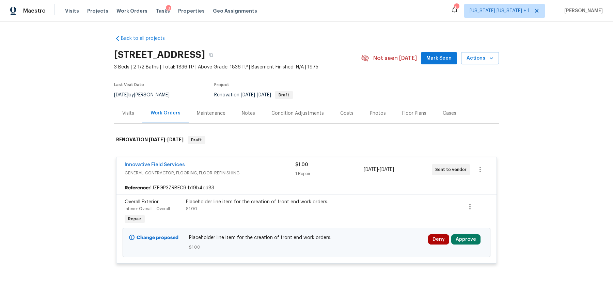
click at [255, 113] on div "Notes" at bounding box center [248, 113] width 30 height 20
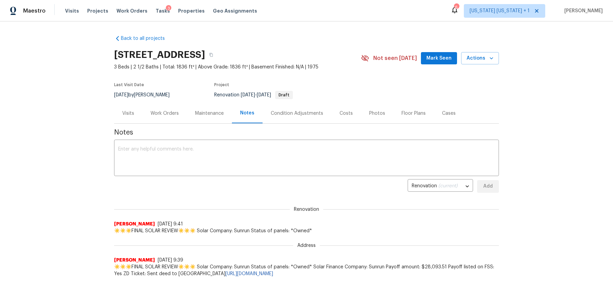
click at [339, 116] on div "Costs" at bounding box center [345, 113] width 13 height 7
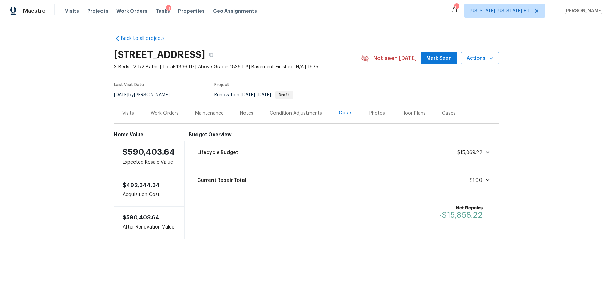
click at [163, 116] on div "Work Orders" at bounding box center [164, 113] width 28 height 7
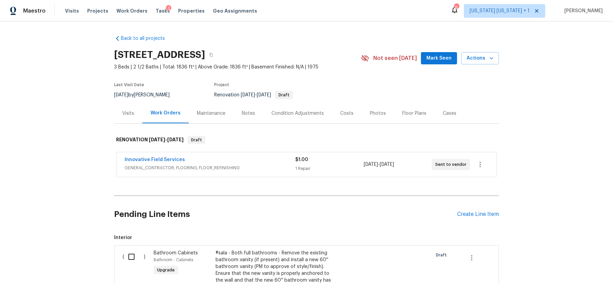
click at [248, 116] on div "Notes" at bounding box center [248, 113] width 13 height 7
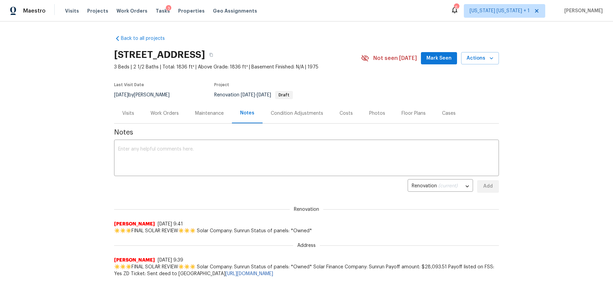
click at [163, 110] on div "Work Orders" at bounding box center [164, 113] width 28 height 7
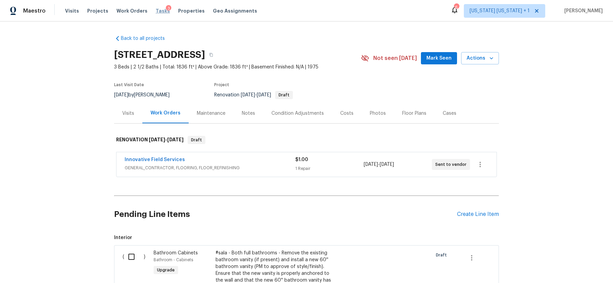
click at [157, 12] on span "Tasks" at bounding box center [163, 11] width 14 height 5
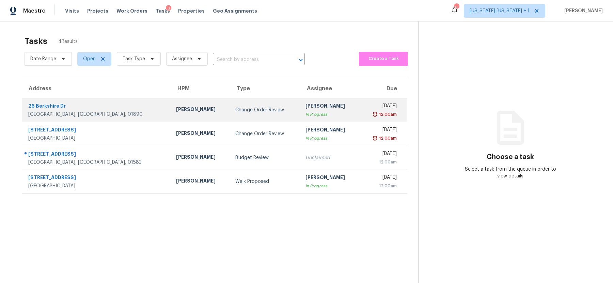
click at [365, 113] on div "12:00am" at bounding box center [381, 114] width 32 height 7
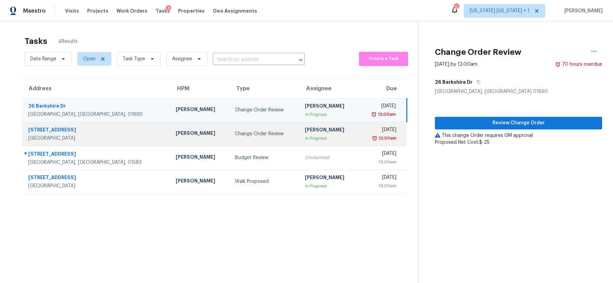
click at [364, 135] on div "12:00am" at bounding box center [380, 138] width 32 height 7
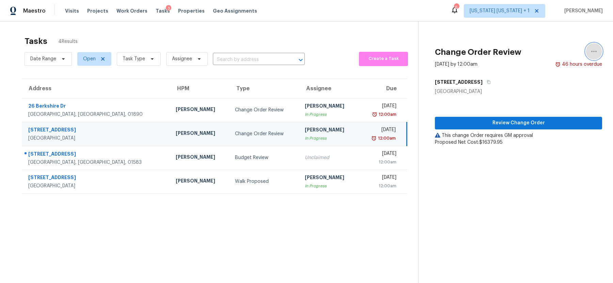
click at [595, 52] on icon "button" at bounding box center [593, 51] width 8 height 8
click at [553, 55] on div "Unclaim this task" at bounding box center [554, 52] width 53 height 7
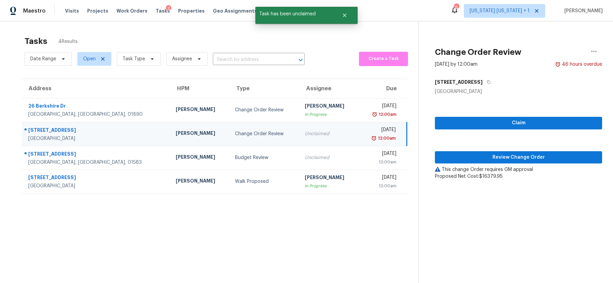
click at [314, 50] on div "Date Range Open Task Type Assignee ​ Create a Task" at bounding box center [221, 59] width 393 height 18
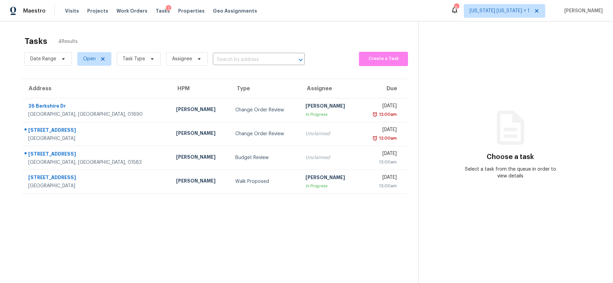
click at [238, 32] on div "Tasks 4 Results" at bounding box center [221, 41] width 393 height 18
